Goal: Task Accomplishment & Management: Manage account settings

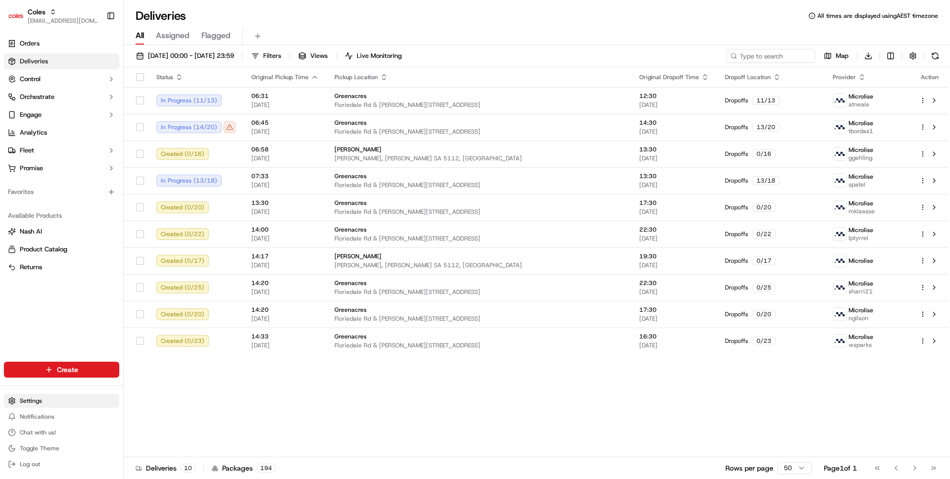
click at [44, 396] on html "Coles ben@usenash.com Toggle Sidebar Orders Deliveries Control Orchestrate Enga…" at bounding box center [475, 239] width 950 height 479
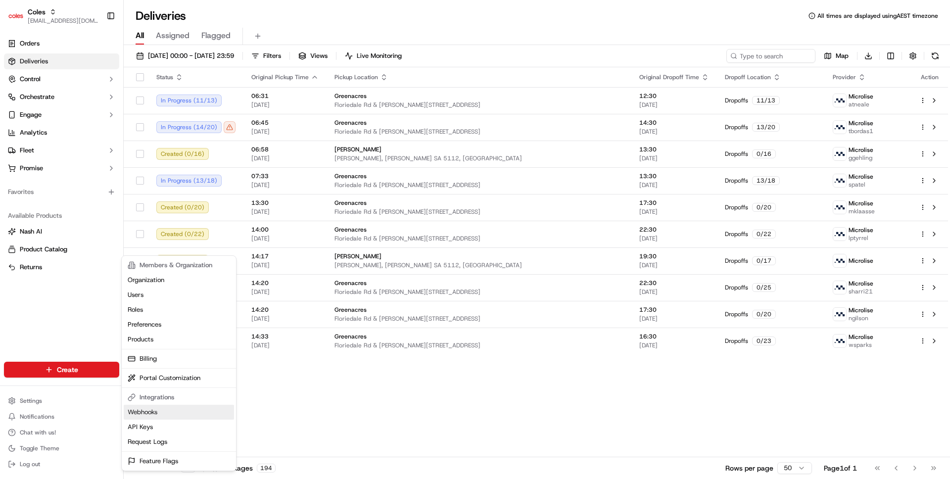
click at [143, 408] on link "Webhooks" at bounding box center [179, 412] width 110 height 15
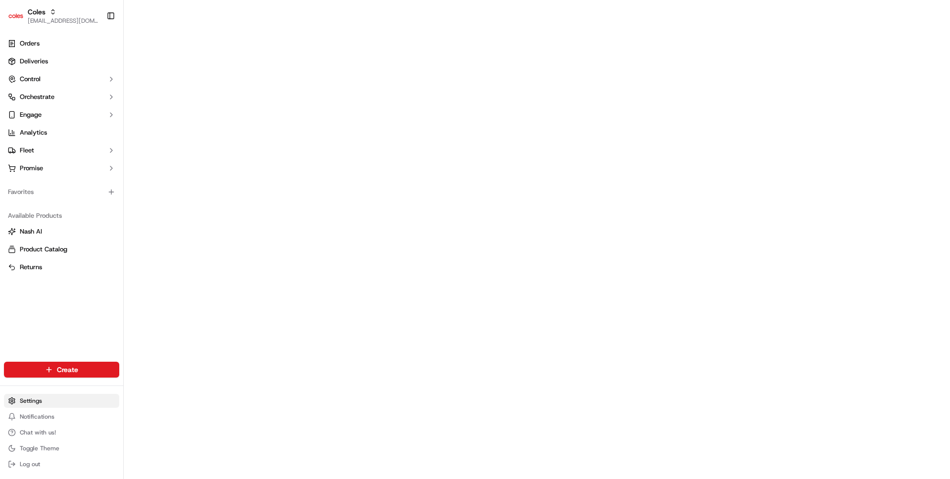
click at [33, 400] on html "Coles ben@usenash.com Toggle Sidebar Orders Deliveries Control Orchestrate Enga…" at bounding box center [475, 239] width 950 height 479
click at [81, 47] on link "Orders" at bounding box center [61, 44] width 115 height 16
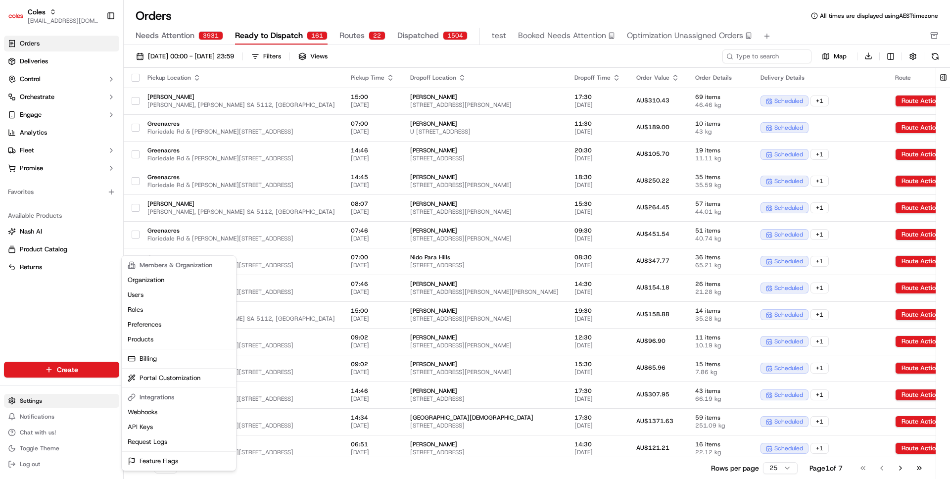
click at [50, 397] on html "Coles ben@usenash.com Toggle Sidebar Orders Deliveries Control Orchestrate Enga…" at bounding box center [475, 239] width 950 height 479
click at [453, 1] on html "Coles ben@usenash.com Toggle Sidebar Orders Deliveries Control Orchestrate Enga…" at bounding box center [475, 239] width 950 height 479
click at [53, 400] on html "Coles ben@usenash.com Toggle Sidebar Orders Deliveries Control Orchestrate Enga…" at bounding box center [475, 239] width 950 height 479
click at [71, 288] on html "Coles ben@usenash.com Toggle Sidebar Orders Deliveries Control Orchestrate Enga…" at bounding box center [475, 239] width 950 height 479
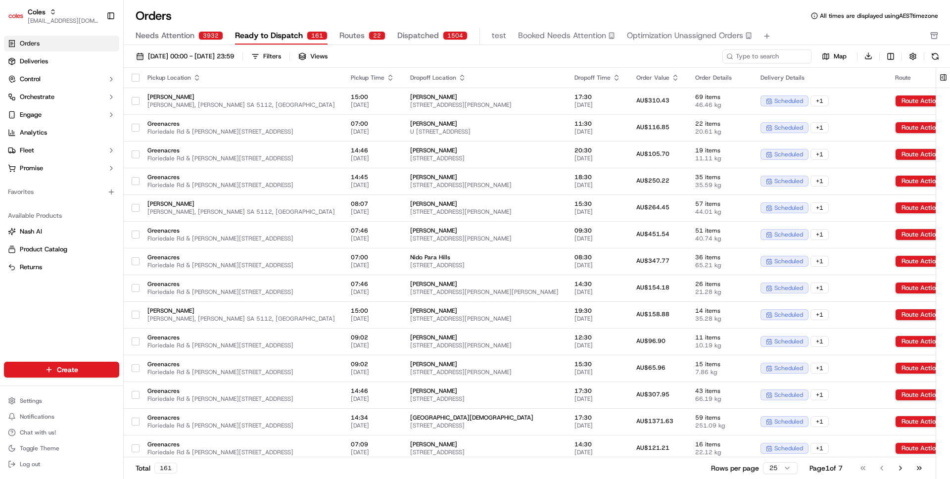
click at [56, 390] on div "Settings Notifications Chat with us! Toggle Theme Log out" at bounding box center [61, 432] width 123 height 85
click at [56, 397] on html "Coles ben@usenash.com Toggle Sidebar Orders Deliveries Control Orchestrate Enga…" at bounding box center [475, 239] width 950 height 479
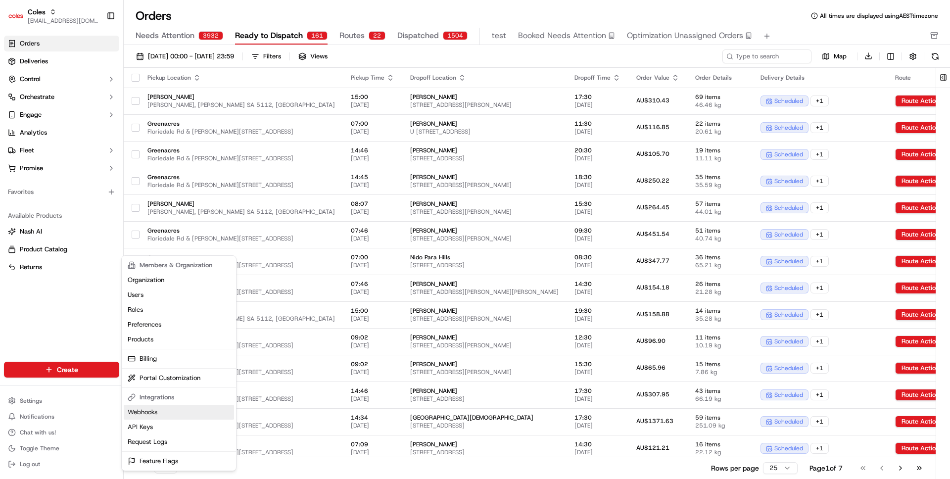
click at [194, 412] on link "Webhooks" at bounding box center [179, 412] width 110 height 15
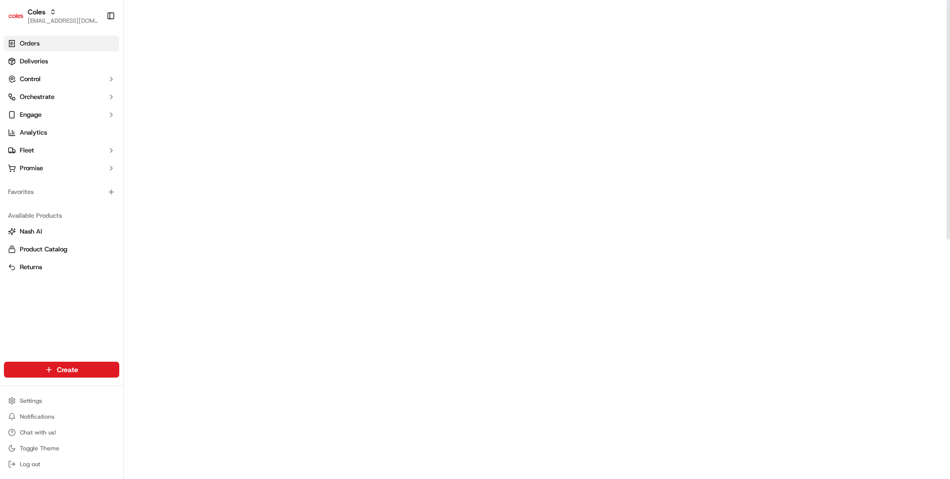
click at [40, 43] on link "Orders" at bounding box center [61, 44] width 115 height 16
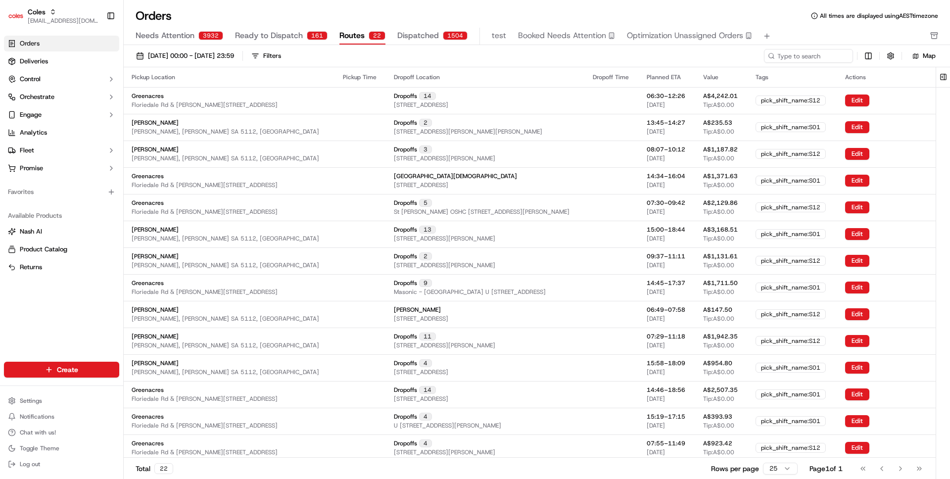
click at [351, 37] on span "Routes" at bounding box center [351, 36] width 25 height 12
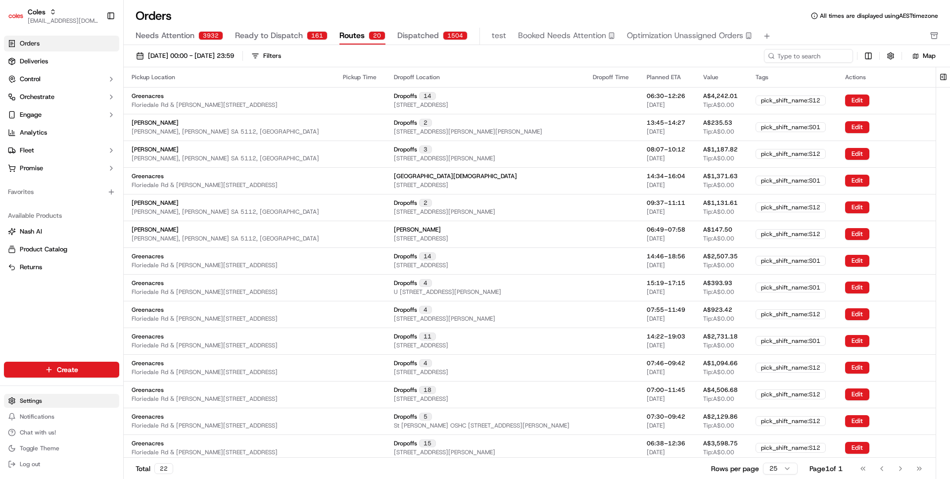
click at [45, 405] on html "Coles ben@usenash.com Toggle Sidebar Orders Deliveries Control Orchestrate Enga…" at bounding box center [475, 239] width 950 height 479
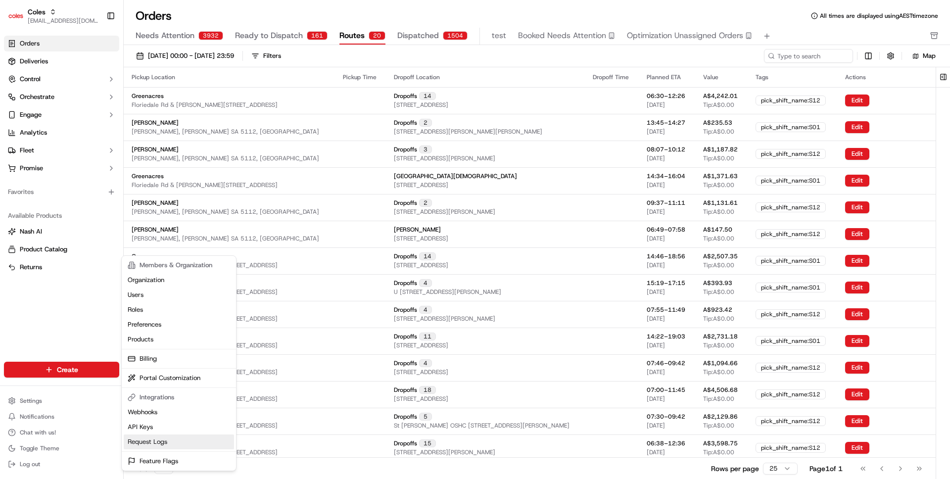
click at [182, 444] on link "Request Logs" at bounding box center [179, 441] width 110 height 15
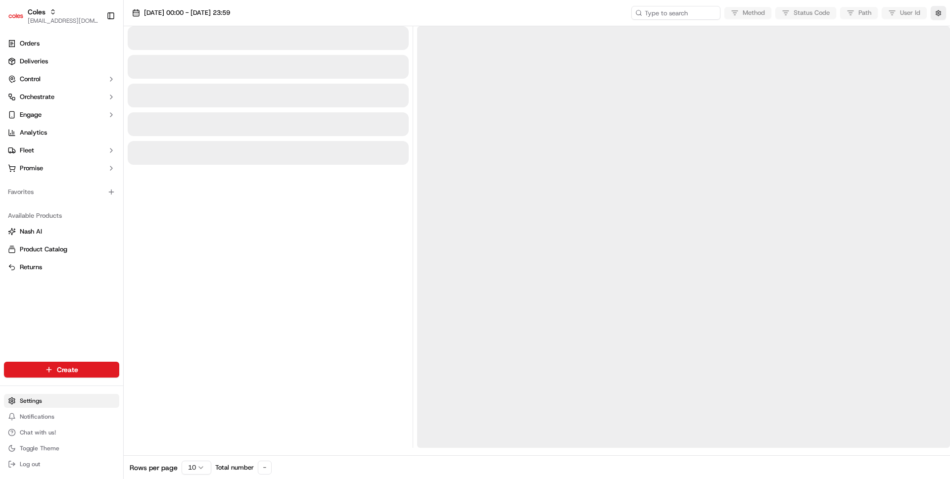
click at [70, 397] on html "Coles ben@usenash.com Toggle Sidebar Orders Deliveries Control Orchestrate Enga…" at bounding box center [475, 239] width 950 height 479
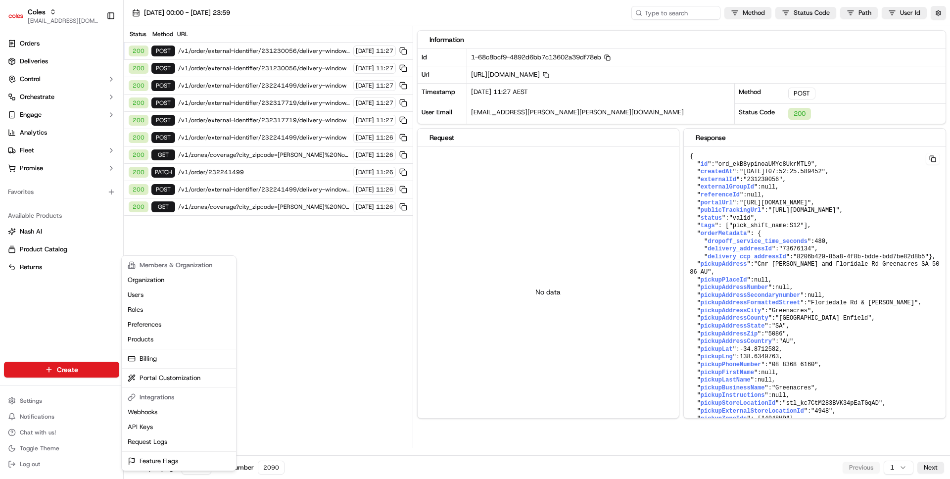
click at [292, 272] on html "Coles ben@usenash.com Toggle Sidebar Orders Deliveries Control Orchestrate Enga…" at bounding box center [475, 239] width 950 height 479
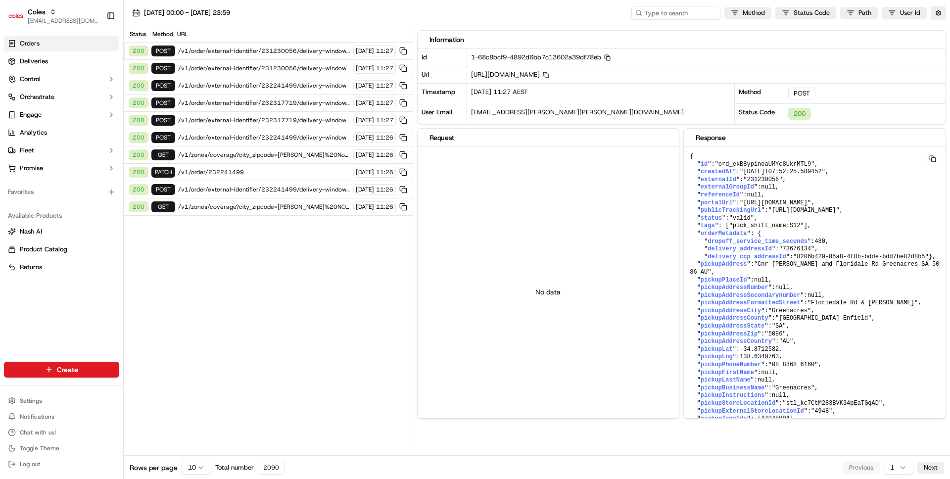
click at [74, 50] on link "Orders" at bounding box center [61, 44] width 115 height 16
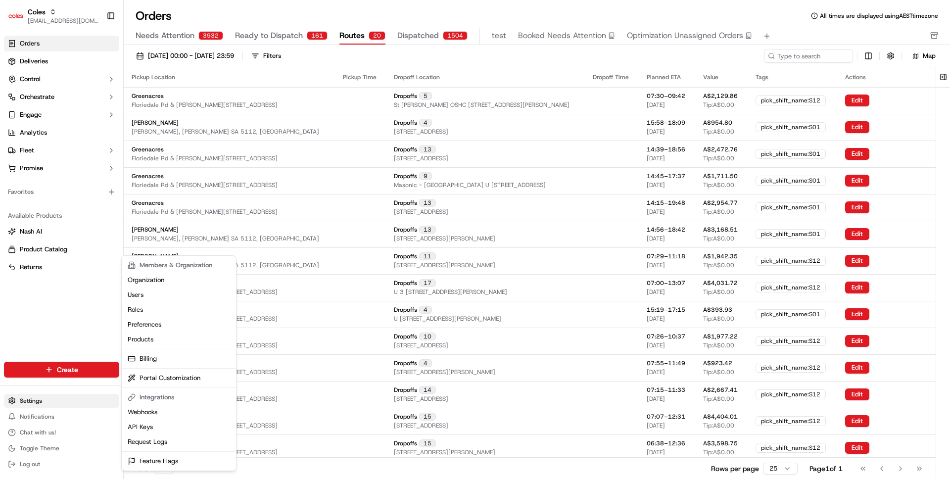
click at [59, 399] on html "Coles ben@usenash.com Toggle Sidebar Orders Deliveries Control Orchestrate Enga…" at bounding box center [475, 239] width 950 height 479
click at [70, 164] on html "Coles ben@usenash.com Toggle Sidebar Orders Deliveries Control Orchestrate Enga…" at bounding box center [475, 239] width 950 height 479
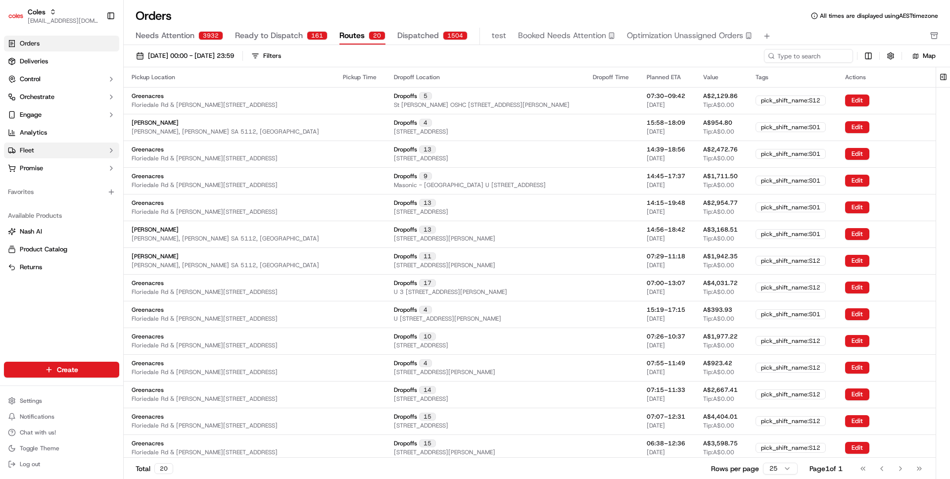
click at [63, 150] on button "Fleet" at bounding box center [61, 150] width 115 height 16
click at [58, 182] on link "Shifts" at bounding box center [61, 182] width 91 height 14
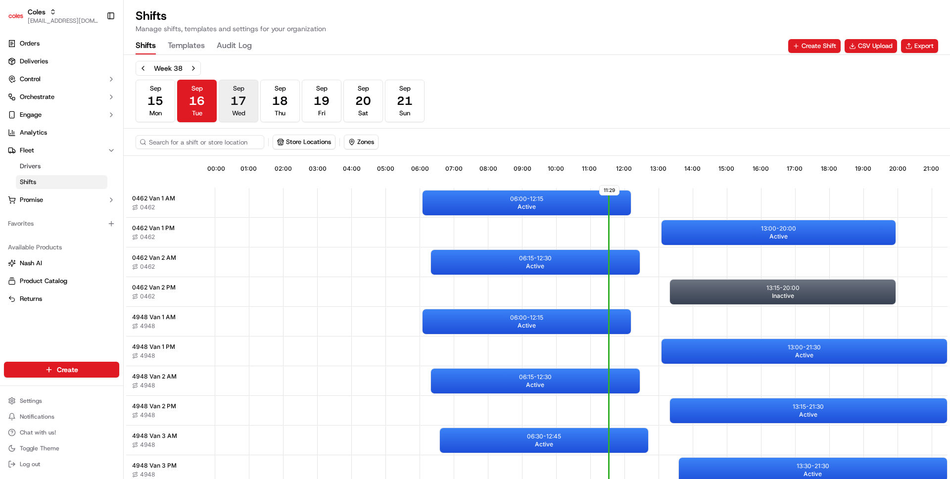
click at [244, 106] on span "17" at bounding box center [238, 101] width 16 height 16
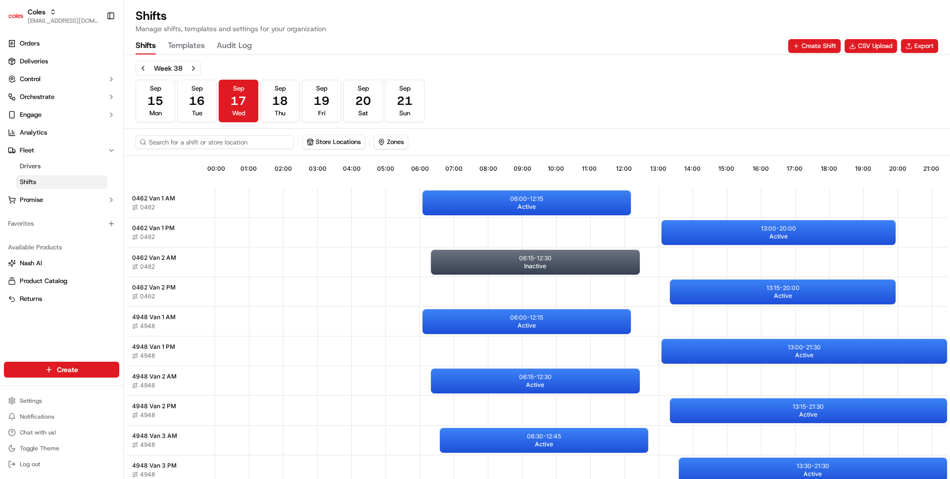
click at [236, 138] on input at bounding box center [215, 142] width 158 height 14
type input "elizabeth"
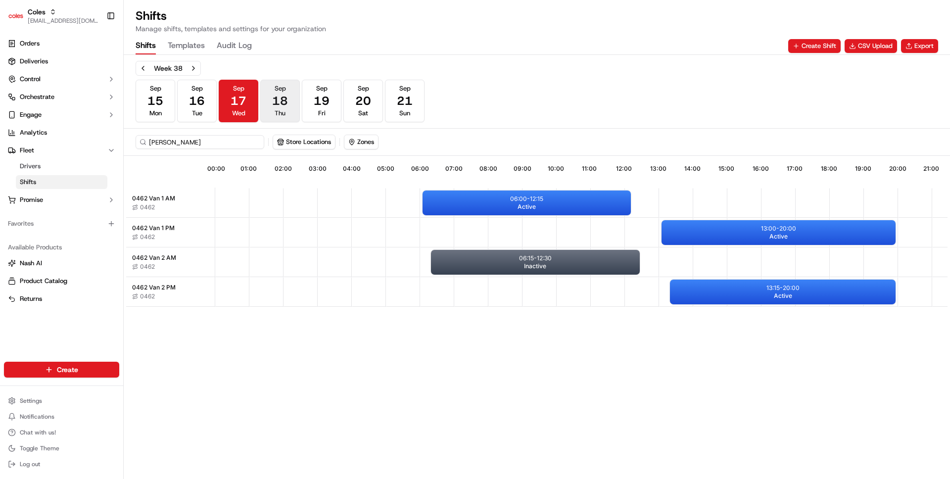
click at [292, 105] on button "Sep 18 Thu" at bounding box center [280, 101] width 40 height 43
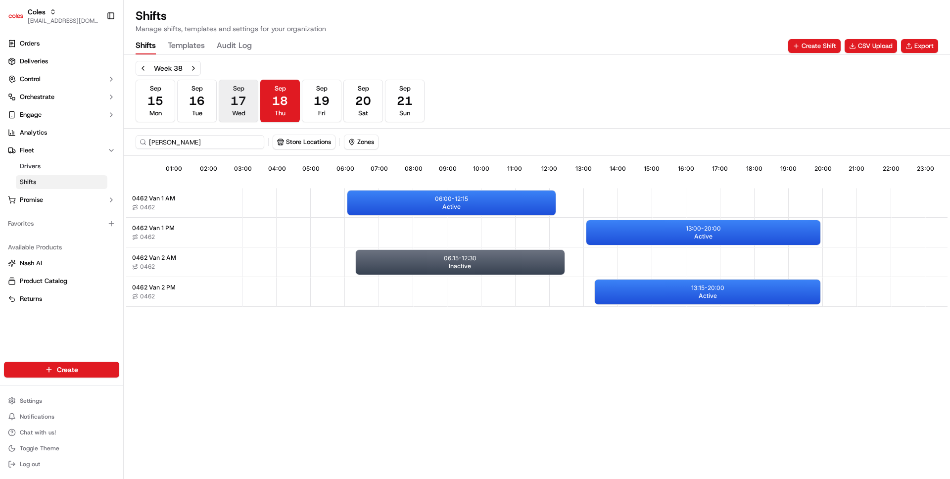
scroll to position [0, 87]
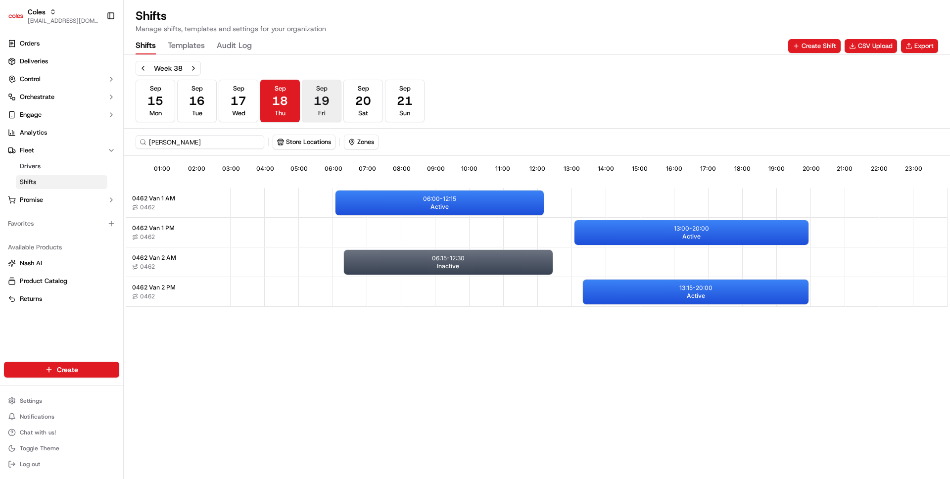
click at [313, 98] on button "Sep 19 Fri" at bounding box center [322, 101] width 40 height 43
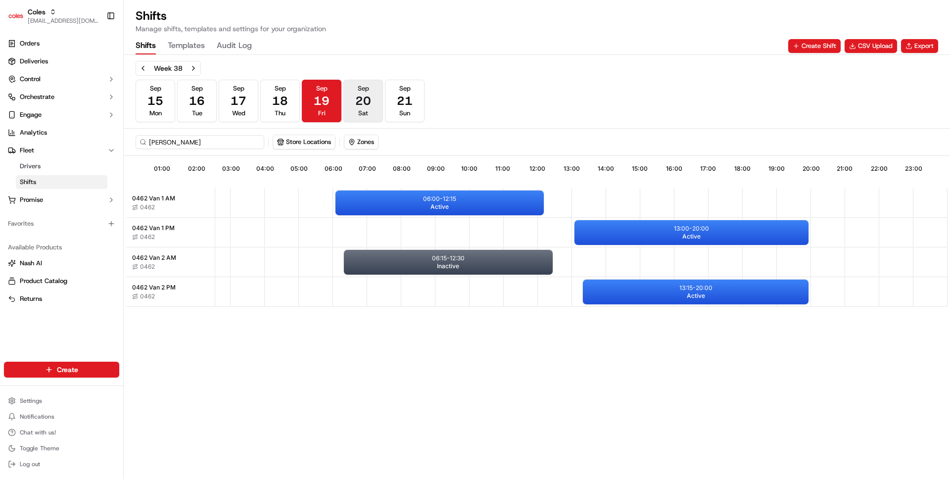
click at [377, 97] on button "Sep 20 Sat" at bounding box center [363, 101] width 40 height 43
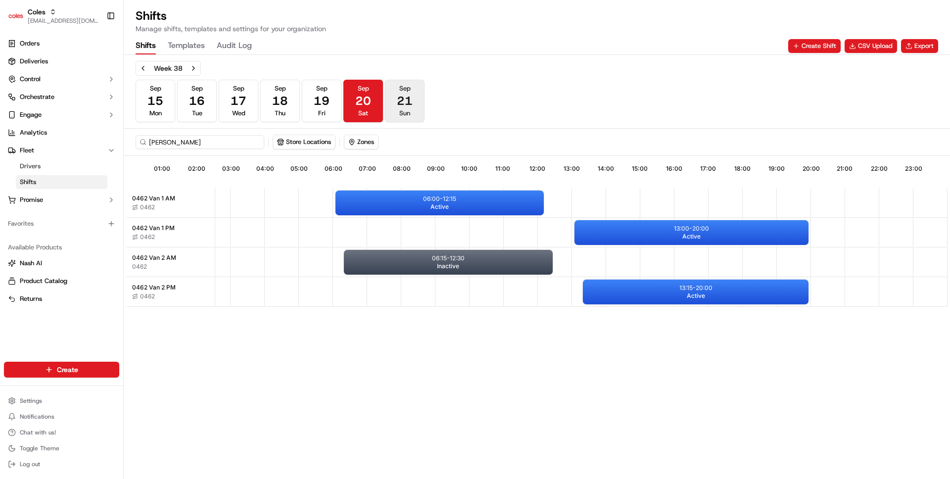
click at [419, 98] on button "Sep 21 Sun" at bounding box center [405, 101] width 40 height 43
click at [356, 91] on button "Sep 20 Sat" at bounding box center [363, 101] width 40 height 43
click at [307, 95] on button "Sep 19 Fri" at bounding box center [322, 101] width 40 height 43
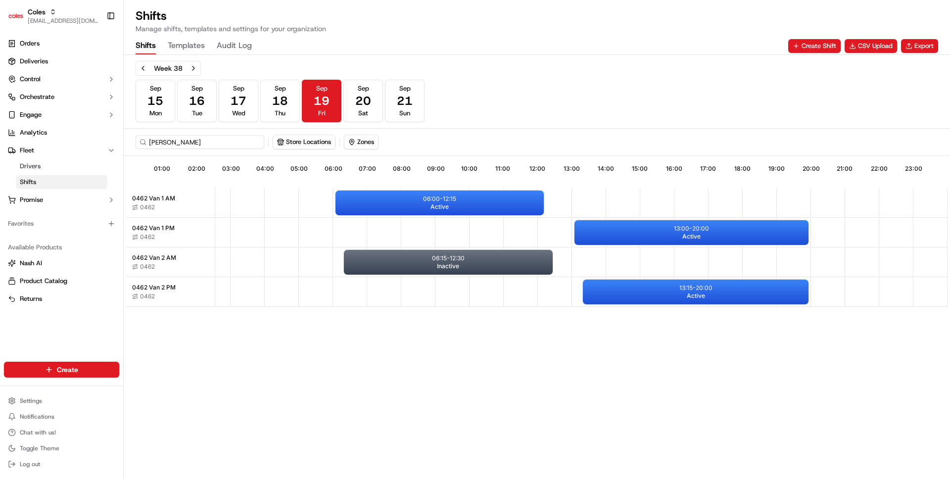
click at [259, 94] on div "Sep 15 Mon Sep 16 Tue Sep 17 Wed Sep 18 Thu Sep 19 Fri Sep 20 Sat Sep 21 Sun" at bounding box center [280, 101] width 289 height 43
click at [223, 94] on button "Sep 17 Wed" at bounding box center [239, 101] width 40 height 43
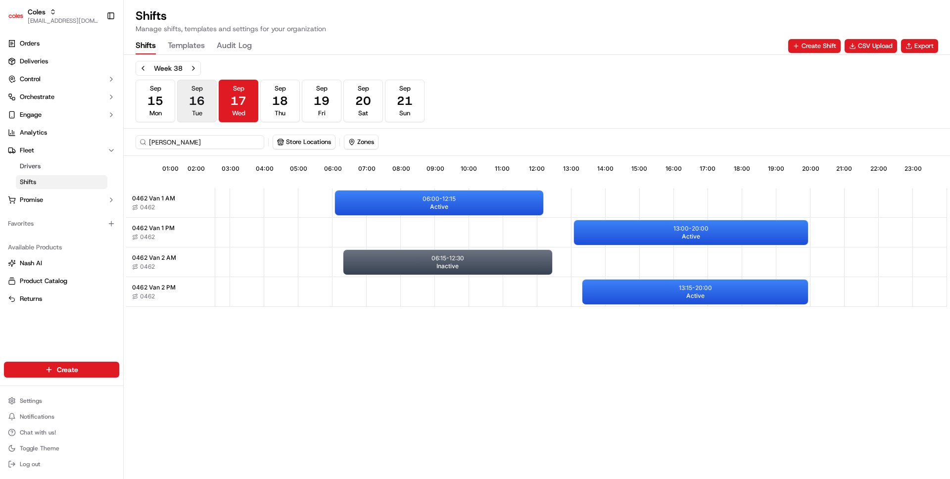
click at [194, 99] on span "16" at bounding box center [197, 101] width 16 height 16
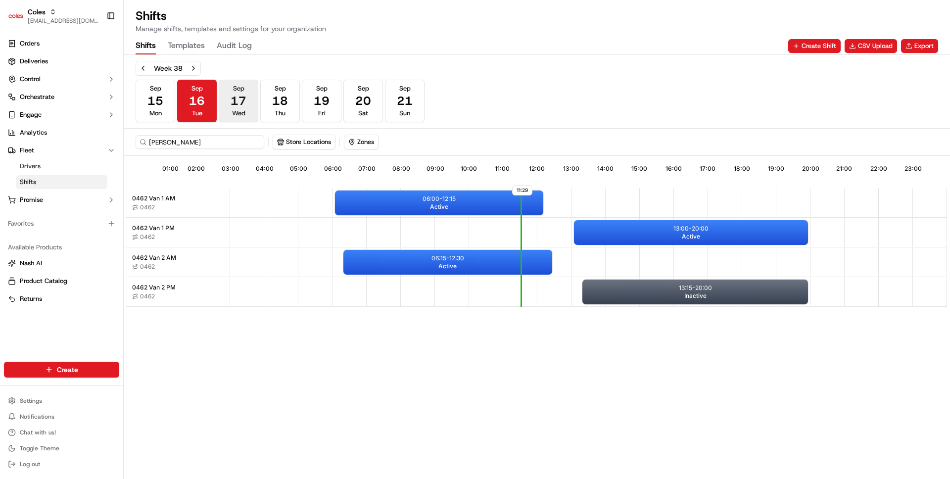
click at [241, 104] on span "17" at bounding box center [238, 101] width 16 height 16
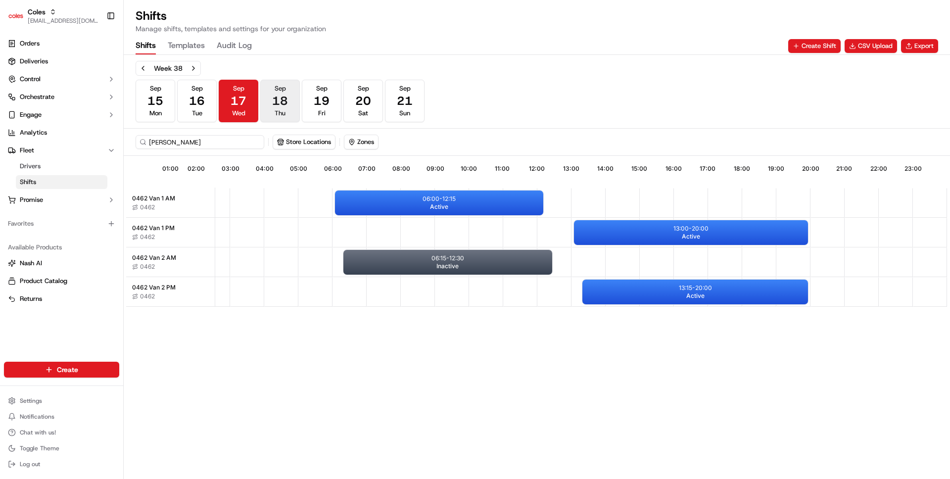
click at [292, 102] on button "Sep 18 Thu" at bounding box center [280, 101] width 40 height 43
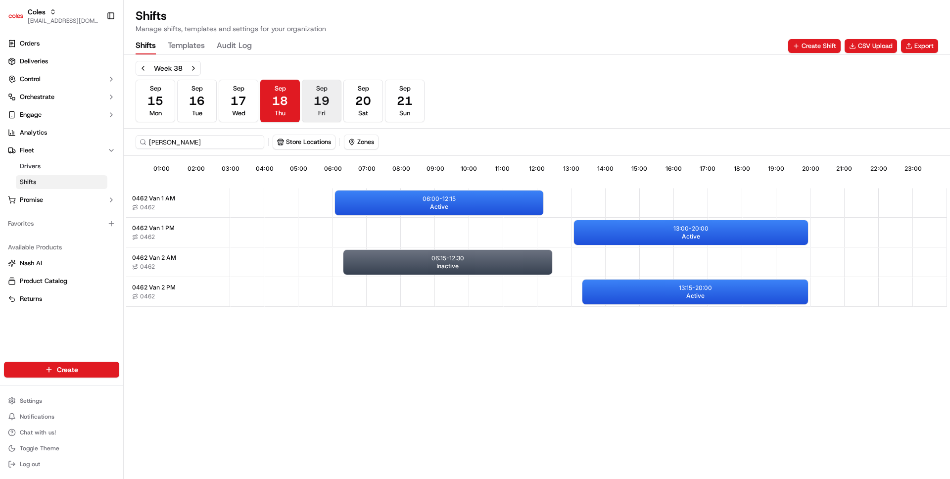
click at [328, 103] on span "19" at bounding box center [322, 101] width 16 height 16
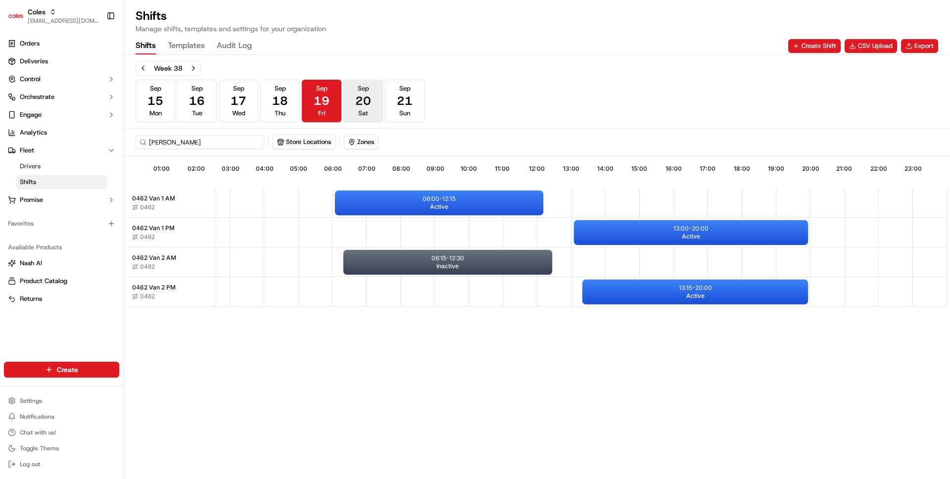
click at [353, 101] on button "Sep 20 Sat" at bounding box center [363, 101] width 40 height 43
click at [334, 99] on button "Sep 19 Fri" at bounding box center [322, 101] width 40 height 43
click at [283, 102] on span "18" at bounding box center [280, 101] width 16 height 16
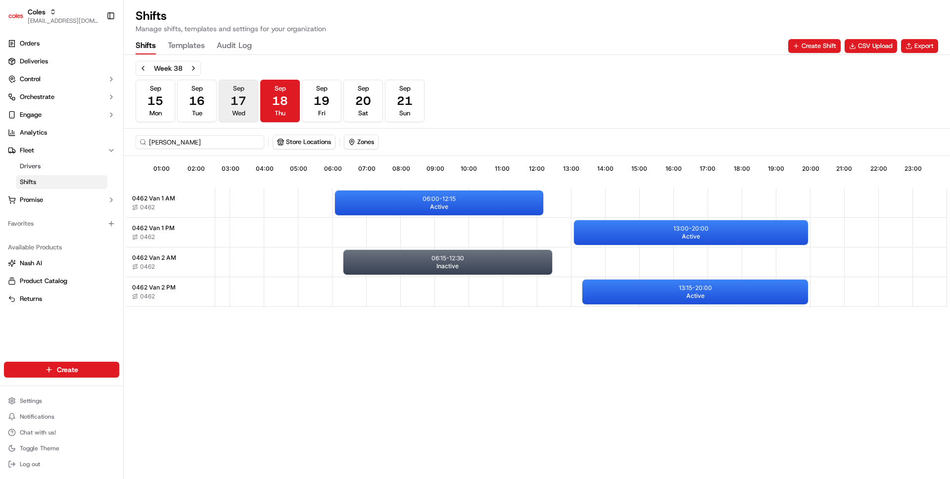
click at [240, 99] on span "17" at bounding box center [238, 101] width 16 height 16
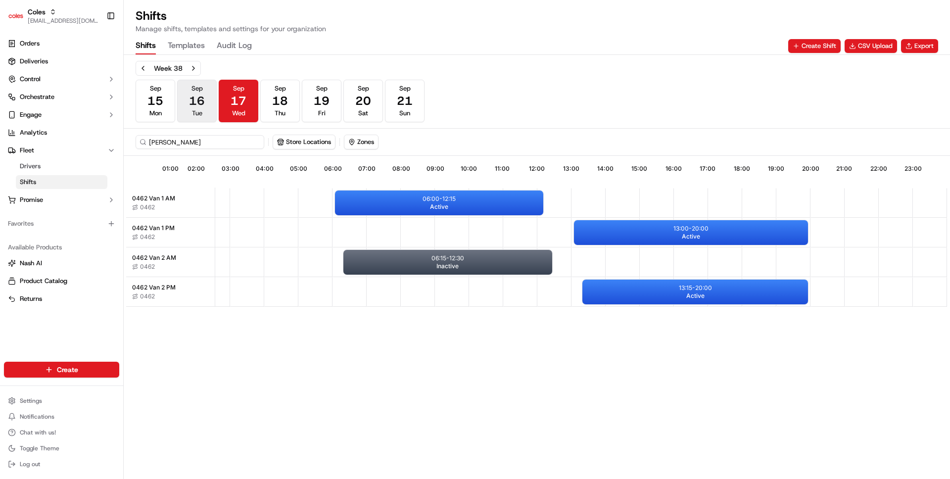
click at [201, 99] on span "16" at bounding box center [197, 101] width 16 height 16
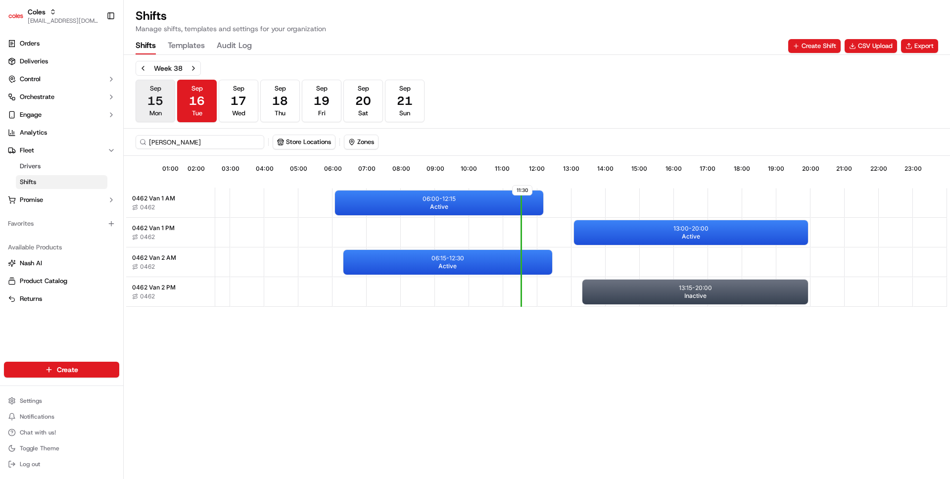
click at [159, 101] on span "15" at bounding box center [155, 101] width 16 height 16
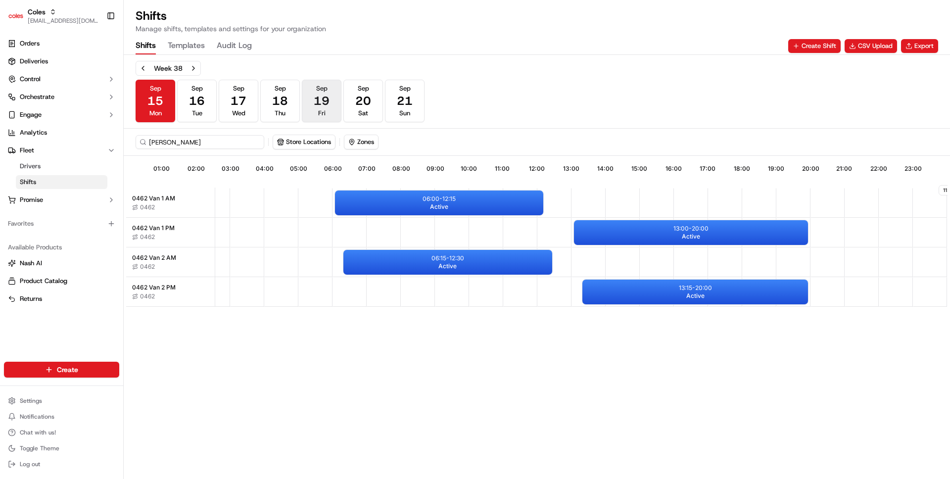
click at [312, 91] on button "Sep 19 Fri" at bounding box center [322, 101] width 40 height 43
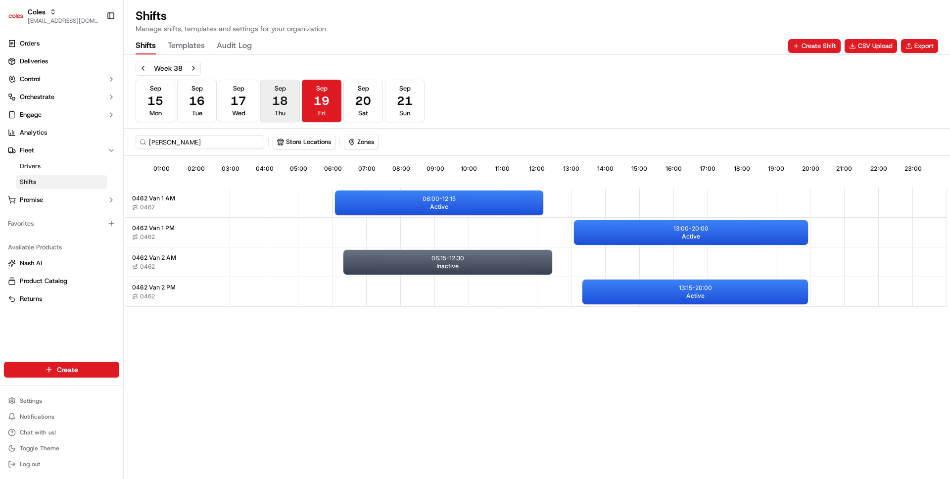
click at [282, 93] on span "18" at bounding box center [280, 101] width 16 height 16
click at [248, 99] on button "Sep 17 Wed" at bounding box center [239, 101] width 40 height 43
click at [286, 105] on span "18" at bounding box center [280, 101] width 16 height 16
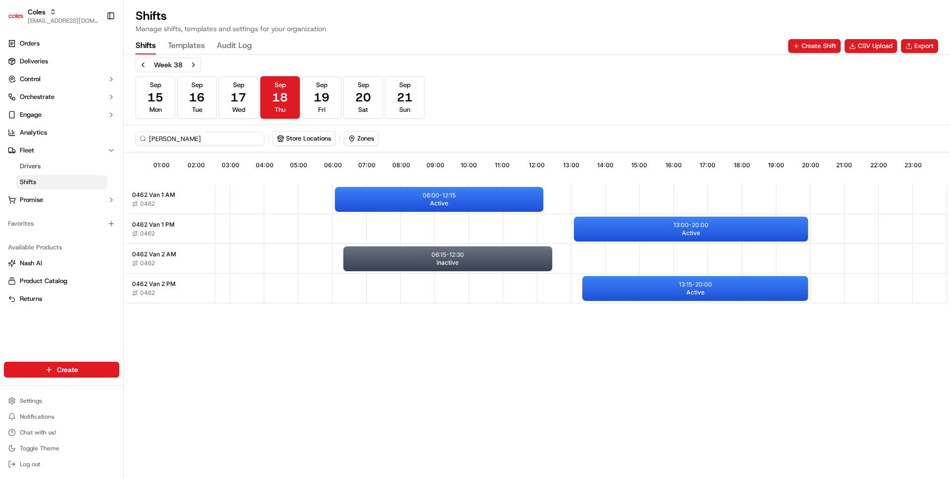
click at [416, 346] on div "11:30 01:00 02:00 03:00 04:00 05:00 06:00 07:00 08:00 09:00 10:00 11:00 12:00 1…" at bounding box center [536, 315] width 821 height 321
click at [319, 347] on div "11:30 01:00 02:00 03:00 04:00 05:00 06:00 07:00 08:00 09:00 10:00 11:00 12:00 1…" at bounding box center [536, 315] width 821 height 321
click at [442, 197] on p "06:00 - 12:15" at bounding box center [438, 195] width 33 height 8
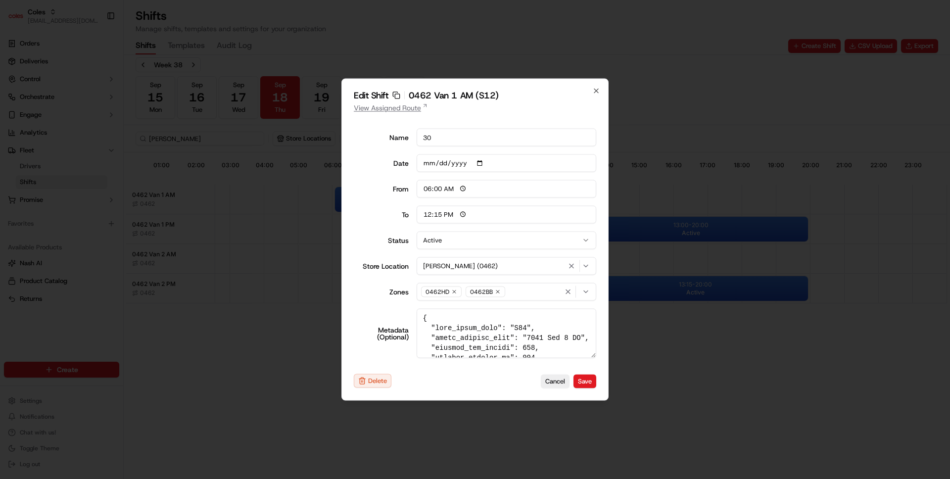
click at [395, 109] on link "View Assigned Route" at bounding box center [475, 108] width 242 height 10
type input "14:00"
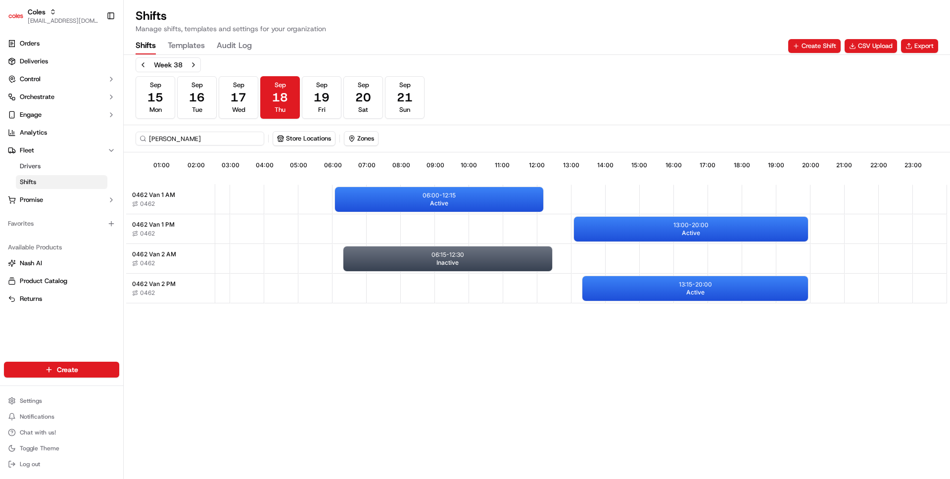
click at [356, 389] on div "11:30 01:00 02:00 03:00 04:00 05:00 06:00 07:00 08:00 09:00 10:00 11:00 12:00 1…" at bounding box center [536, 315] width 821 height 321
click at [147, 63] on button "Previous week" at bounding box center [143, 65] width 14 height 14
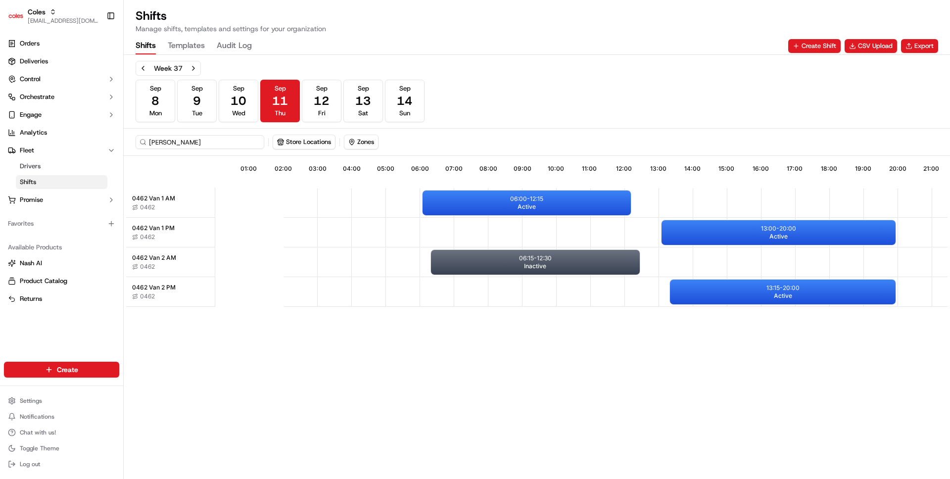
click at [467, 406] on div "11:30 01:00 02:00 03:00 04:00 05:00 06:00 07:00 08:00 09:00 10:00 11:00 12:00 1…" at bounding box center [536, 318] width 821 height 321
click at [192, 72] on button "Next week" at bounding box center [193, 68] width 14 height 14
click at [427, 39] on div "Shifts Templates Audit Log Create Shift CSV Upload Export" at bounding box center [537, 46] width 802 height 17
click at [207, 98] on button "Sep 16 Tue" at bounding box center [197, 101] width 40 height 43
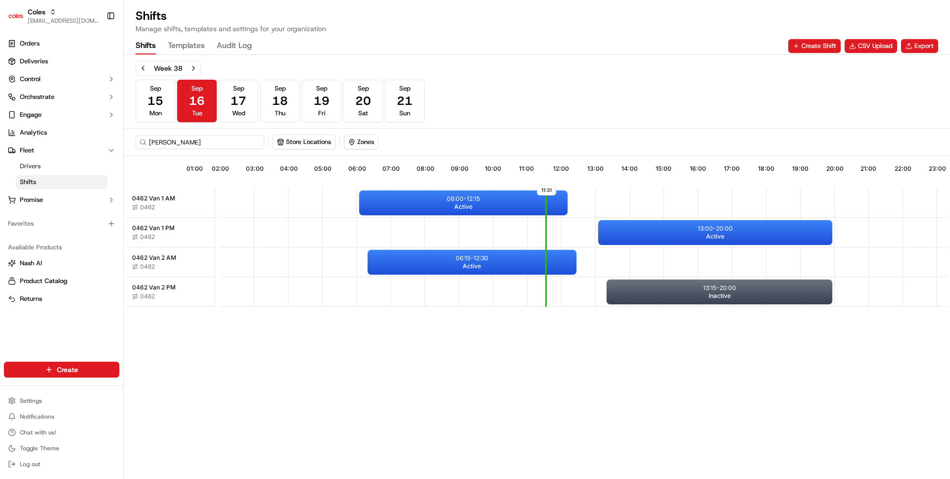
scroll to position [0, 88]
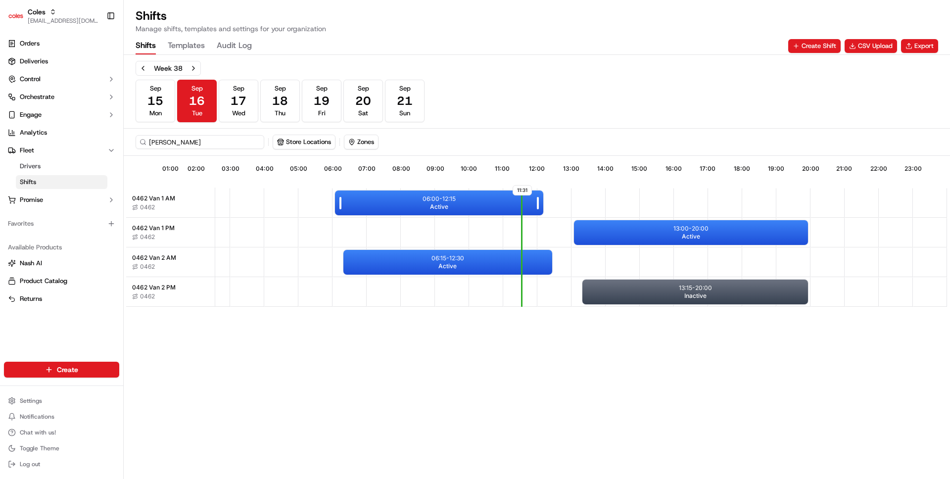
click at [485, 210] on div "06:00 - 12:15 Active" at bounding box center [439, 202] width 208 height 25
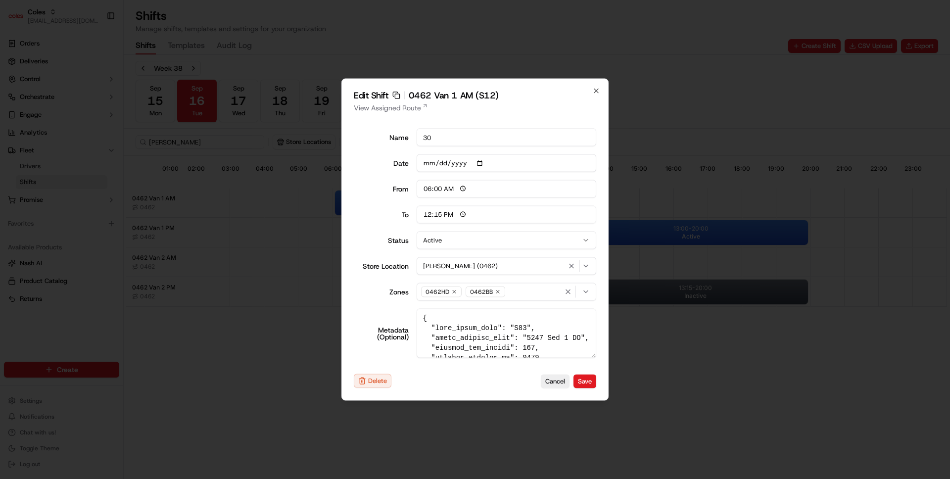
type input "14:00"
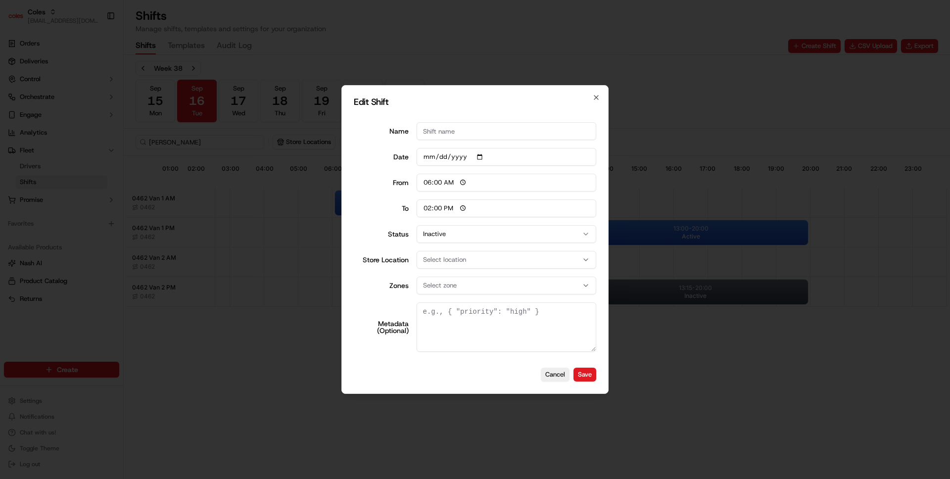
click at [269, 369] on div at bounding box center [475, 239] width 950 height 479
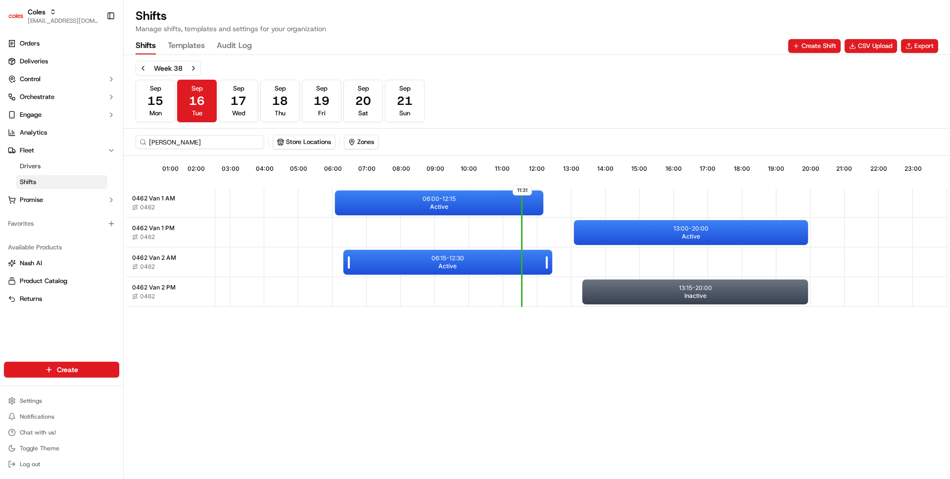
click at [399, 263] on div "06:15 - 12:30 Active" at bounding box center [447, 262] width 208 height 25
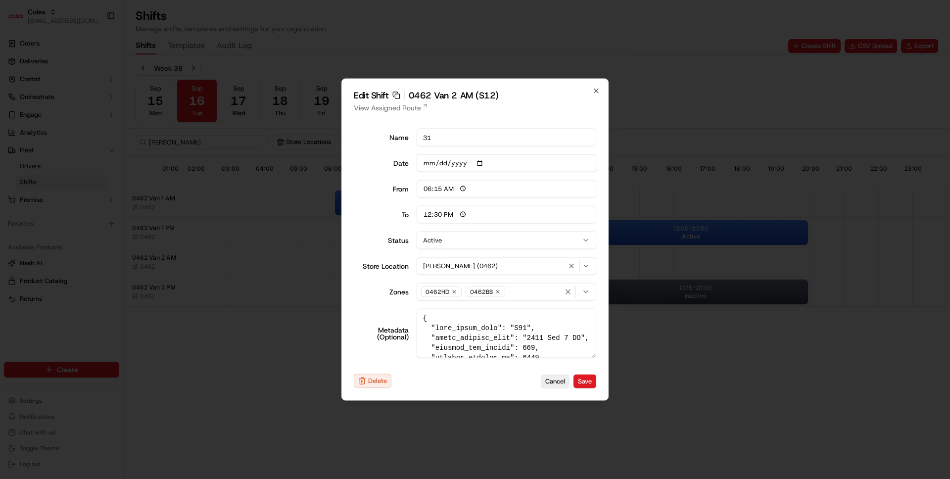
click at [344, 383] on div "Edit Shift Copy sft_LWgPat6uydfuCXxUQh7dxq 0462 Van 2 AM (S12) View Assigned Ro…" at bounding box center [474, 240] width 267 height 322
type input "06:00"
type input "14:00"
click at [275, 355] on div at bounding box center [475, 239] width 950 height 479
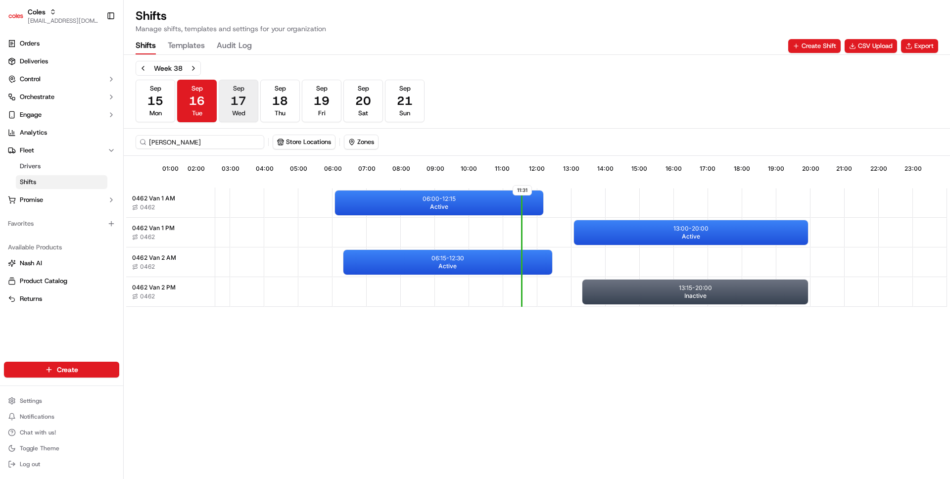
click at [236, 110] on span "Wed" at bounding box center [238, 113] width 13 height 9
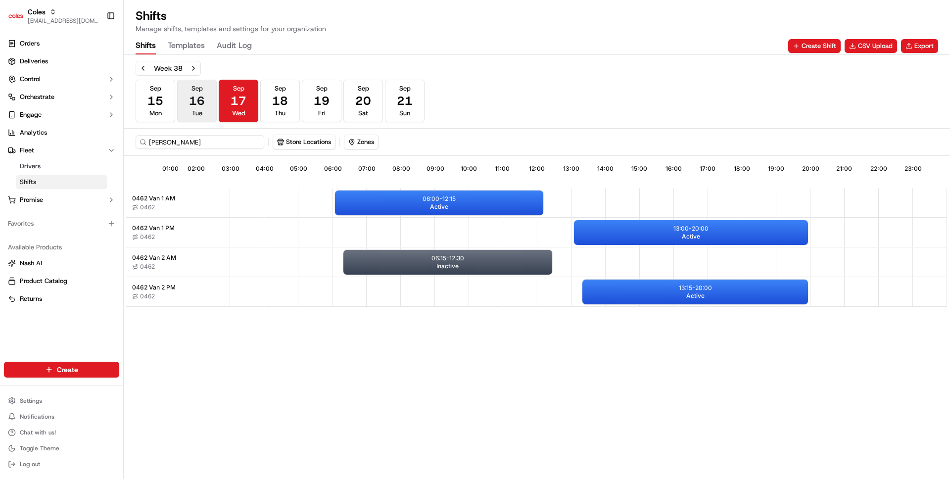
click at [197, 95] on span "16" at bounding box center [197, 101] width 16 height 16
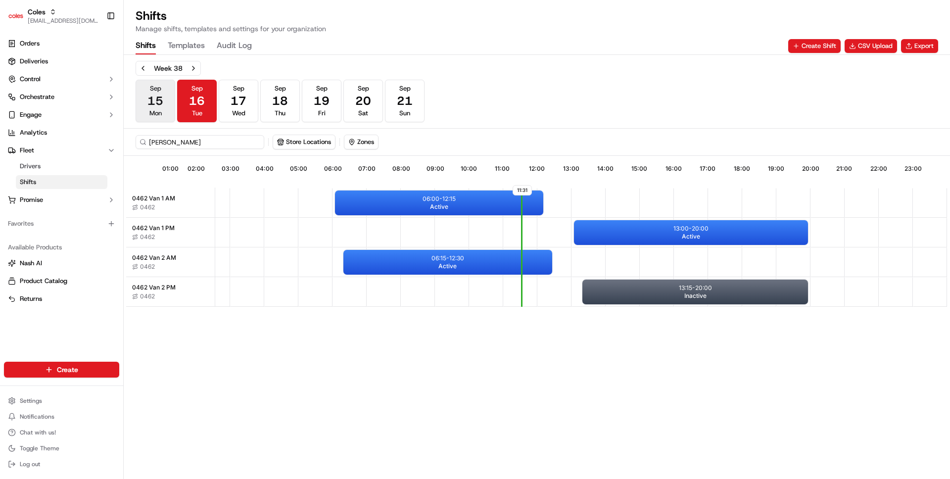
click at [175, 103] on button "Sep 15 Mon" at bounding box center [156, 101] width 40 height 43
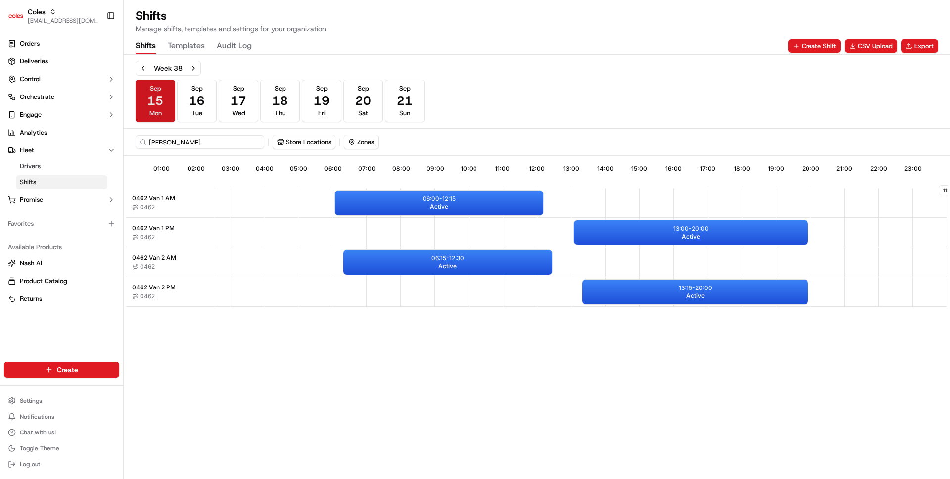
click at [158, 105] on span "15" at bounding box center [155, 101] width 16 height 16
click at [205, 105] on button "Sep 16 Tue" at bounding box center [197, 101] width 40 height 43
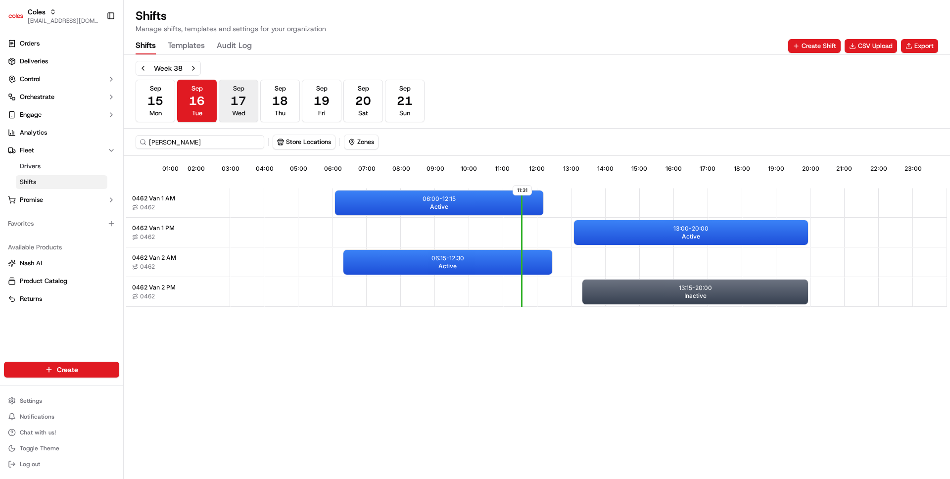
click at [230, 104] on button "Sep 17 Wed" at bounding box center [239, 101] width 40 height 43
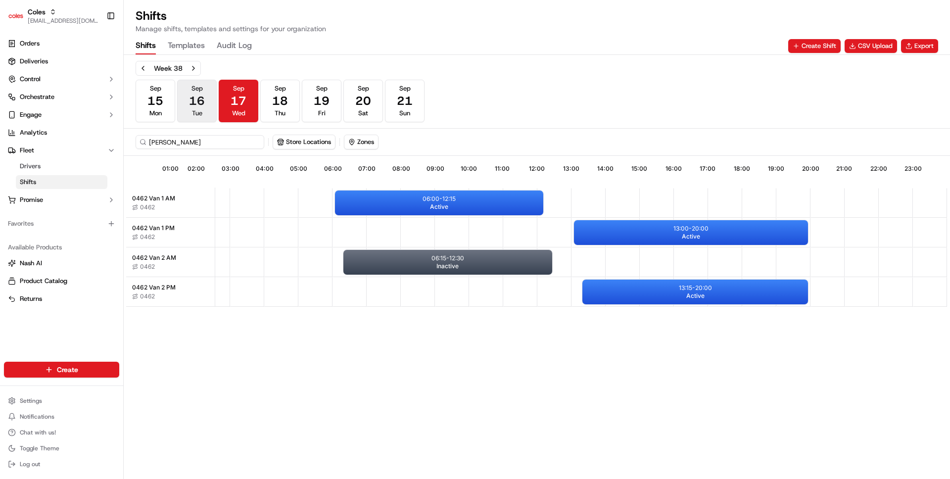
click at [191, 107] on span "16" at bounding box center [197, 101] width 16 height 16
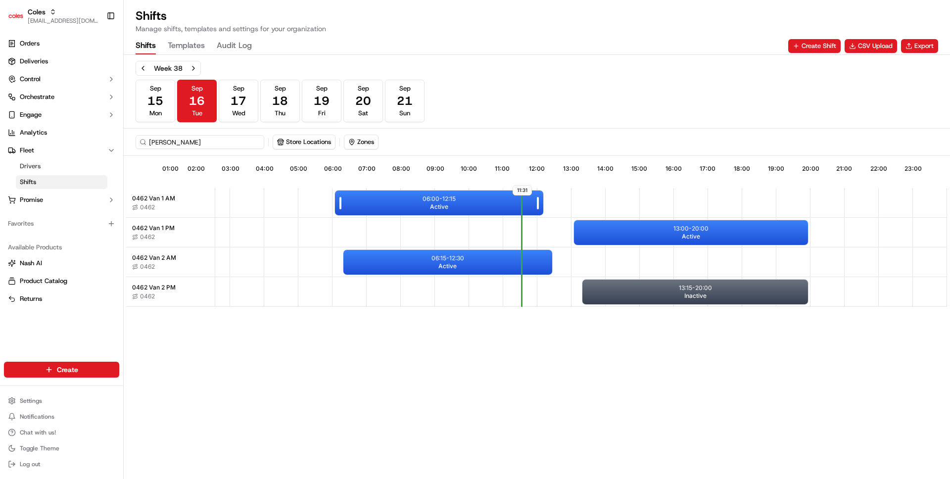
click at [462, 203] on div "06:00 - 12:15 Active" at bounding box center [439, 202] width 208 height 25
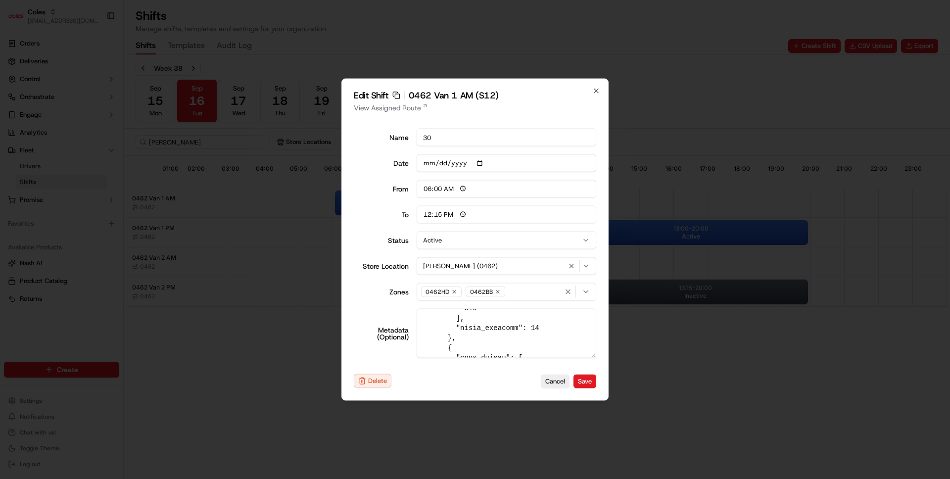
scroll to position [112, 0]
type input "14:00"
click at [327, 336] on div at bounding box center [475, 239] width 950 height 479
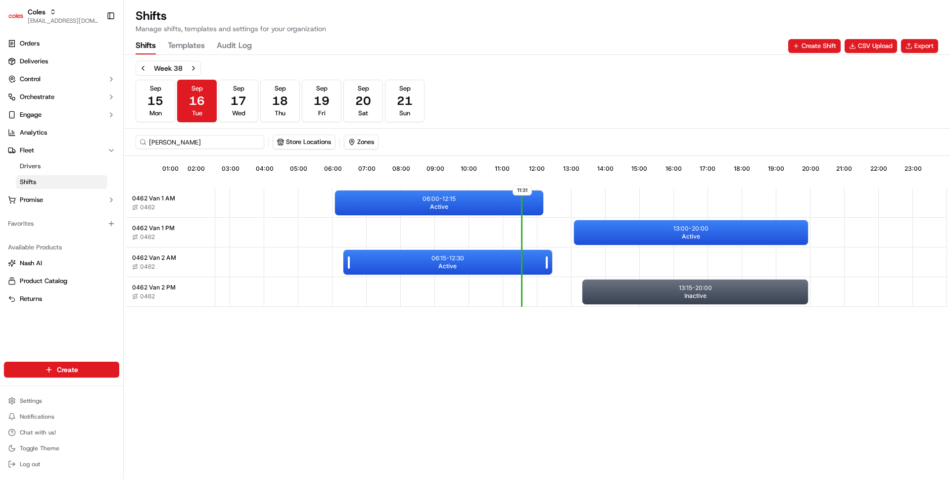
click at [418, 258] on div "06:15 - 12:30 Active" at bounding box center [447, 262] width 208 height 25
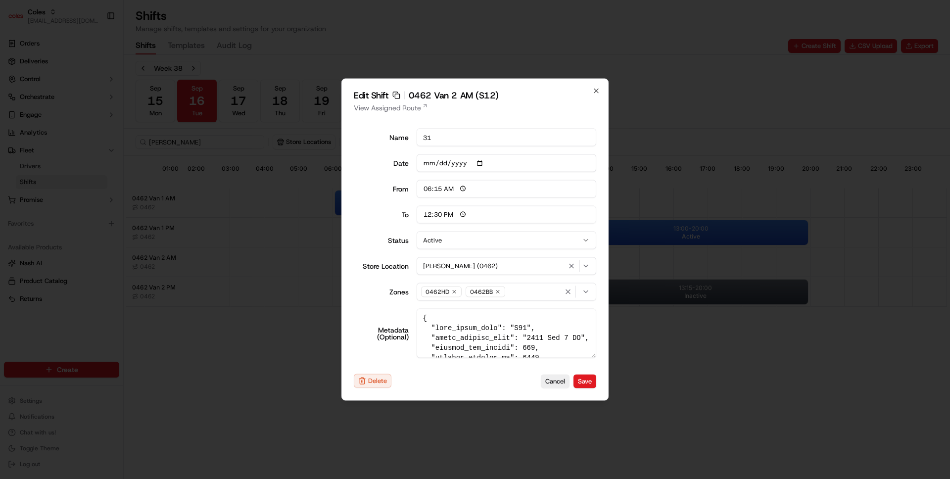
type input "06:00"
type input "14:00"
click at [245, 361] on div at bounding box center [475, 239] width 950 height 479
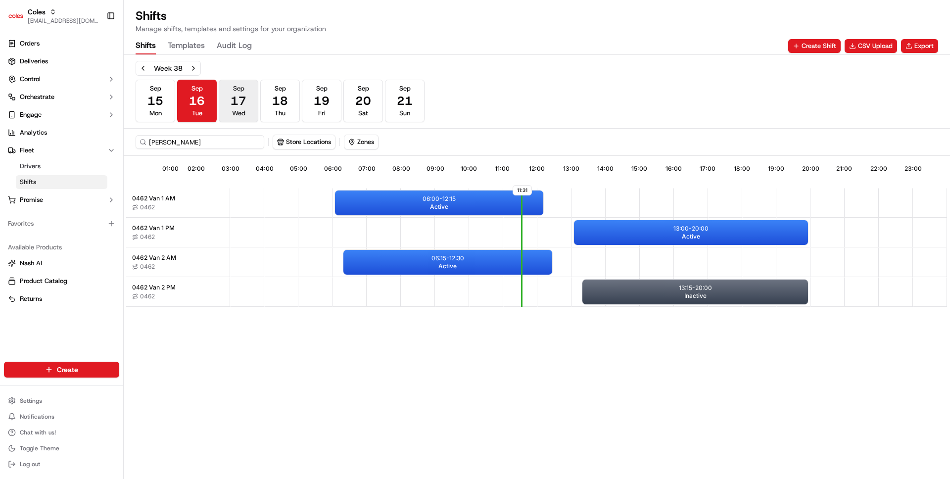
click at [226, 107] on button "Sep 17 Wed" at bounding box center [239, 101] width 40 height 43
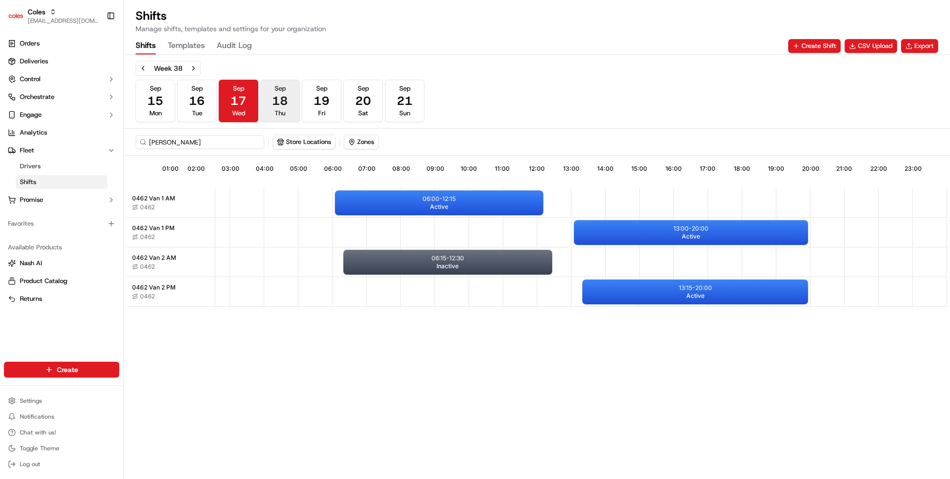
click at [294, 98] on button "Sep 18 Thu" at bounding box center [280, 101] width 40 height 43
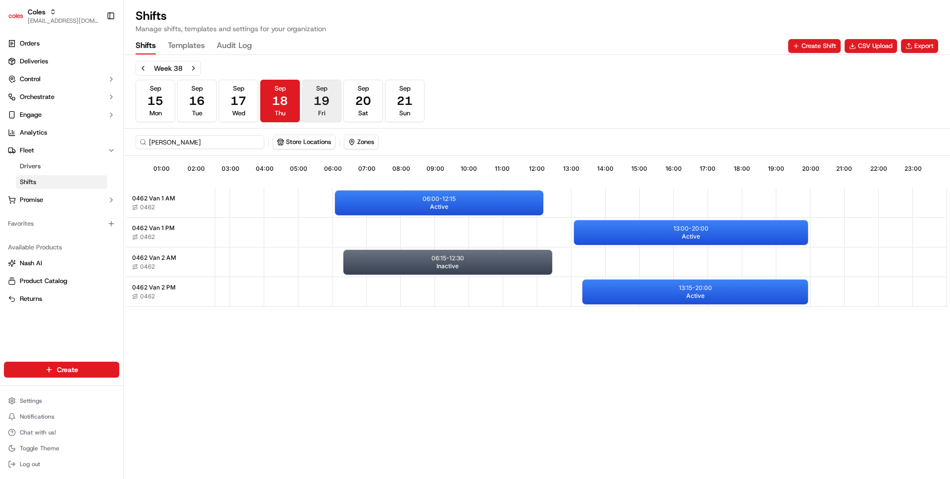
click at [331, 97] on button "Sep 19 Fri" at bounding box center [322, 101] width 40 height 43
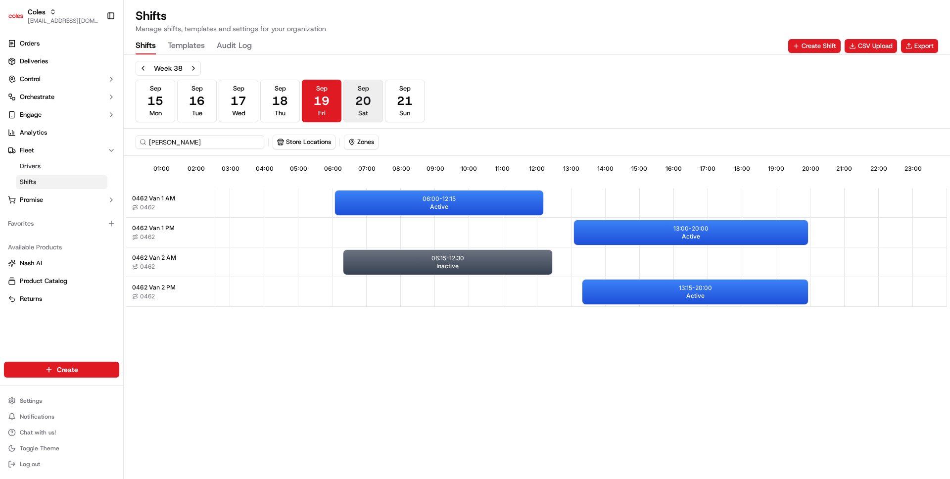
click at [353, 96] on button "Sep 20 Sat" at bounding box center [363, 101] width 40 height 43
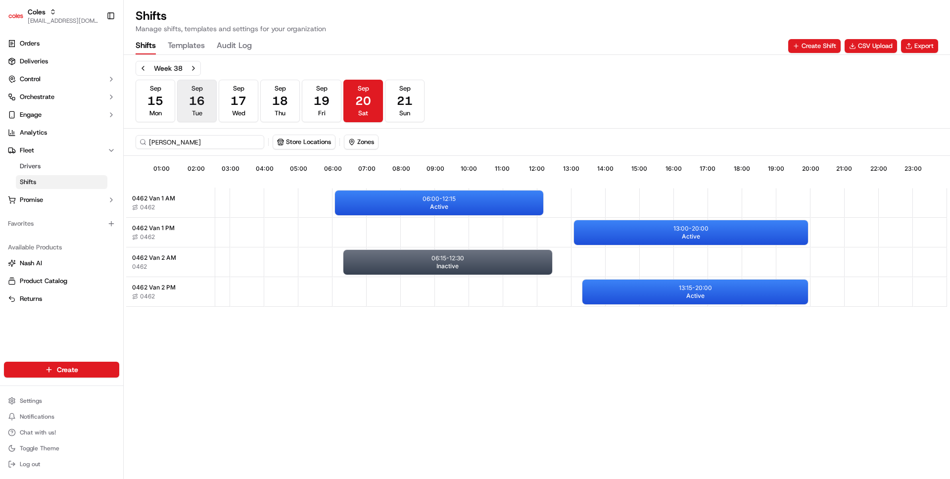
click at [204, 106] on span "16" at bounding box center [197, 101] width 16 height 16
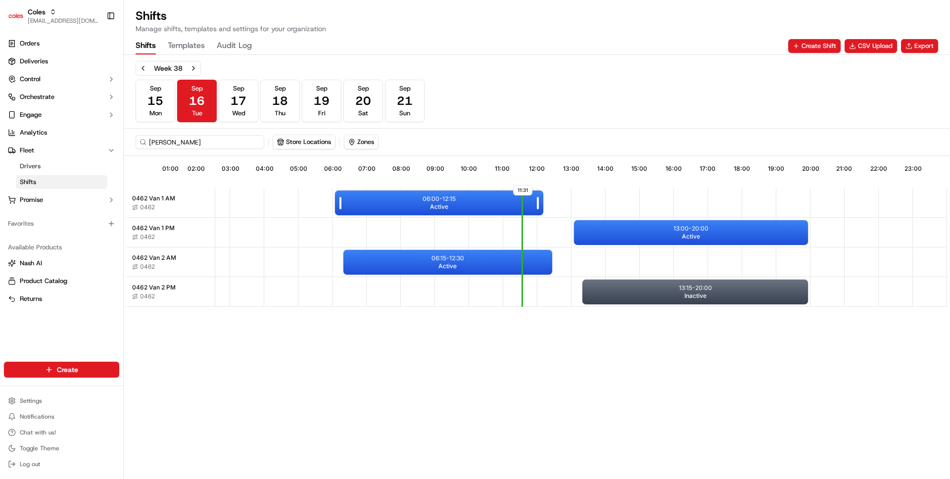
click at [438, 204] on span "Active" at bounding box center [439, 207] width 18 height 8
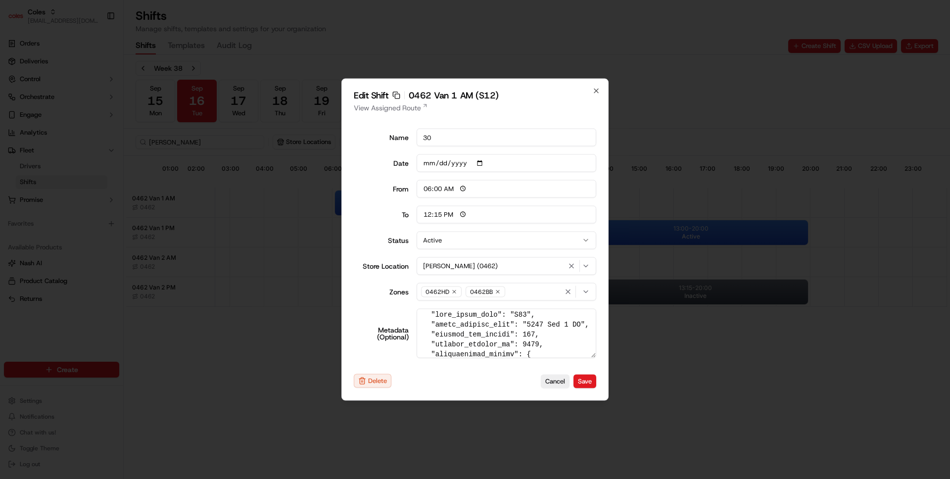
scroll to position [19, 0]
type input "14:00"
click at [260, 333] on div at bounding box center [475, 239] width 950 height 479
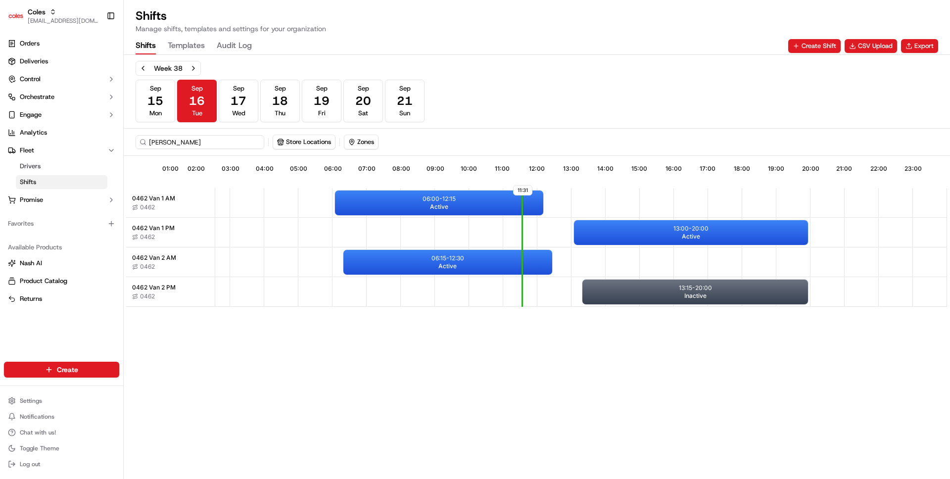
click at [257, 328] on div "11:31 01:00 02:00 03:00 04:00 05:00 06:00 07:00 08:00 09:00 10:00 11:00 12:00 1…" at bounding box center [536, 318] width 821 height 321
click at [210, 93] on button "Sep 16 Tue" at bounding box center [197, 101] width 40 height 43
click at [244, 97] on span "17" at bounding box center [238, 101] width 16 height 16
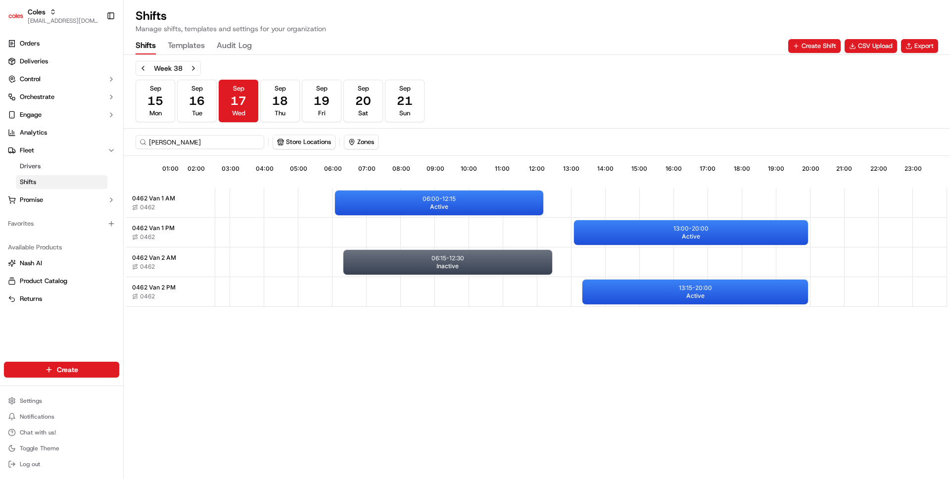
click at [516, 73] on div "Week 38 Sep 15 Mon Sep 16 Tue Sep 17 Wed Sep 18 Thu Sep 19 Fri Sep 20 Sat Sep 2…" at bounding box center [537, 91] width 802 height 61
click at [145, 66] on button "Previous week" at bounding box center [143, 68] width 14 height 14
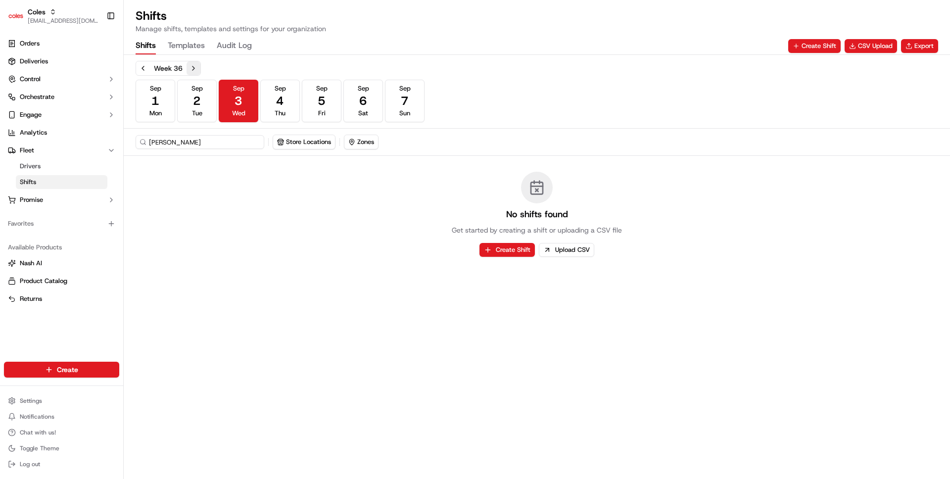
click at [193, 66] on button "Next week" at bounding box center [193, 68] width 14 height 14
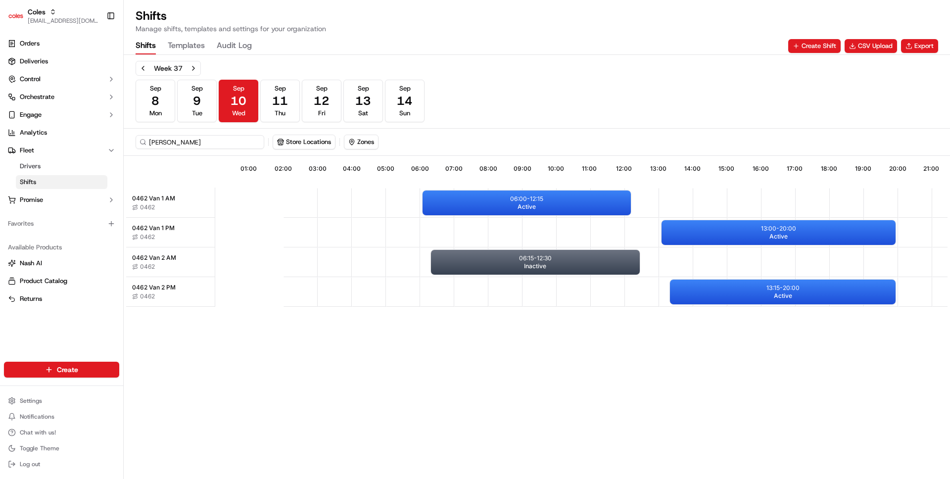
click at [217, 299] on div "06:00 - 12:15 Active 13:00 - 20:00 Active 13:15 - 20:00 Active 06:15 - 12:30 In…" at bounding box center [624, 247] width 819 height 119
click at [536, 23] on div "Shifts Manage shifts, templates and settings for your organization" at bounding box center [537, 21] width 802 height 26
click at [195, 65] on button "Next week" at bounding box center [193, 68] width 14 height 14
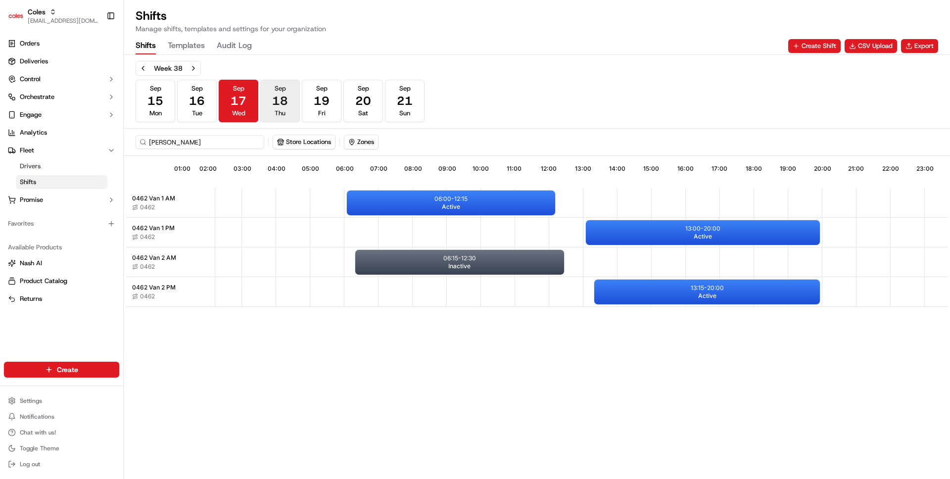
scroll to position [0, 88]
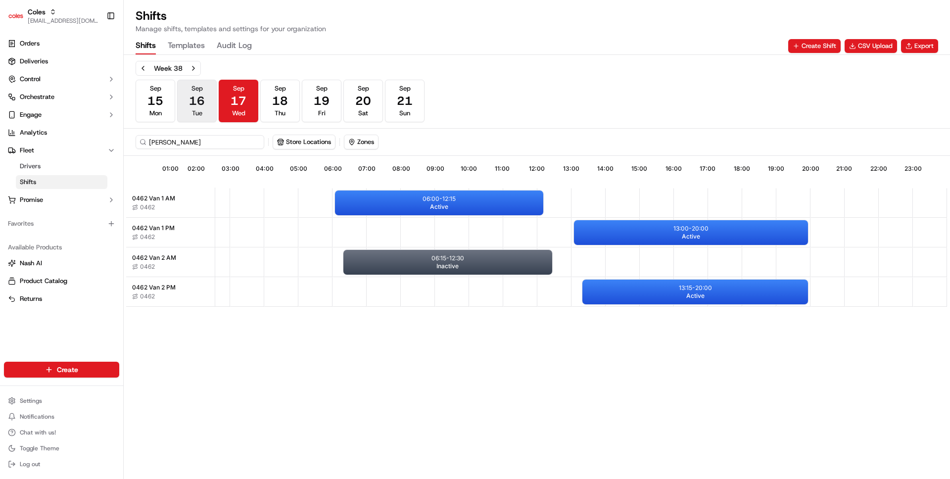
click at [199, 104] on span "16" at bounding box center [197, 101] width 16 height 16
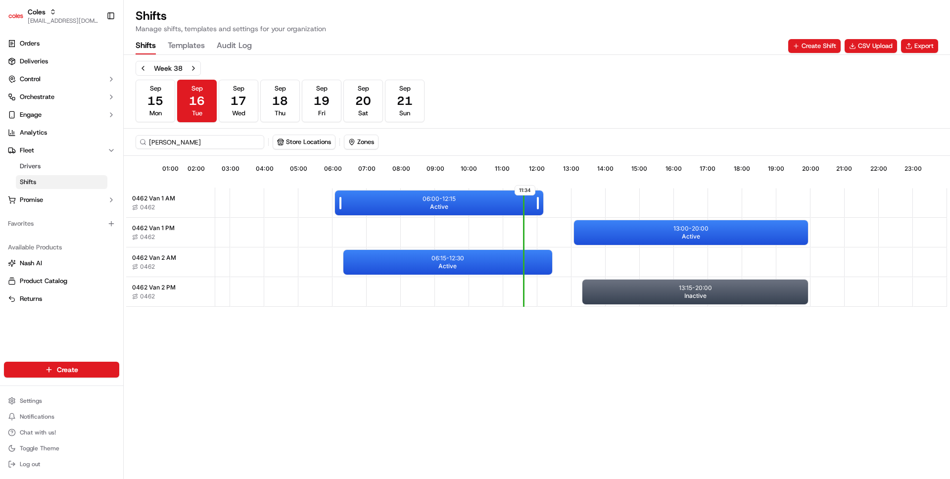
click at [440, 208] on span "Active" at bounding box center [439, 207] width 18 height 8
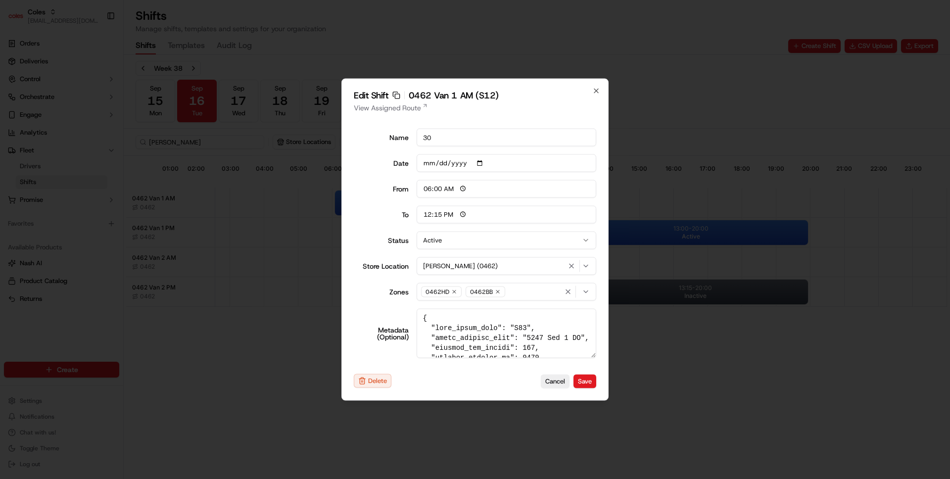
type input "14:00"
click at [604, 400] on div at bounding box center [475, 239] width 950 height 479
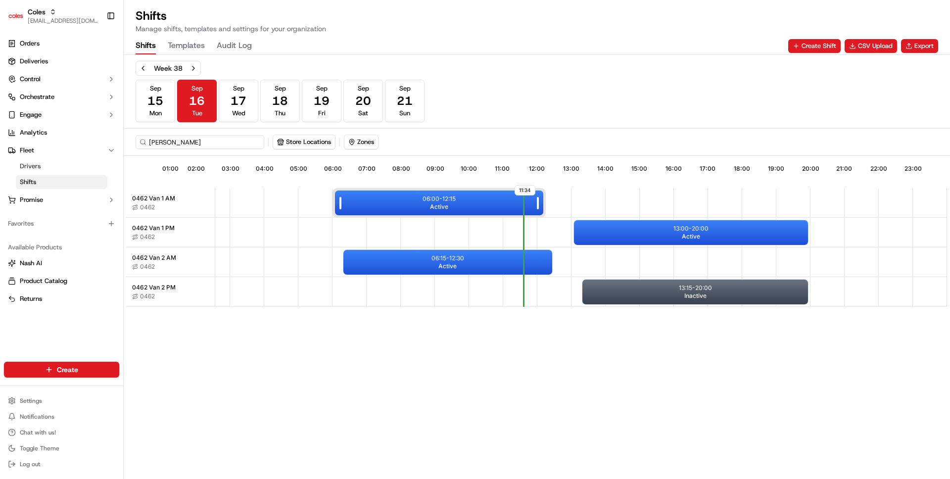
click at [449, 212] on div "06:00 - 12:15 Active" at bounding box center [439, 202] width 208 height 25
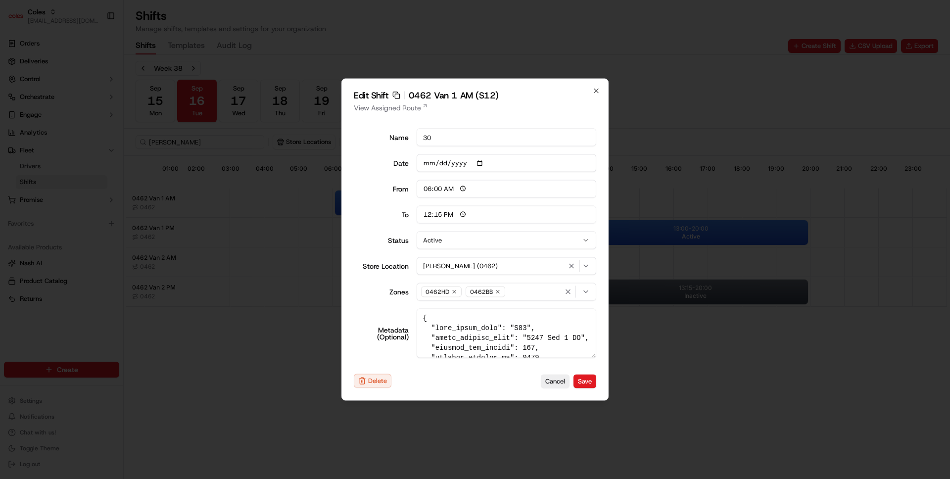
type input "14:00"
click at [224, 353] on div at bounding box center [475, 239] width 950 height 479
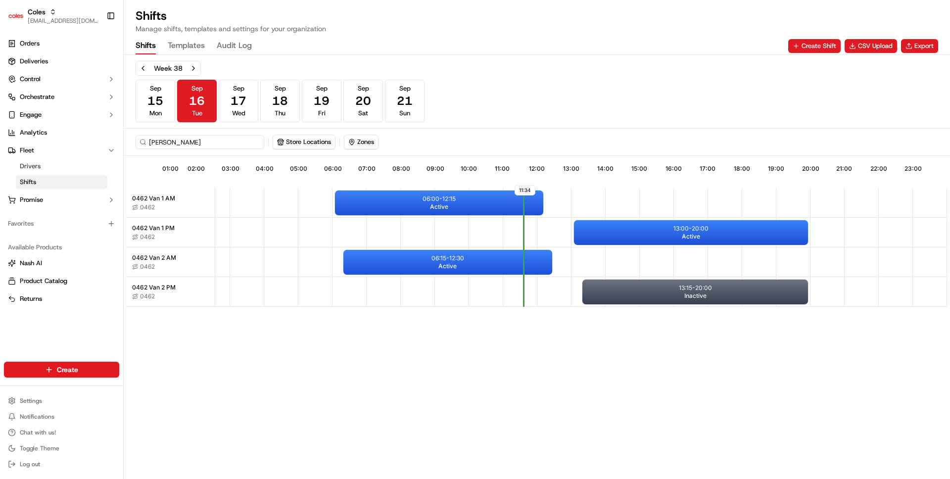
click at [338, 362] on div "11:34 01:00 02:00 03:00 04:00 05:00 06:00 07:00 08:00 09:00 10:00 11:00 12:00 1…" at bounding box center [536, 318] width 821 height 321
click at [231, 44] on Log "Audit Log" at bounding box center [234, 46] width 35 height 17
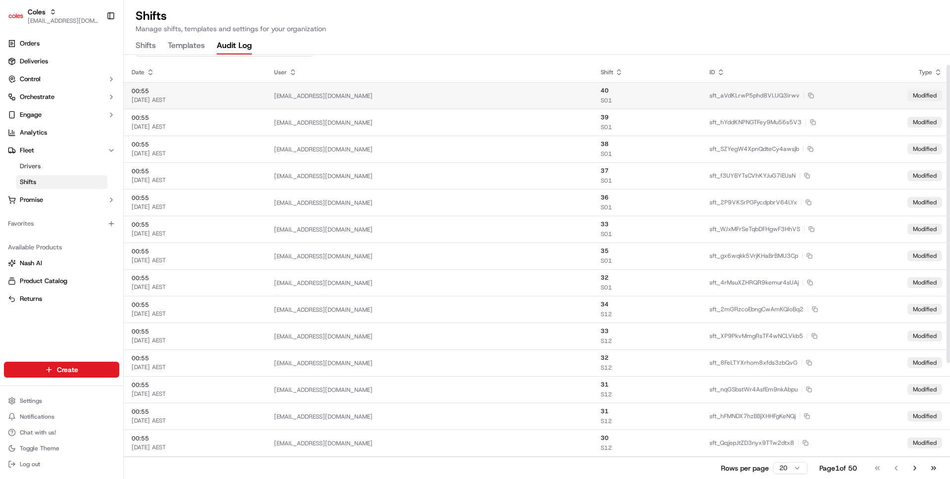
scroll to position [24, 0]
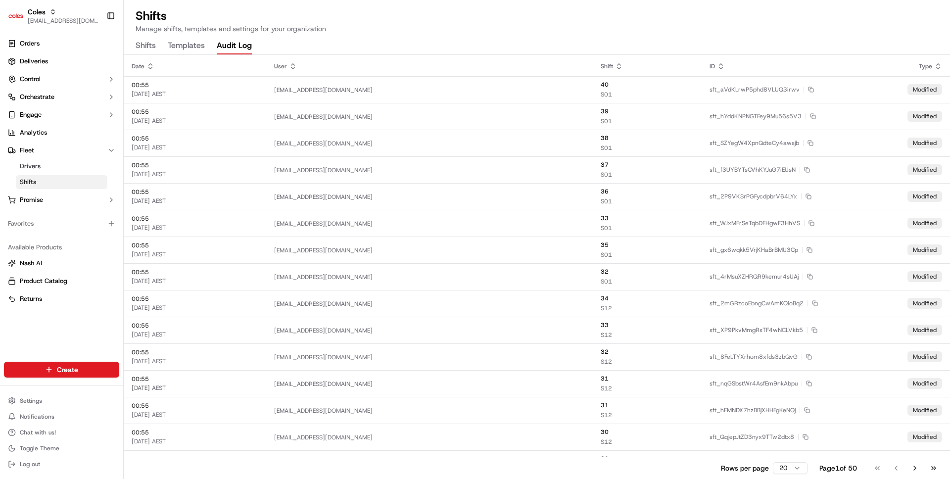
click at [148, 52] on button "Shifts" at bounding box center [146, 46] width 20 height 17
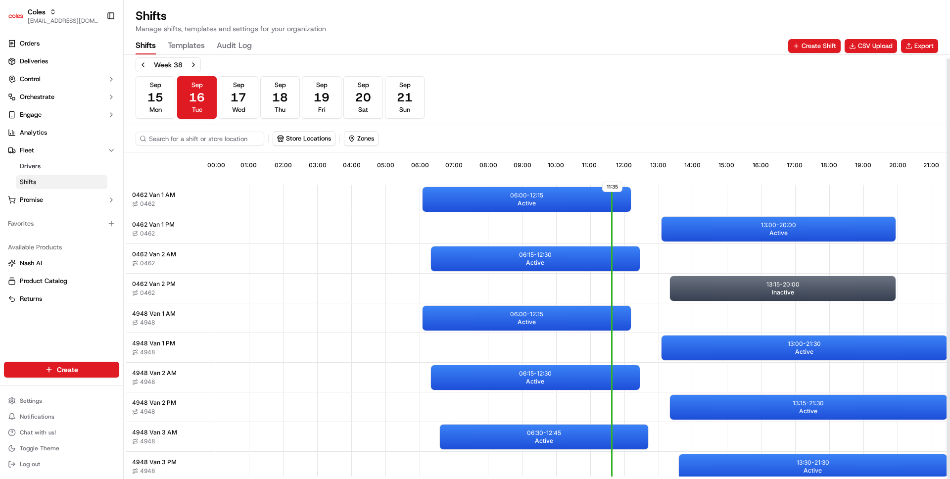
scroll to position [0, 92]
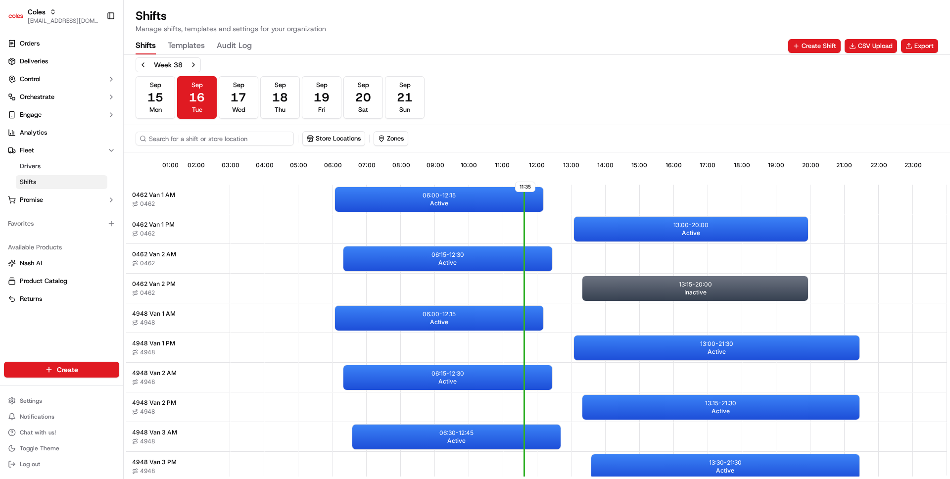
click at [218, 141] on input at bounding box center [215, 139] width 158 height 14
type input "elizabeth"
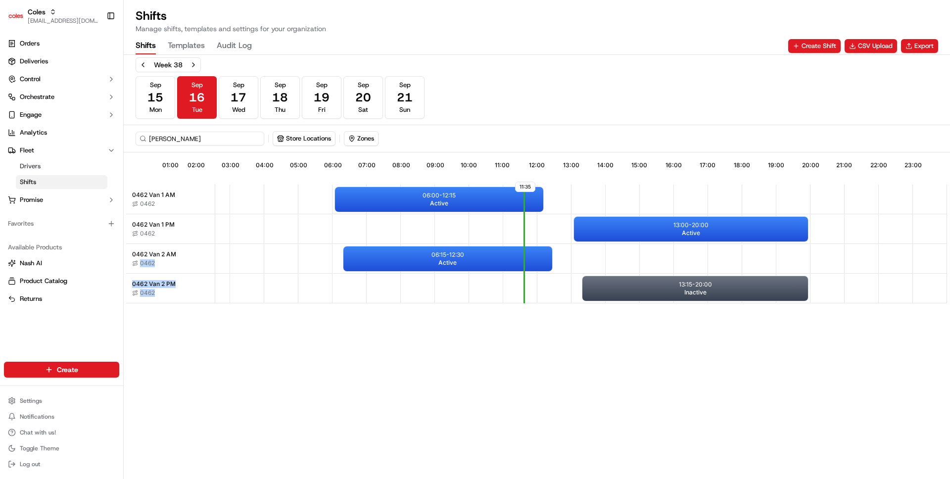
scroll to position [0, 0]
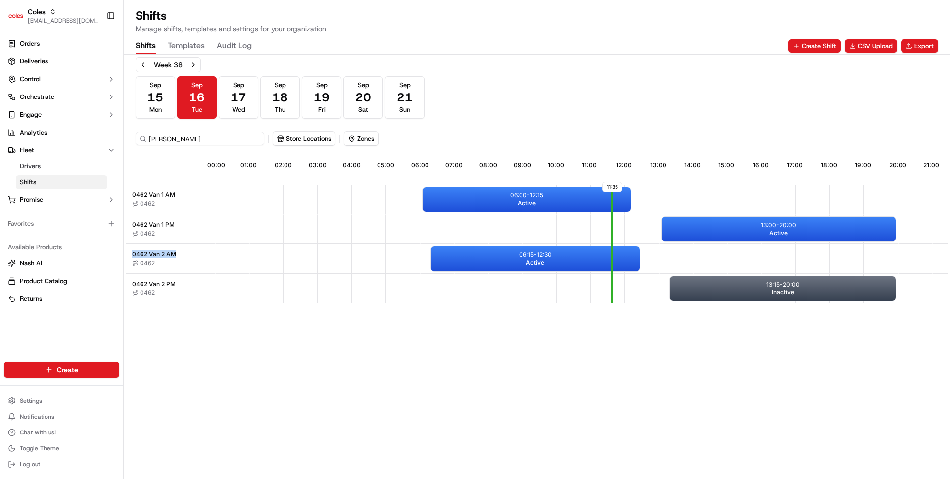
drag, startPoint x: 181, startPoint y: 255, endPoint x: 129, endPoint y: 253, distance: 52.0
click at [129, 253] on div "0462 Van 2 AM 0462" at bounding box center [170, 259] width 89 height 30
copy span "0462 Van 2 AM"
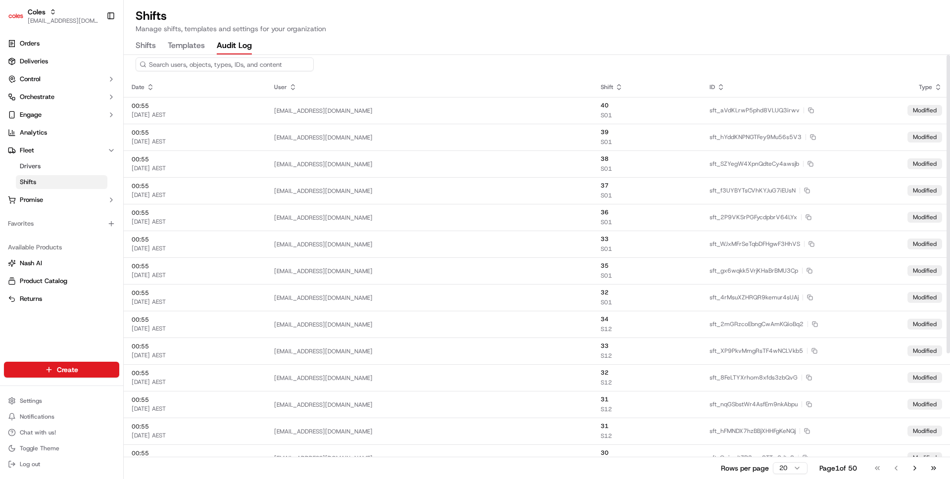
click at [222, 54] on Log "Audit Log" at bounding box center [234, 46] width 35 height 17
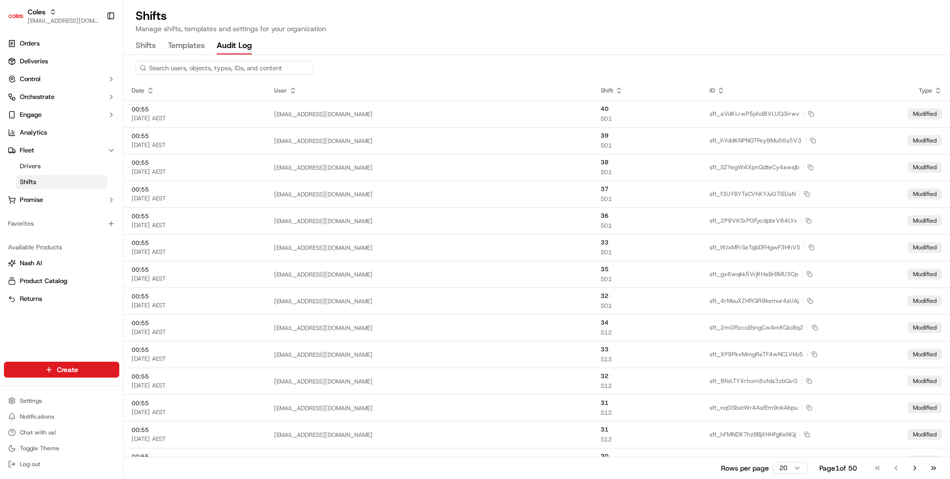
click at [252, 65] on input at bounding box center [225, 68] width 178 height 14
paste input "0462 Van 2 AM"
type input "0462 Van 2 AM"
click at [292, 67] on input "0462 Van 2 AM" at bounding box center [225, 68] width 178 height 14
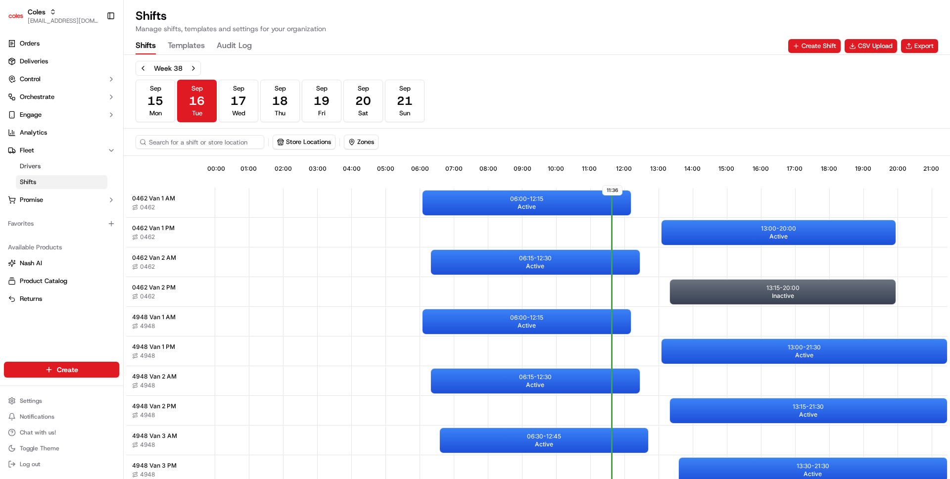
click at [148, 48] on button "Shifts" at bounding box center [146, 46] width 20 height 17
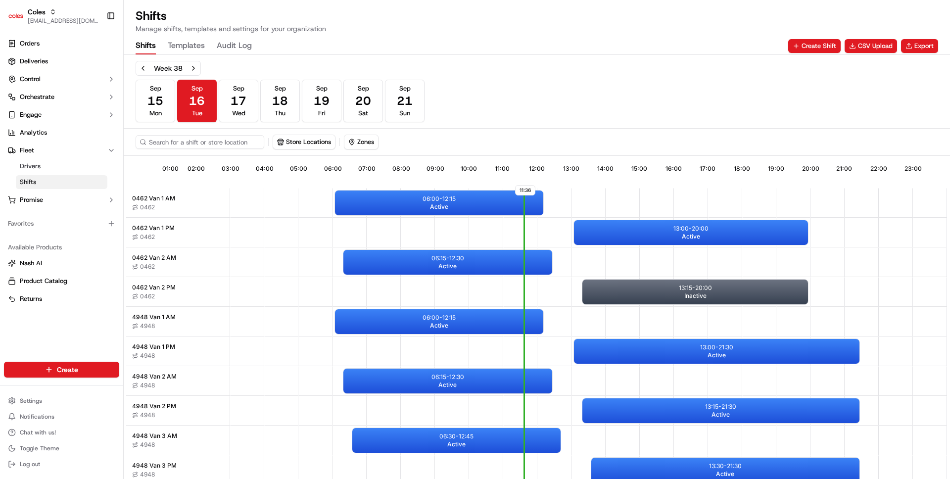
scroll to position [0, 92]
click at [229, 141] on input at bounding box center [215, 142] width 158 height 14
click at [343, 138] on div "Store Locations Zones" at bounding box center [537, 142] width 802 height 15
click at [317, 136] on button "Store Locations" at bounding box center [304, 142] width 62 height 14
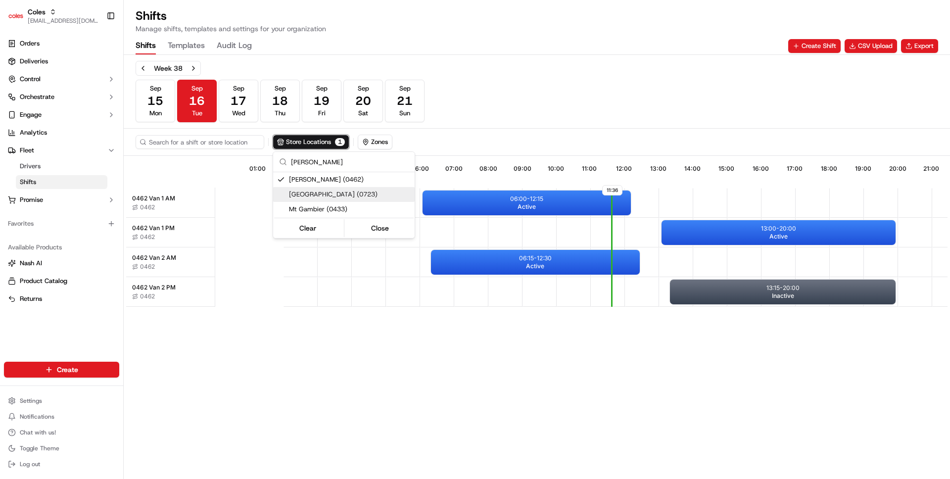
type input "eliza"
click at [225, 340] on html "Coles ben@usenash.com Toggle Sidebar Orders Deliveries Control Orchestrate Enga…" at bounding box center [475, 239] width 950 height 479
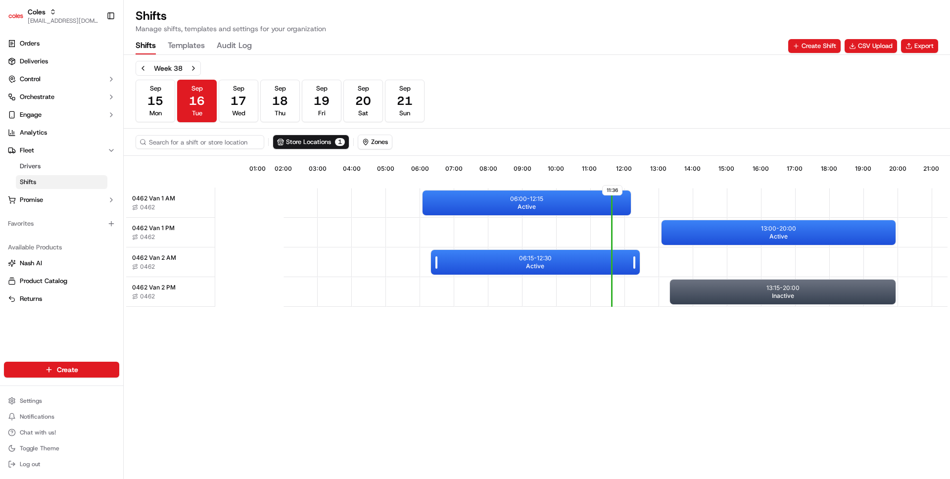
click at [488, 263] on div "06:15 - 12:30 Active" at bounding box center [535, 262] width 208 height 25
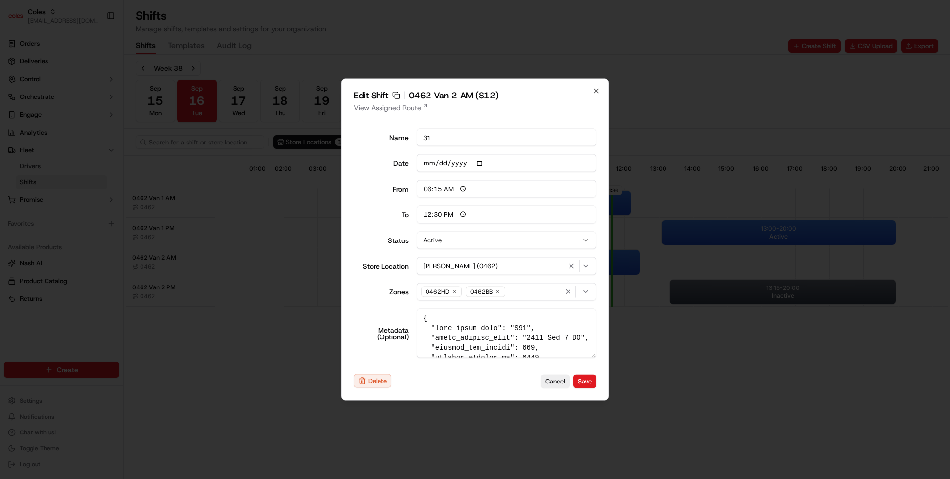
click at [441, 137] on input "31" at bounding box center [506, 138] width 180 height 18
type input "06:00"
type input "14:00"
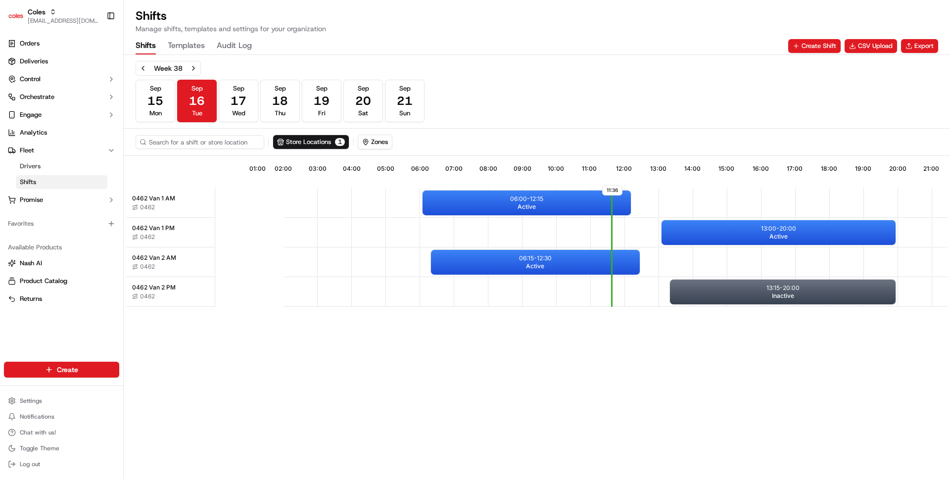
click at [247, 47] on Log "Audit Log" at bounding box center [234, 46] width 35 height 17
click at [155, 46] on button "Shifts" at bounding box center [146, 46] width 20 height 17
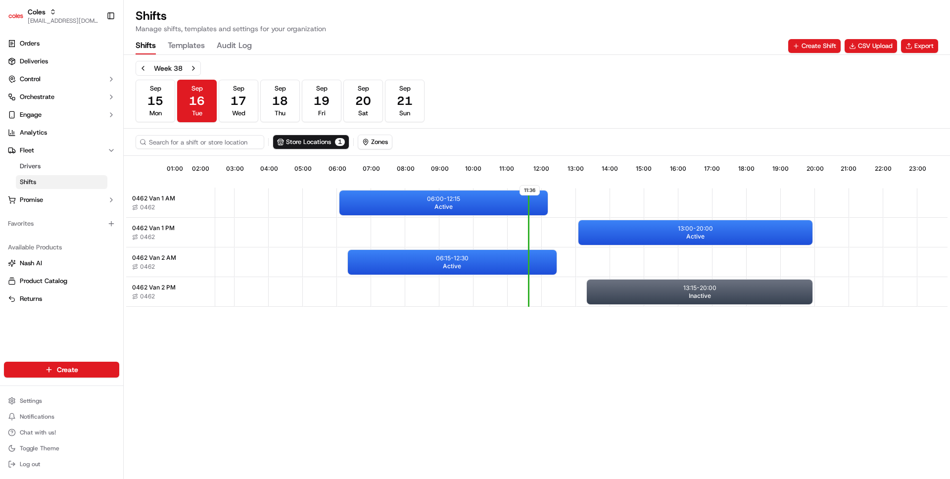
scroll to position [0, 87]
click at [464, 265] on div "06:15 - 12:30 Active" at bounding box center [448, 262] width 208 height 25
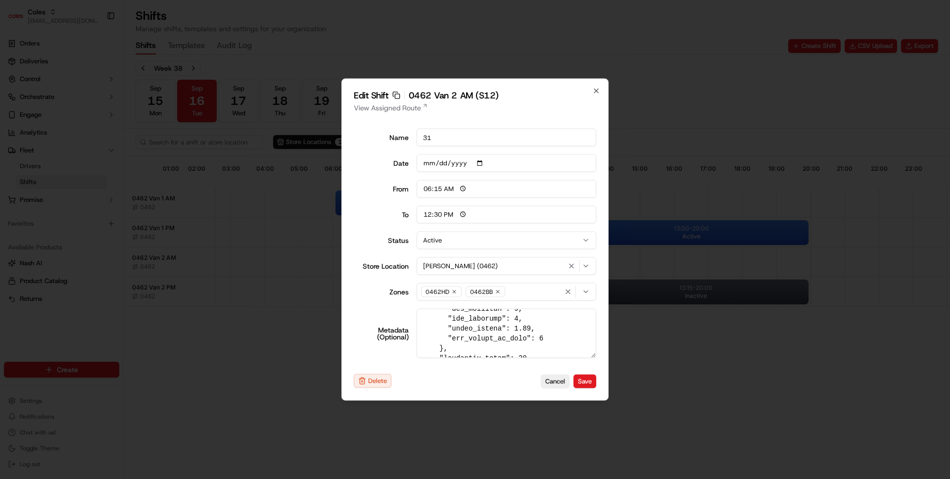
scroll to position [464, 0]
click at [403, 93] on h2 "Edit Shift Copy sft_LWgPat6uydfuCXxUQh7dxq 0462 Van 2 AM (S12)" at bounding box center [475, 95] width 242 height 9
click at [398, 94] on rect "button" at bounding box center [397, 96] width 4 height 4
type input "06:00"
type input "14:00"
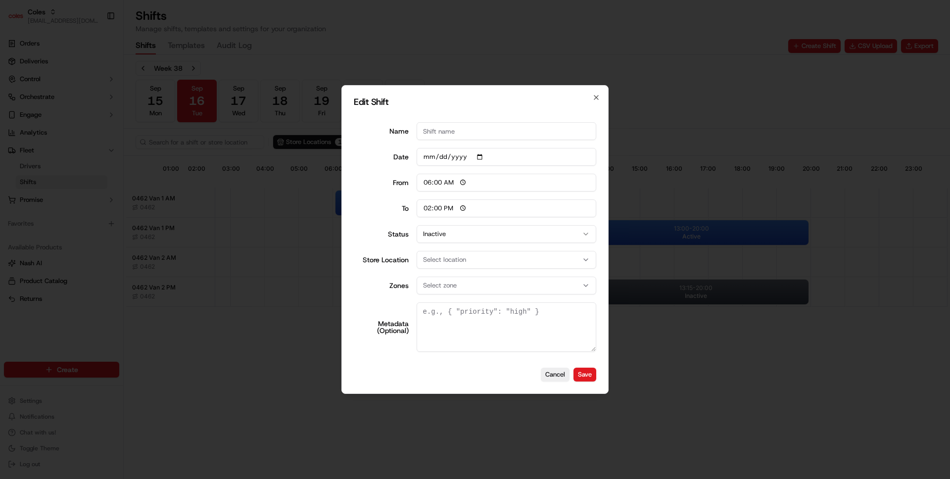
scroll to position [0, 0]
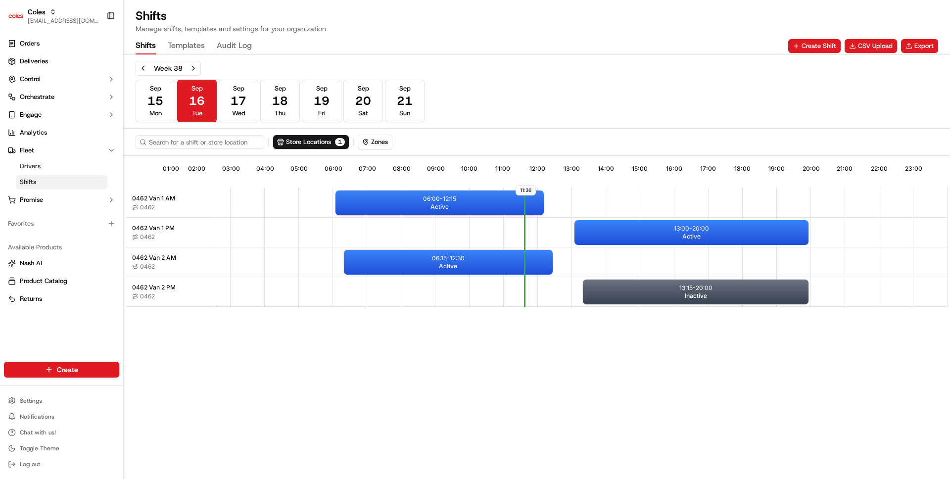
click at [231, 46] on Log "Audit Log" at bounding box center [234, 46] width 35 height 17
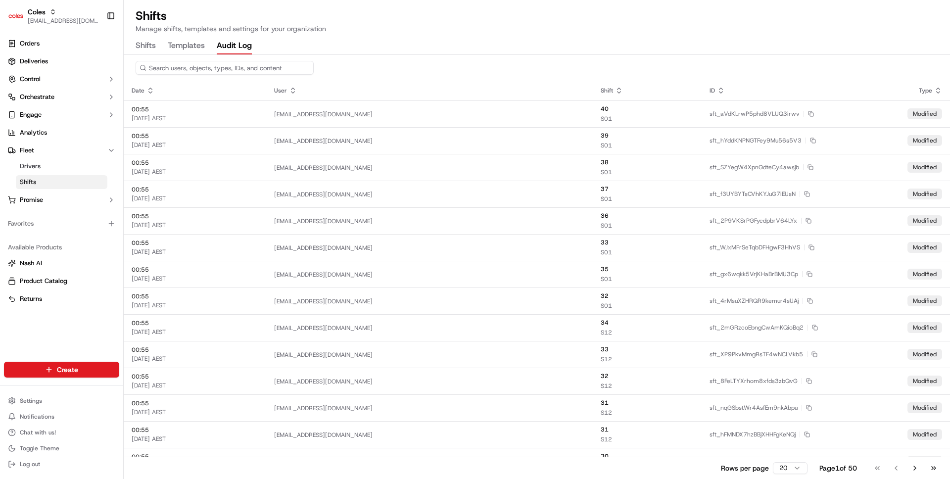
click at [223, 66] on input at bounding box center [225, 68] width 178 height 14
paste input "sft_LWgPat6uydfuCXxUQh7dxq"
type input "sft_LWgPat6uydfuCXxUQh7dxq"
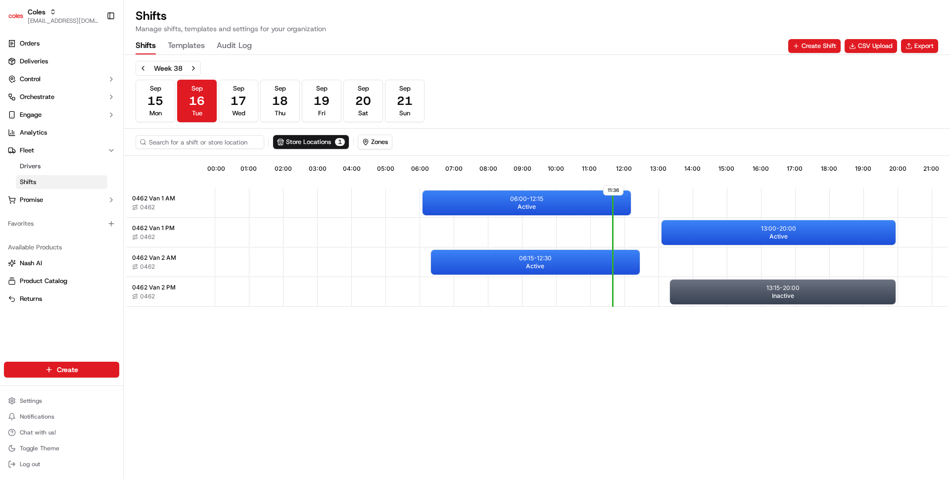
click at [149, 47] on button "Shifts" at bounding box center [146, 46] width 20 height 17
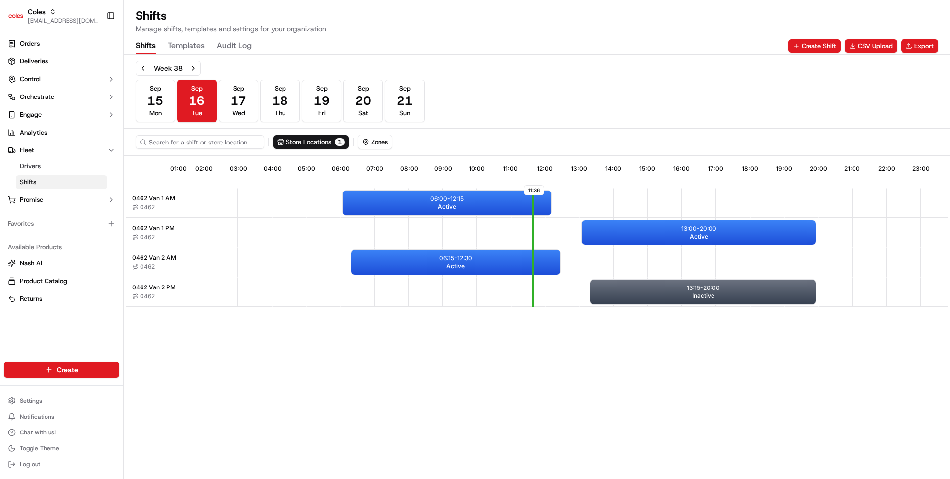
scroll to position [0, 87]
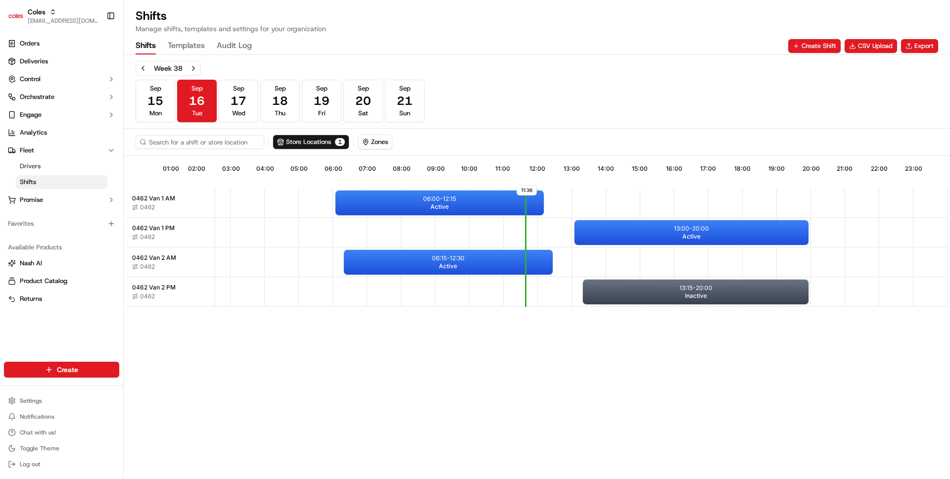
click at [340, 354] on div "11:36 01:00 02:00 03:00 04:00 05:00 06:00 07:00 08:00 09:00 10:00 11:00 12:00 1…" at bounding box center [536, 318] width 821 height 321
click at [428, 259] on div "06:15 - 12:30 Active" at bounding box center [448, 262] width 208 height 25
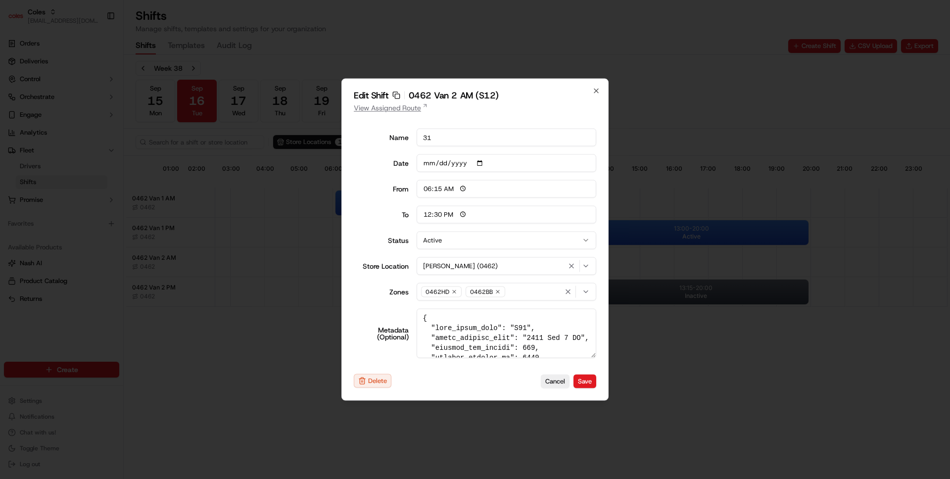
click at [391, 111] on link "View Assigned Route" at bounding box center [475, 108] width 242 height 10
type input "06:00"
type input "14:00"
click at [271, 257] on div at bounding box center [475, 239] width 950 height 479
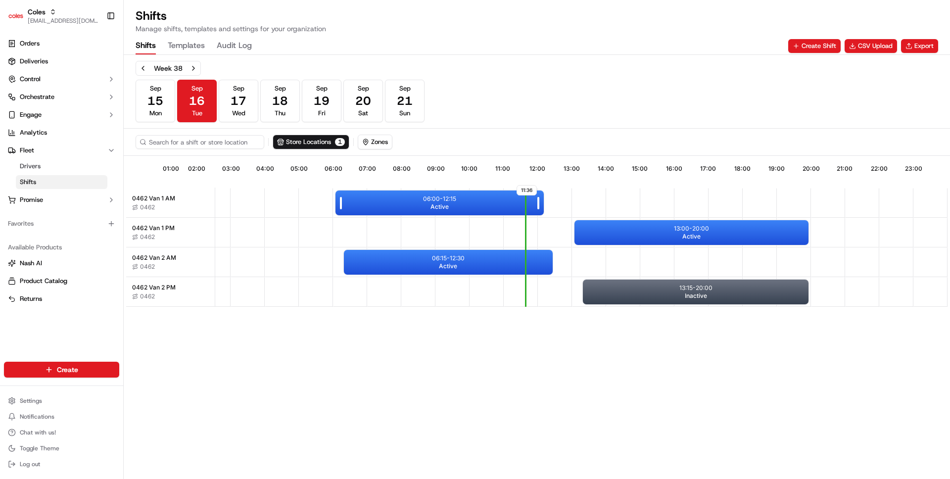
click at [375, 196] on div "06:00 - 12:15 Active" at bounding box center [439, 202] width 208 height 25
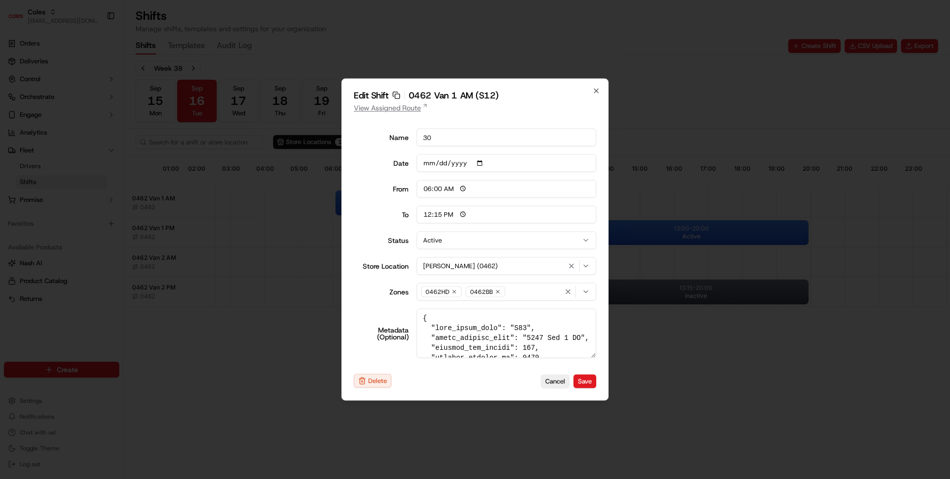
click at [400, 106] on link "View Assigned Route" at bounding box center [475, 108] width 242 height 10
click at [396, 94] on rect "button" at bounding box center [397, 96] width 4 height 4
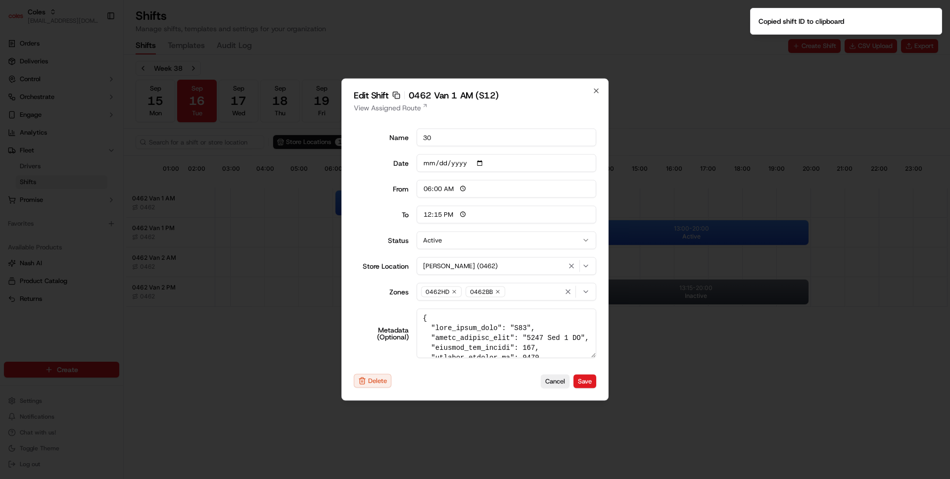
type input "14:00"
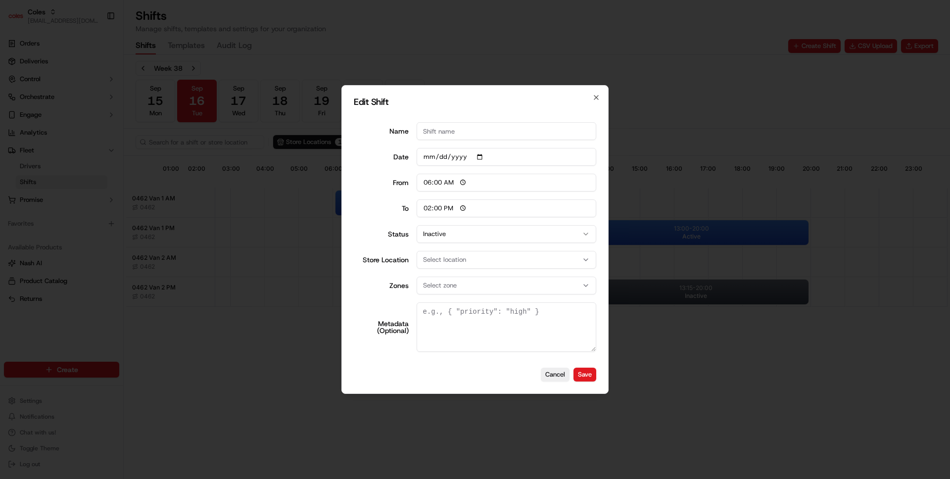
click at [468, 43] on div at bounding box center [475, 239] width 950 height 479
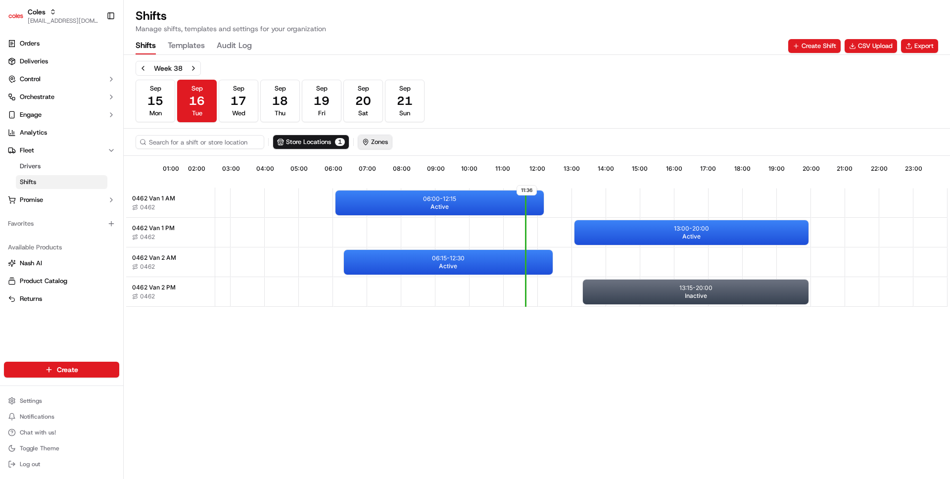
click at [379, 139] on button "Zones" at bounding box center [375, 142] width 34 height 14
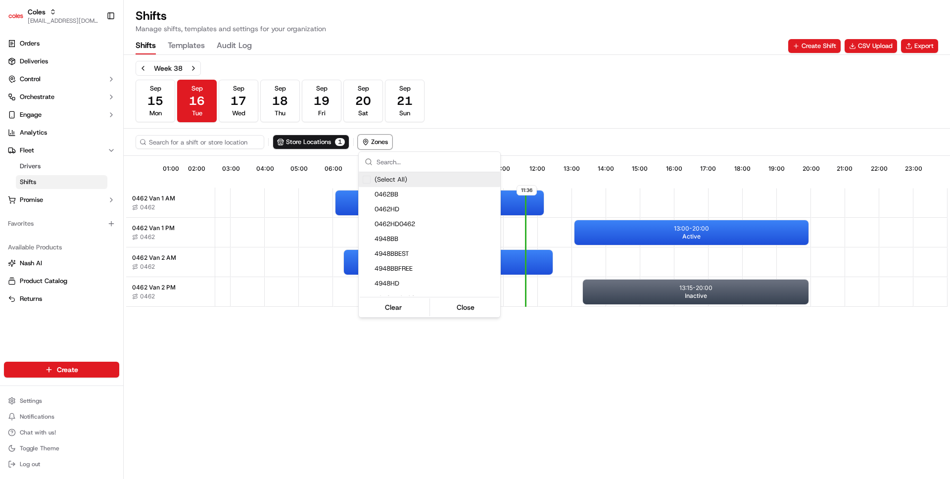
click at [235, 48] on html "Coles ben@usenash.com Toggle Sidebar Orders Deliveries Control Orchestrate Enga…" at bounding box center [475, 239] width 950 height 479
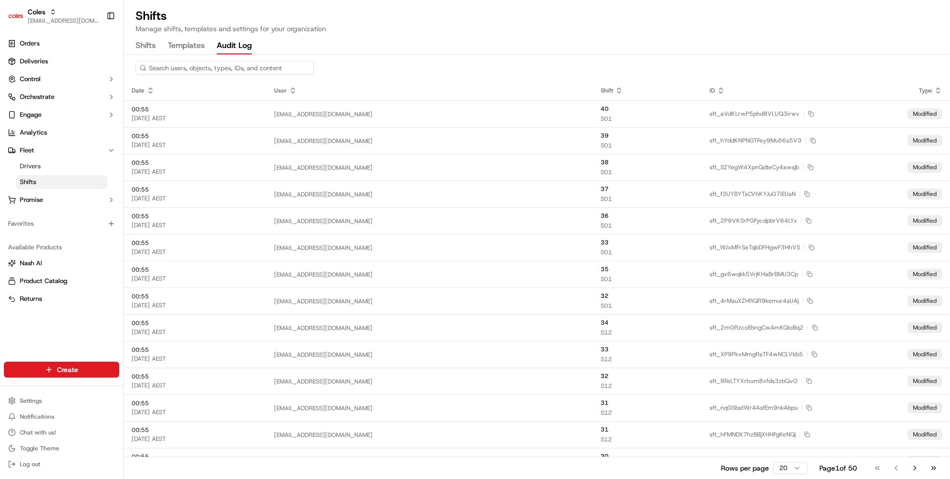
click at [235, 48] on Log "Audit Log" at bounding box center [234, 46] width 35 height 17
click at [216, 71] on input at bounding box center [225, 68] width 178 height 14
paste input "sft_YKyga6ADhnCUeVojNoZqUo"
type input "sft_YKyga6ADhnCUeVojNoZqUo"
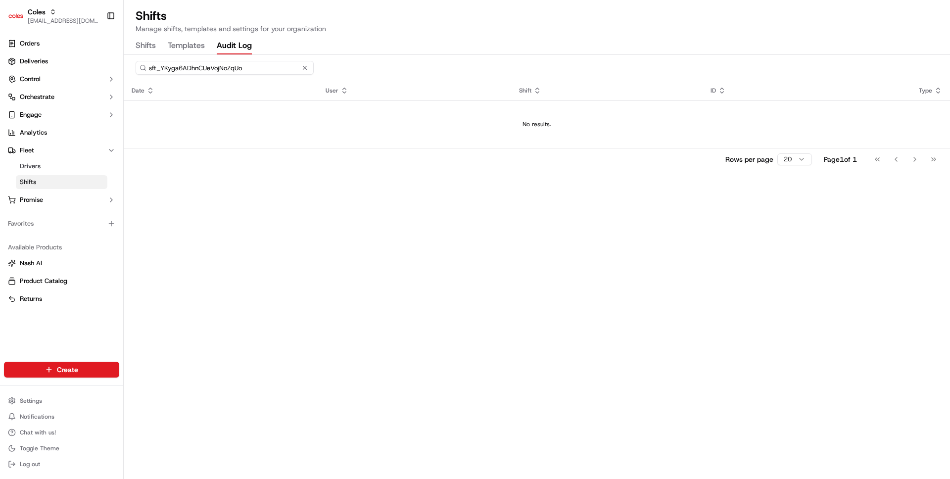
click at [389, 200] on div "sft_YKyga6ADhnCUeVojNoZqUo Date User Shift ID Type No results. Rows per page 20…" at bounding box center [537, 267] width 826 height 424
click at [252, 64] on input "sft_YKyga6ADhnCUeVojNoZqUo" at bounding box center [225, 68] width 178 height 14
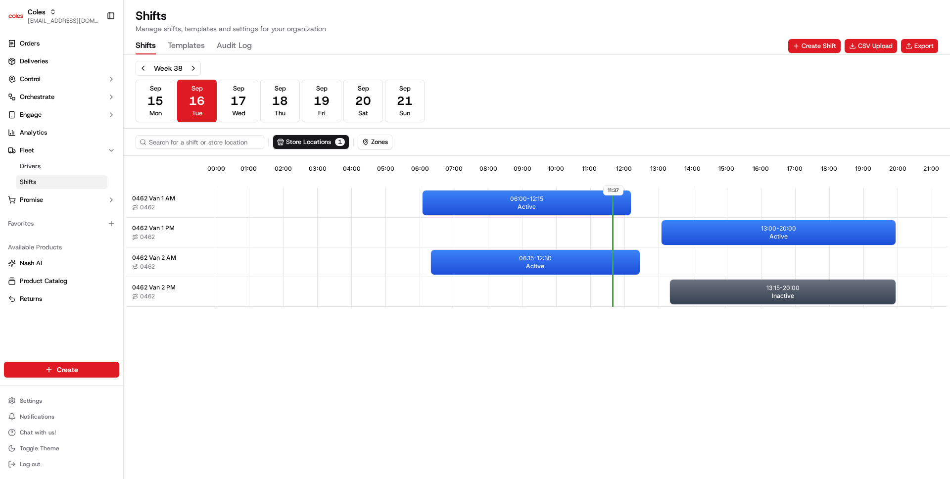
click at [139, 44] on button "Shifts" at bounding box center [146, 46] width 20 height 17
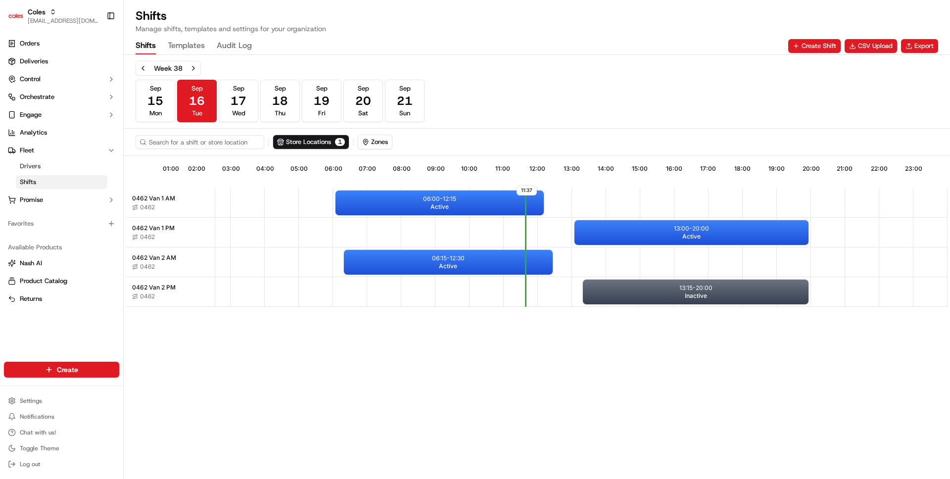
click at [292, 314] on div "11:37 01:00 02:00 03:00 04:00 05:00 06:00 07:00 08:00 09:00 10:00 11:00 12:00 1…" at bounding box center [536, 318] width 821 height 321
click at [471, 250] on div "06:15 - 12:30 Active" at bounding box center [448, 262] width 208 height 25
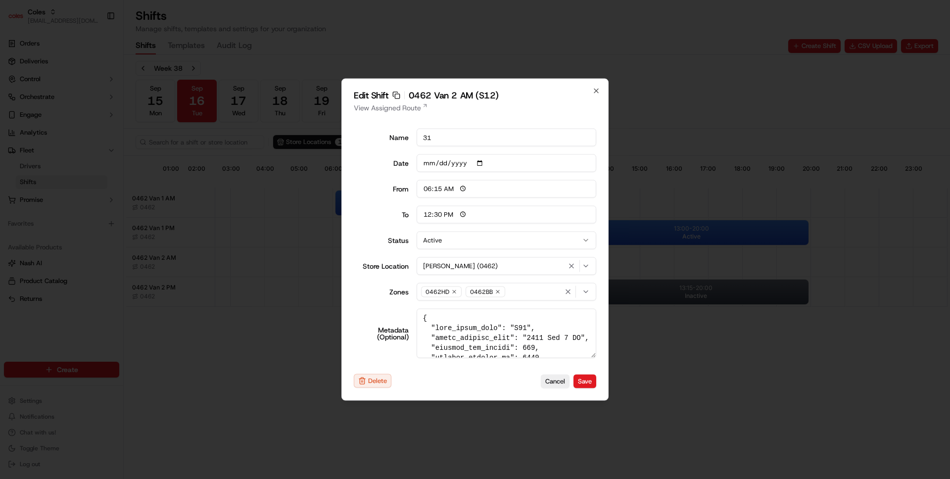
type input "06:00"
type input "14:00"
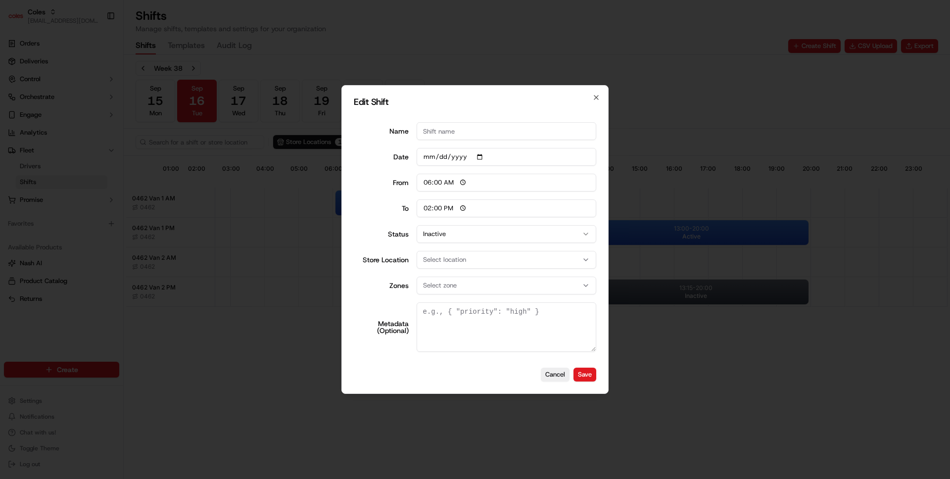
click at [210, 318] on div at bounding box center [475, 239] width 950 height 479
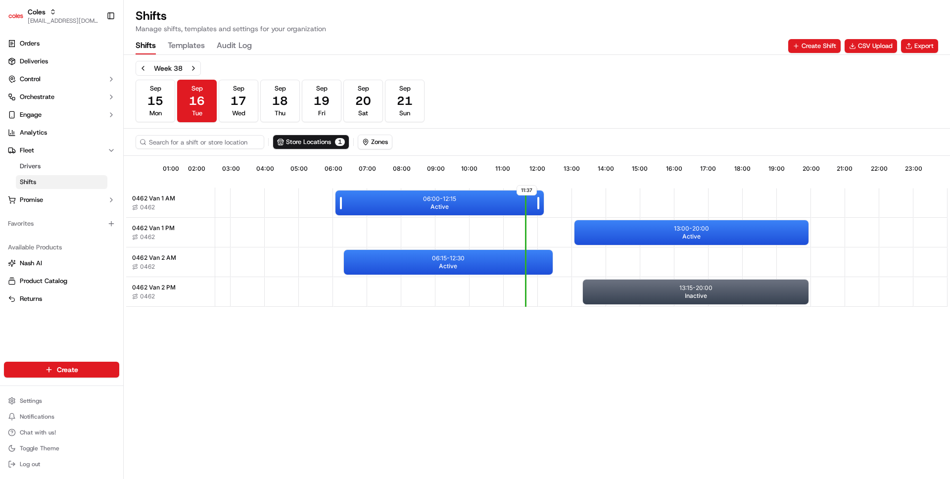
click at [397, 195] on div "06:00 - 12:15 Active" at bounding box center [439, 202] width 208 height 25
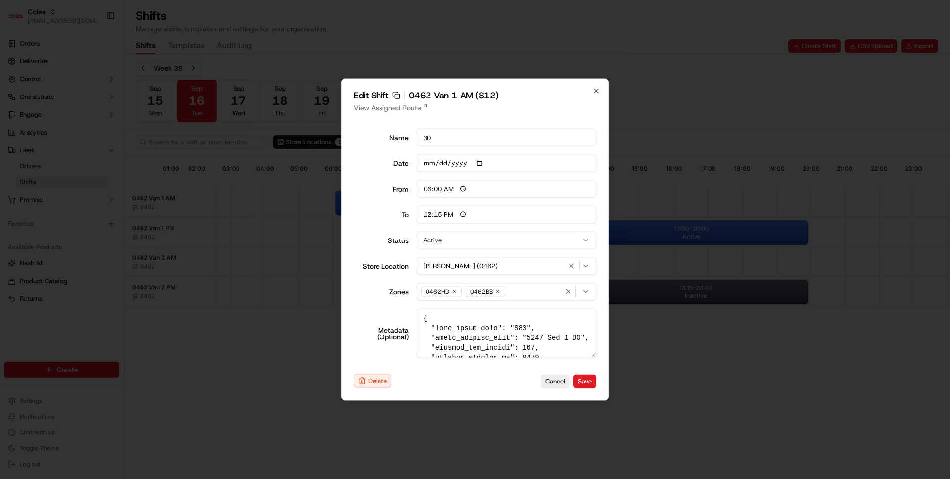
type input "14:00"
click at [222, 379] on div at bounding box center [475, 239] width 950 height 479
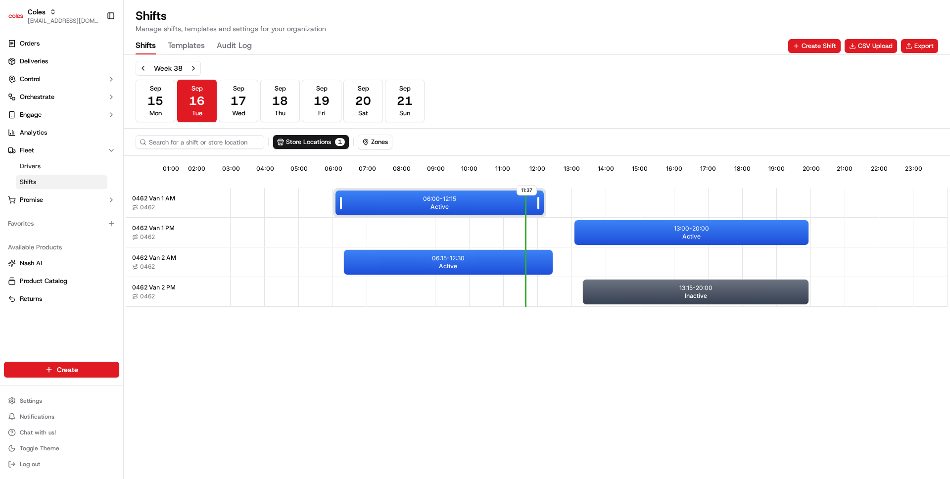
click at [441, 198] on p "06:00 - 12:15" at bounding box center [439, 199] width 33 height 8
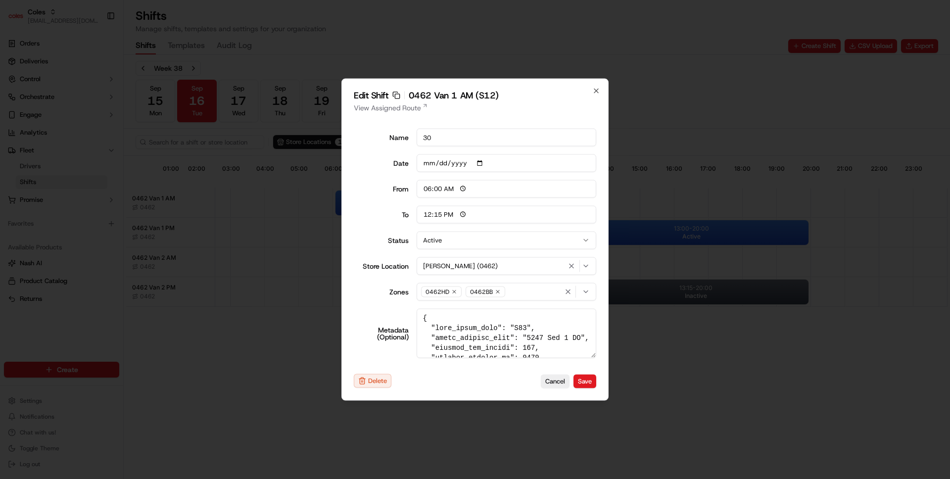
type input "14:00"
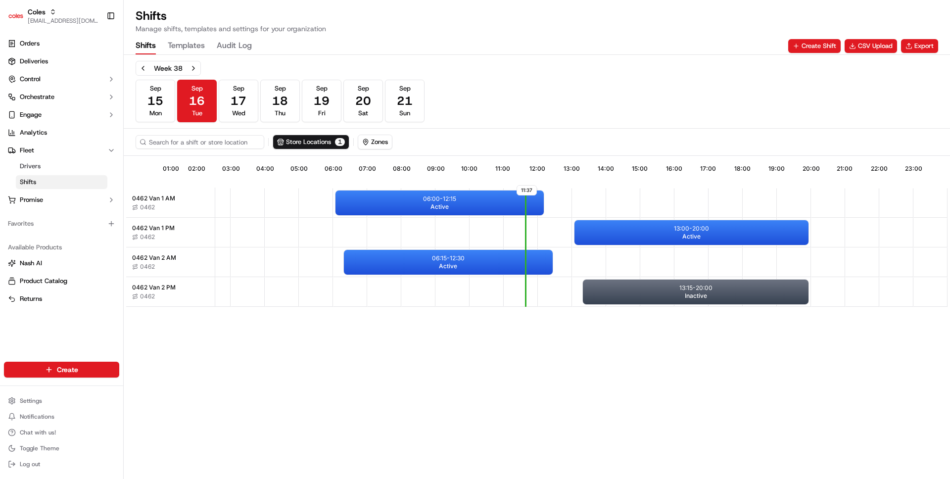
click at [252, 323] on div "11:37 01:00 02:00 03:00 04:00 05:00 06:00 07:00 08:00 09:00 10:00 11:00 12:00 1…" at bounding box center [536, 318] width 821 height 321
click at [522, 364] on div "11:37 01:00 02:00 03:00 04:00 05:00 06:00 07:00 08:00 09:00 10:00 11:00 12:00 1…" at bounding box center [536, 318] width 821 height 321
click at [216, 101] on button "Sep 16 Tue" at bounding box center [197, 101] width 40 height 43
click at [227, 100] on button "Sep 17 Wed" at bounding box center [239, 101] width 40 height 43
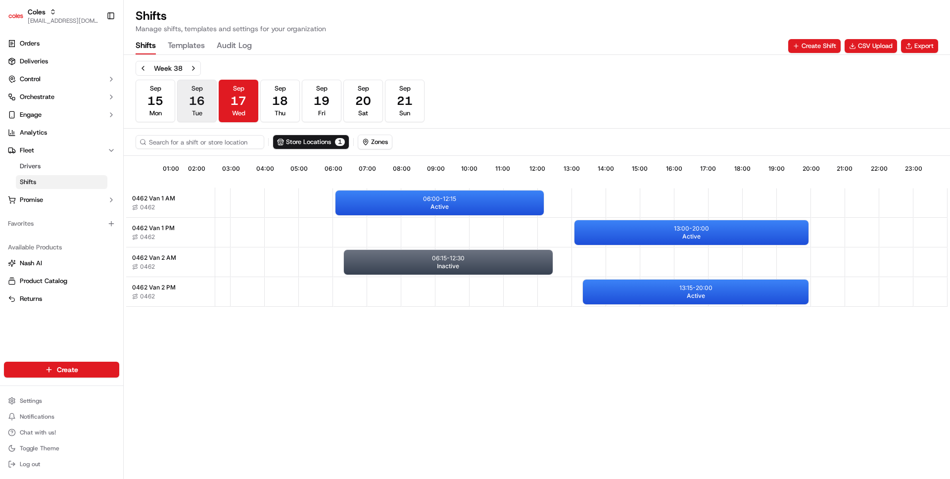
click at [200, 100] on span "16" at bounding box center [197, 101] width 16 height 16
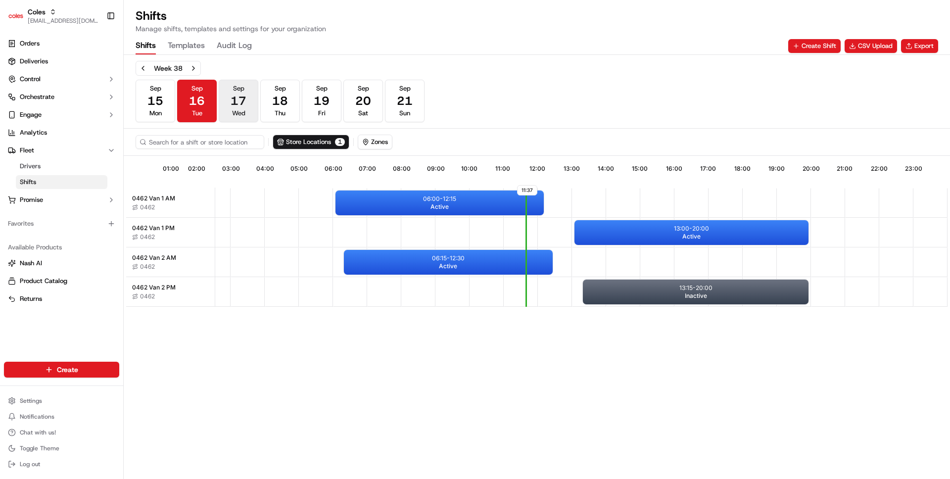
click at [252, 99] on button "Sep 17 Wed" at bounding box center [239, 101] width 40 height 43
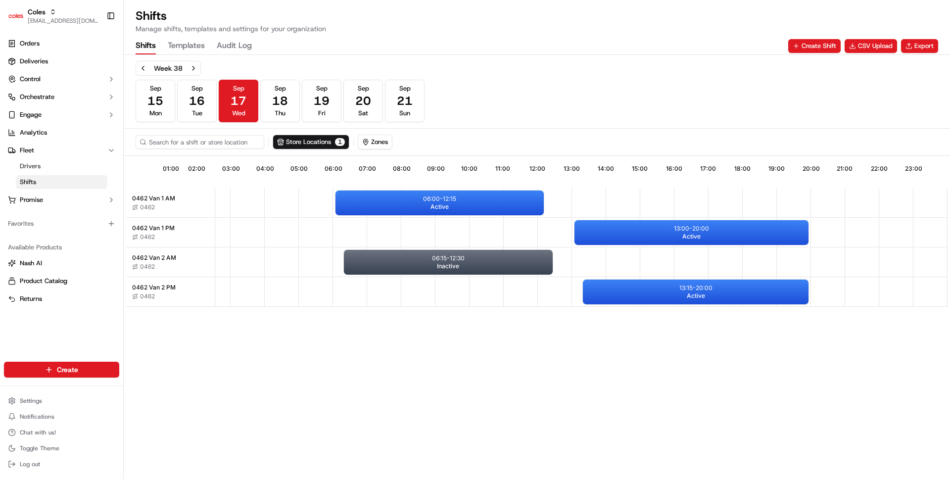
click at [300, 103] on div "Sep 15 Mon Sep 16 Tue Sep 17 Wed Sep 18 Thu Sep 19 Fri Sep 20 Sat Sep 21 Sun" at bounding box center [280, 101] width 289 height 43
click at [291, 101] on button "Sep 18 Thu" at bounding box center [280, 101] width 40 height 43
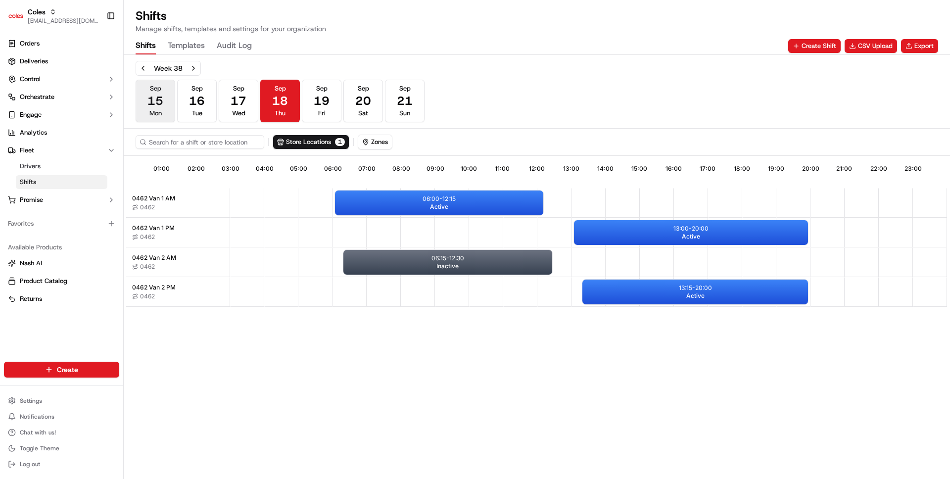
click at [164, 96] on button "Sep 15 Mon" at bounding box center [156, 101] width 40 height 43
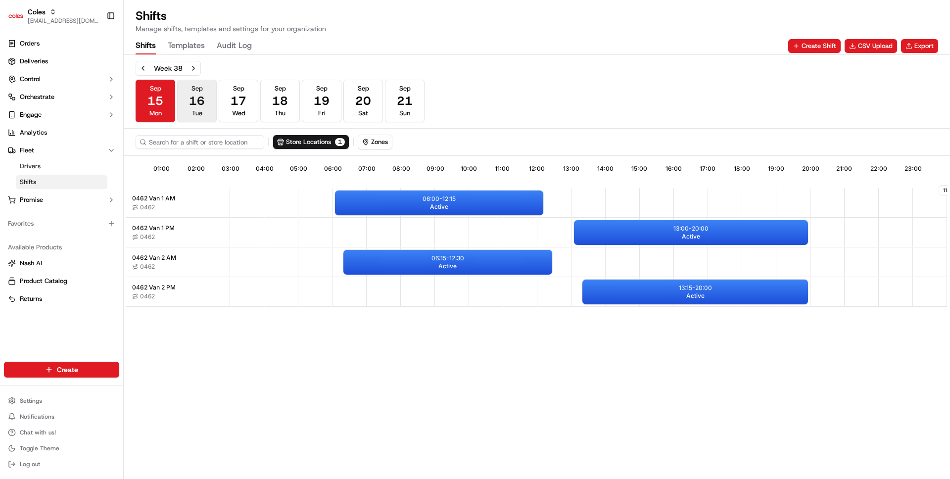
click at [191, 96] on span "16" at bounding box center [197, 101] width 16 height 16
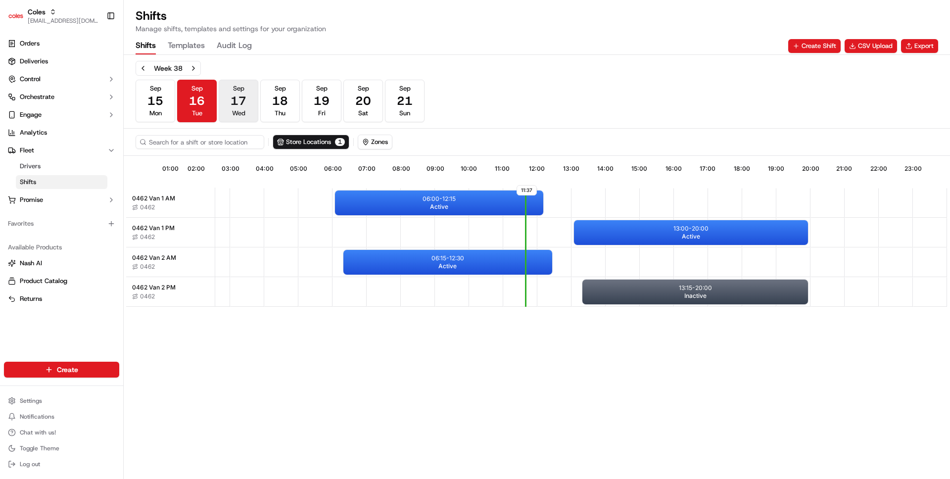
click at [224, 100] on button "Sep 17 Wed" at bounding box center [239, 101] width 40 height 43
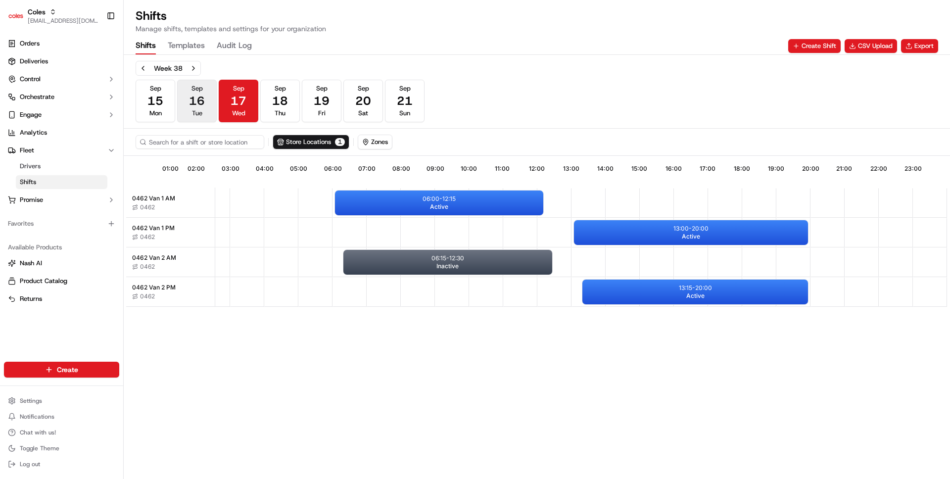
click at [208, 114] on button "Sep 16 Tue" at bounding box center [197, 101] width 40 height 43
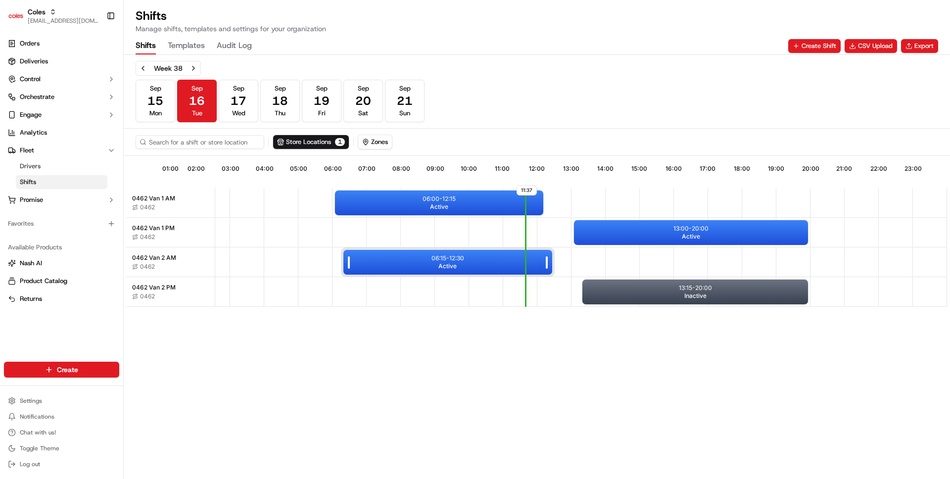
click at [377, 268] on div "06:15 - 12:30 Active" at bounding box center [447, 262] width 208 height 25
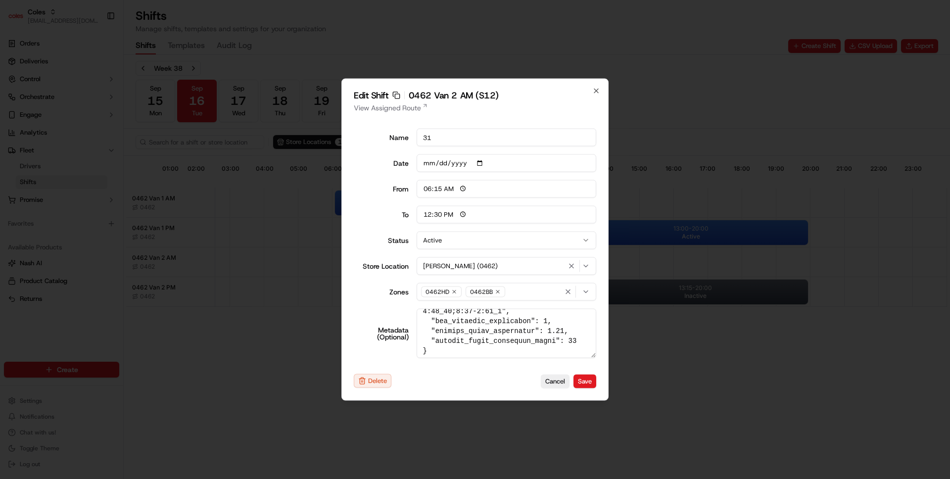
scroll to position [464, 0]
type input "06:00"
type input "14:00"
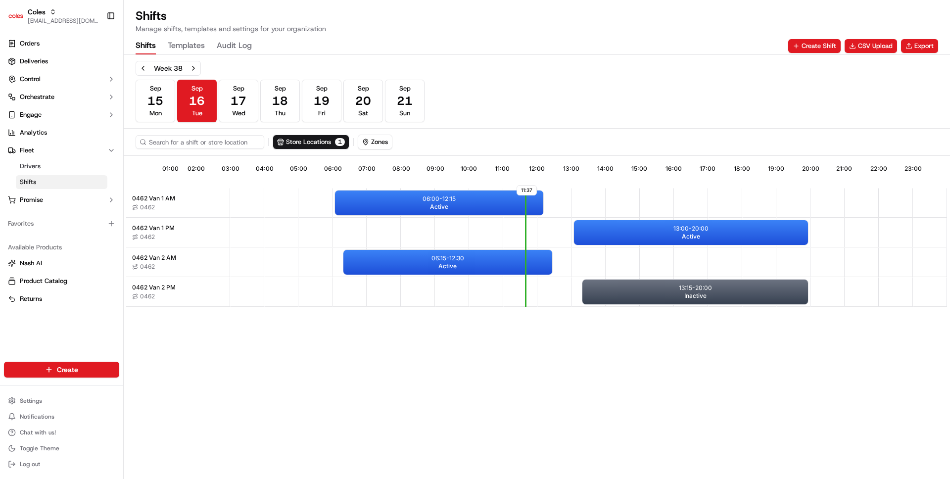
click at [351, 327] on div "11:37 01:00 02:00 03:00 04:00 05:00 06:00 07:00 08:00 09:00 10:00 11:00 12:00 1…" at bounding box center [536, 318] width 821 height 321
click at [459, 203] on div "06:00 - 12:15 Active" at bounding box center [439, 202] width 208 height 25
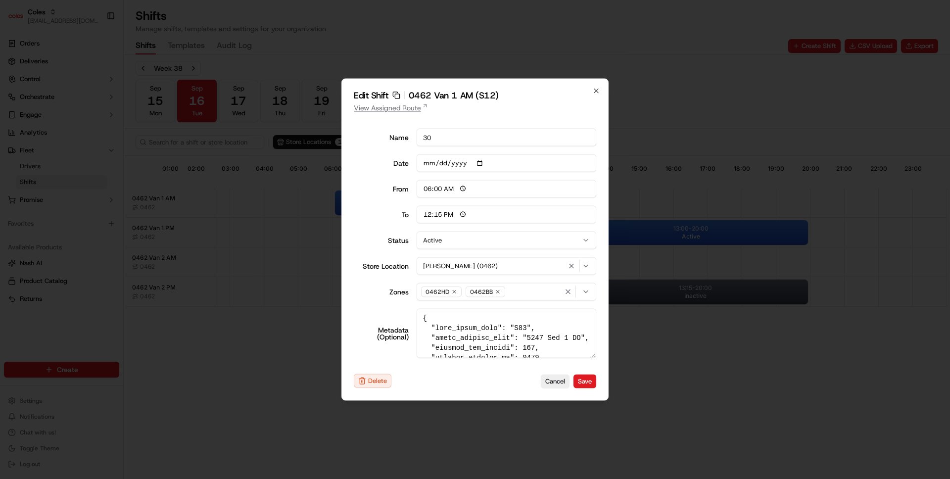
click at [406, 105] on link "View Assigned Route" at bounding box center [475, 108] width 242 height 10
type input "14:00"
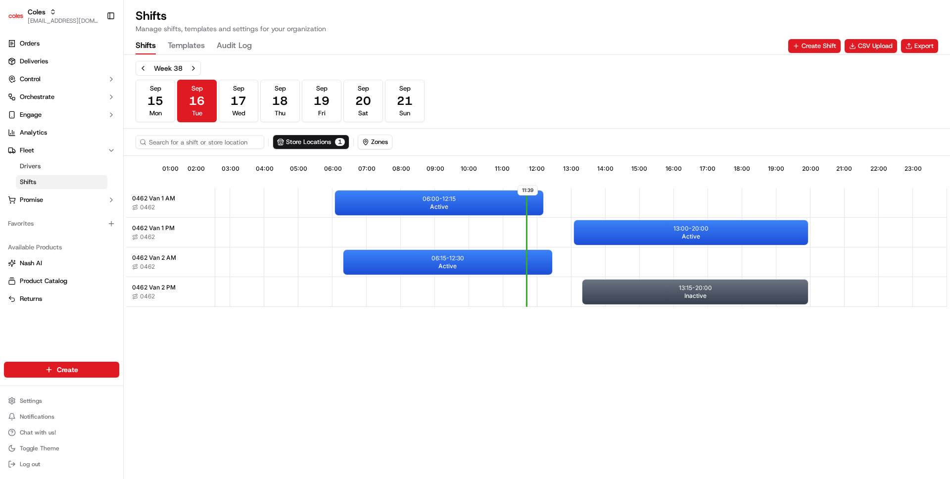
click at [250, 39] on Log "Audit Log" at bounding box center [234, 46] width 35 height 17
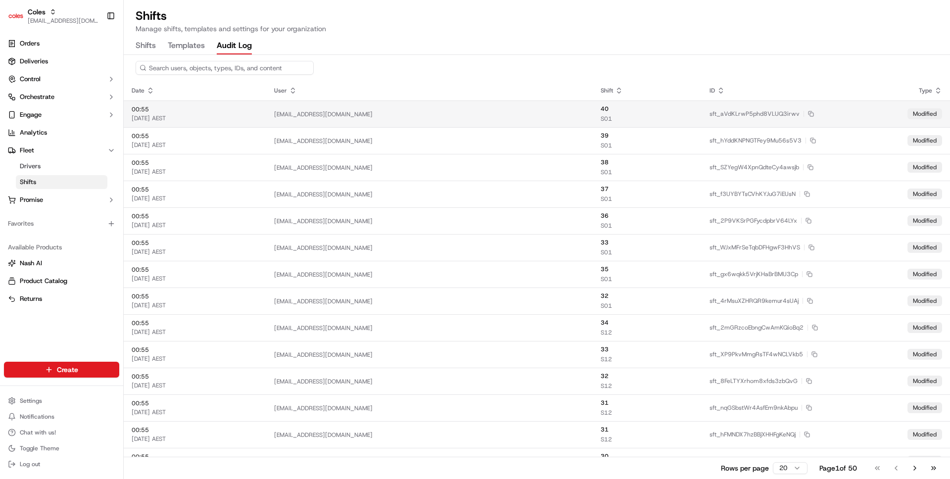
click at [368, 115] on div "srisudha.kurnool@coles.com.au" at bounding box center [429, 114] width 311 height 8
click at [251, 71] on input at bounding box center [225, 68] width 178 height 14
click at [228, 70] on input at bounding box center [225, 68] width 178 height 14
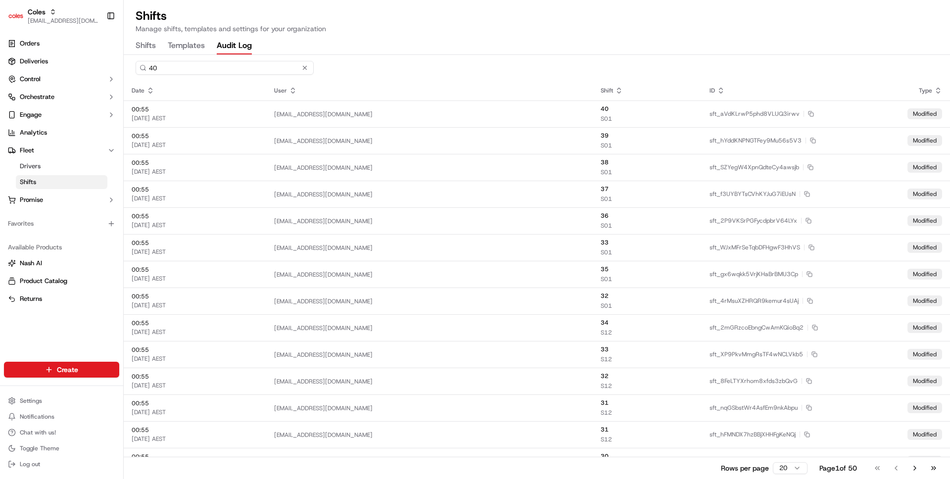
type input "4"
type input "30"
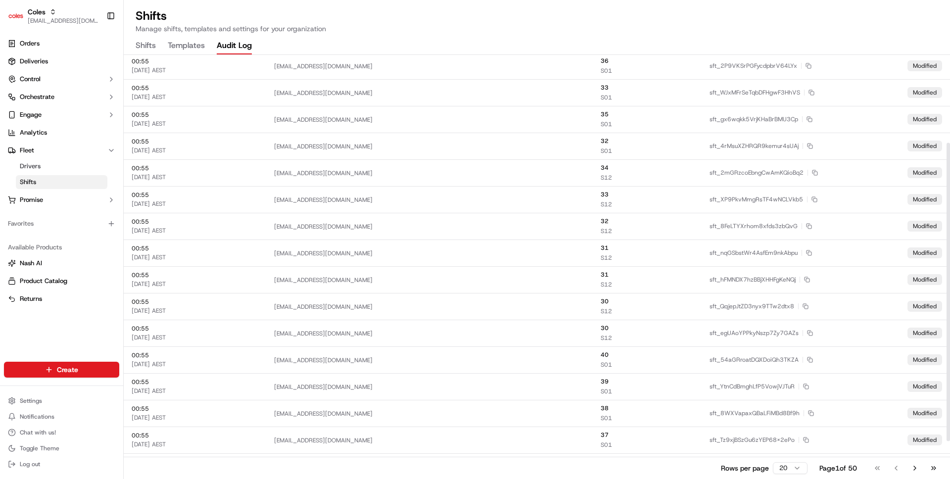
scroll to position [178, 0]
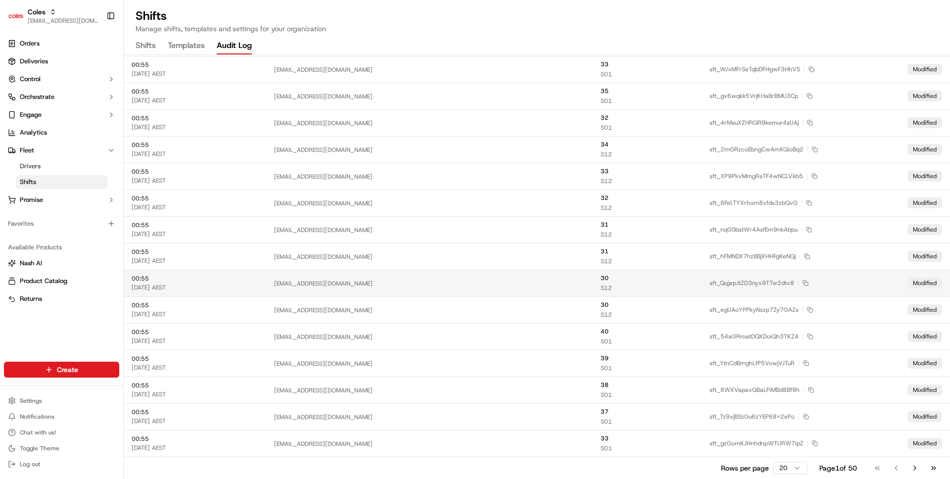
click at [633, 295] on td "30 S12" at bounding box center [646, 283] width 109 height 27
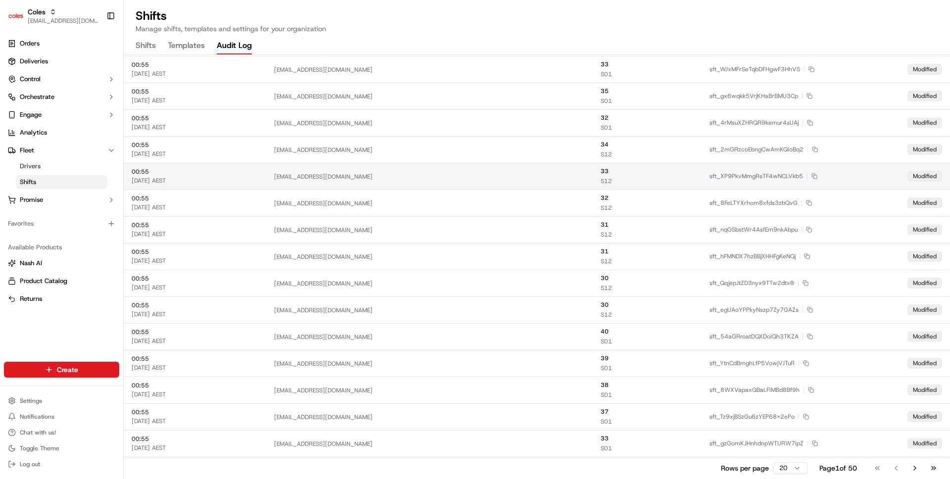
click at [258, 177] on div "16/09/2025 AEST" at bounding box center [195, 181] width 127 height 8
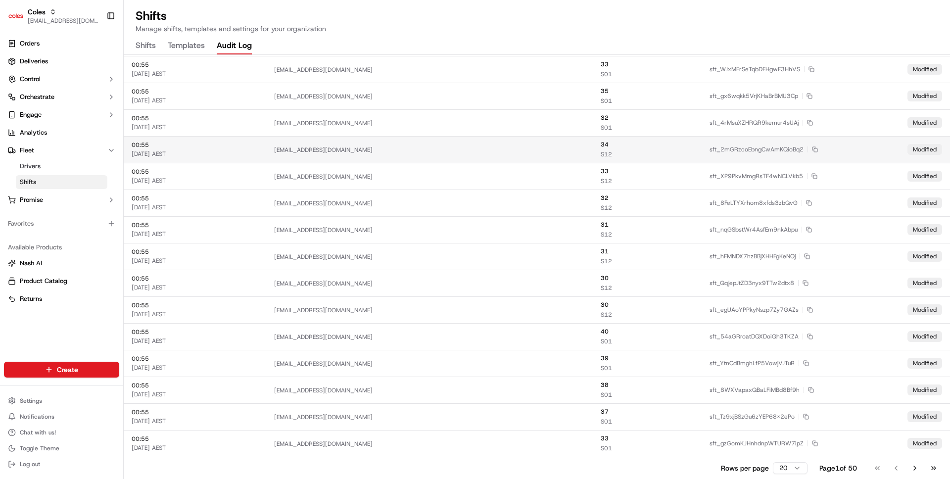
scroll to position [0, 0]
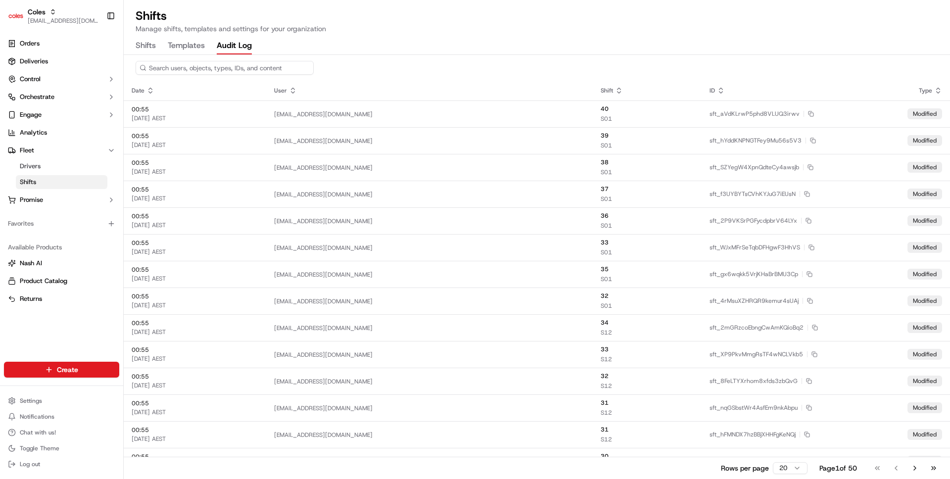
click at [185, 73] on input at bounding box center [225, 68] width 178 height 14
click at [163, 47] on div "Shifts Templates Audit Log" at bounding box center [194, 46] width 116 height 17
click at [150, 47] on button "Shifts" at bounding box center [146, 46] width 20 height 17
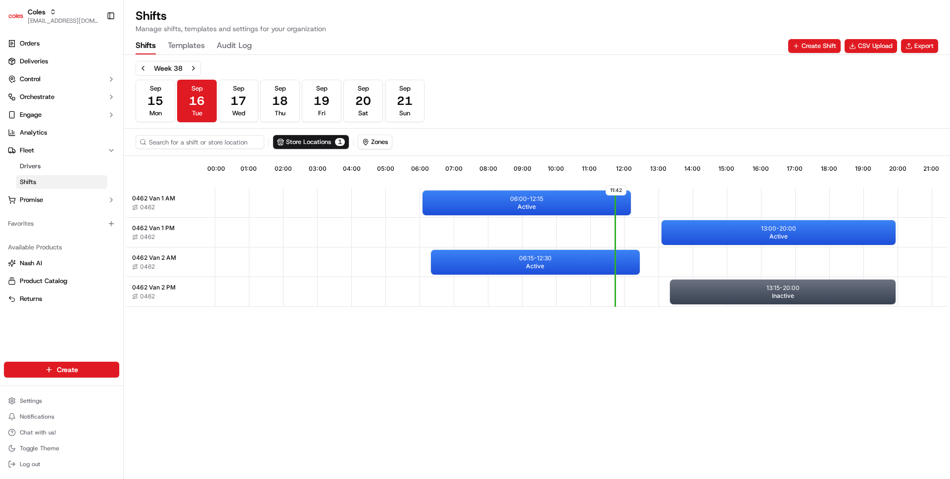
scroll to position [0, 87]
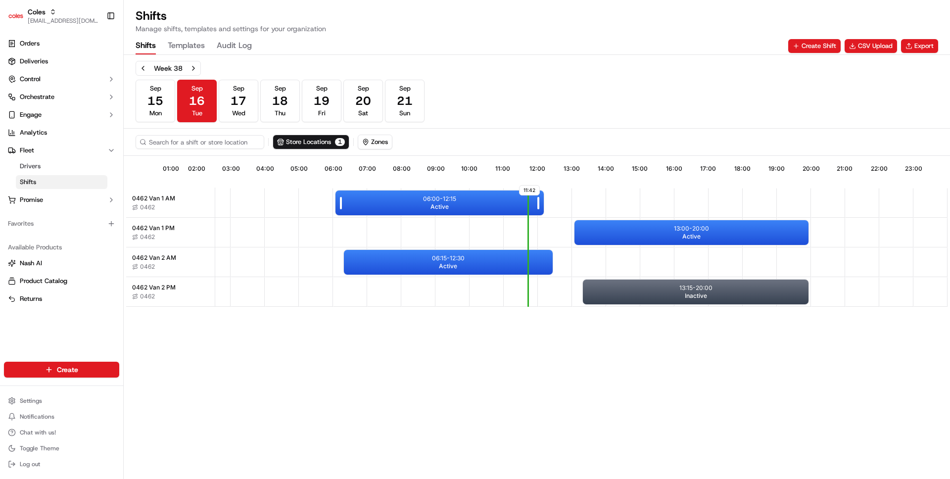
click at [407, 195] on div "06:00 - 12:15 Active" at bounding box center [439, 202] width 208 height 25
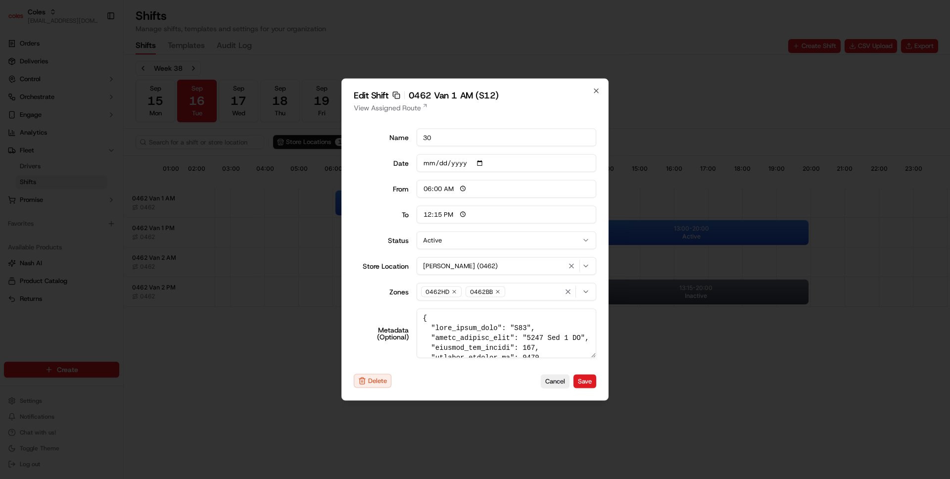
click at [397, 98] on icon "button" at bounding box center [396, 95] width 8 height 8
type input "14:00"
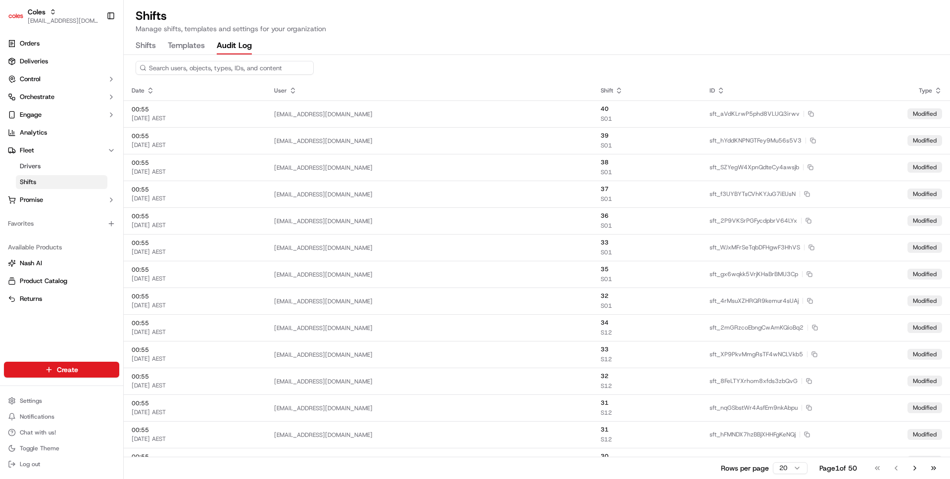
click at [242, 48] on Log "Audit Log" at bounding box center [234, 46] width 35 height 17
click at [255, 69] on input at bounding box center [225, 68] width 178 height 14
paste input "sft_YKyga6ADhnCUeVojNoZqUo"
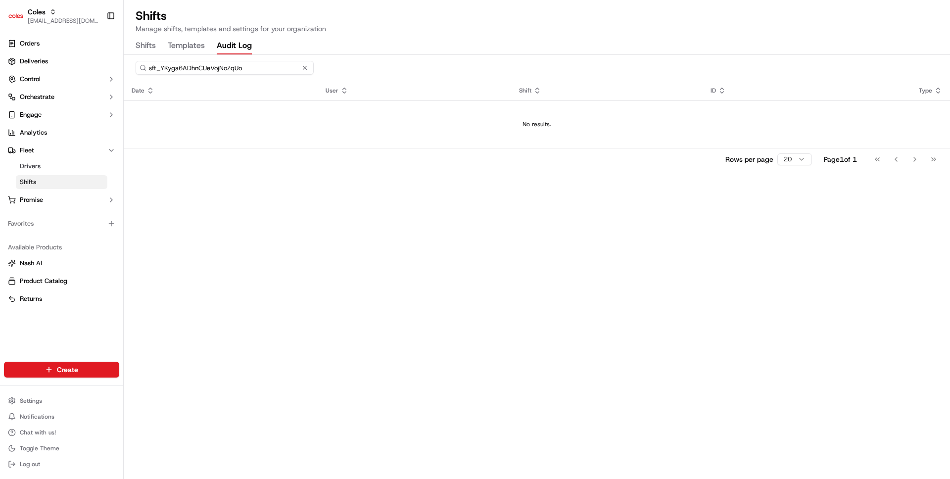
type input "sft_YKyga6ADhnCUeVojNoZqUo"
click at [382, 273] on div "sft_YKyga6ADhnCUeVojNoZqUo Date User Shift ID Type No results. Rows per page 20…" at bounding box center [537, 267] width 826 height 424
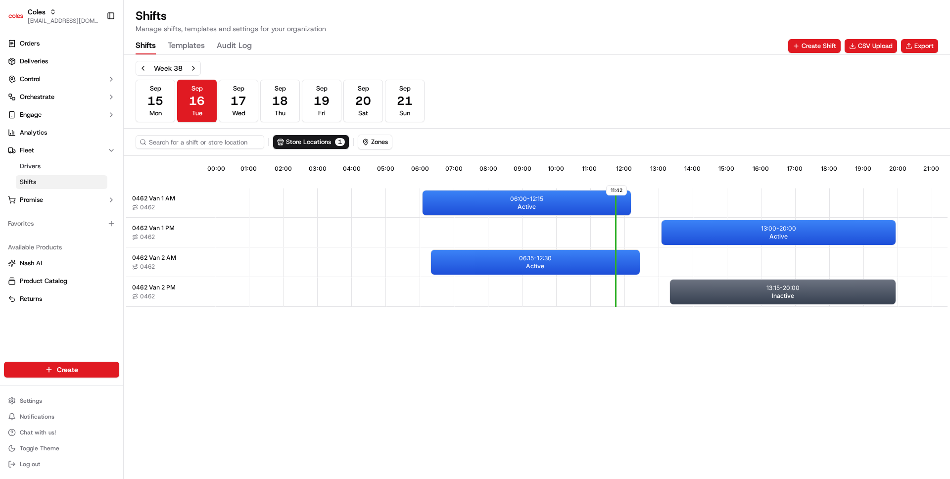
click at [153, 46] on button "Shifts" at bounding box center [146, 46] width 20 height 17
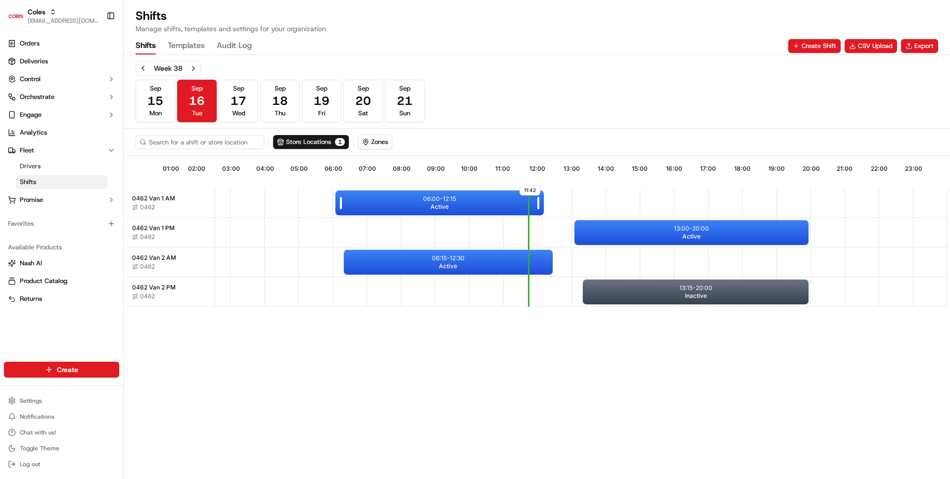
click at [400, 208] on div "06:00 - 12:15 Active" at bounding box center [439, 202] width 208 height 25
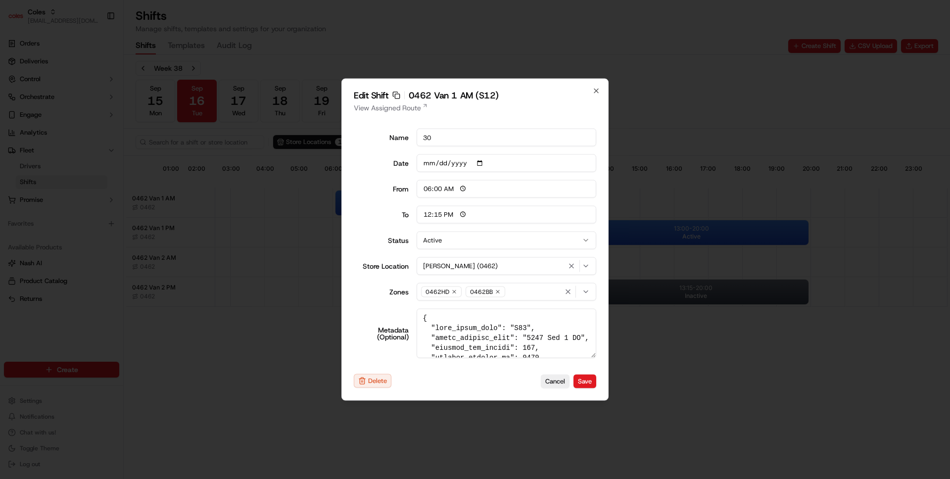
click at [442, 138] on input "30" at bounding box center [506, 138] width 180 height 18
type input "14:00"
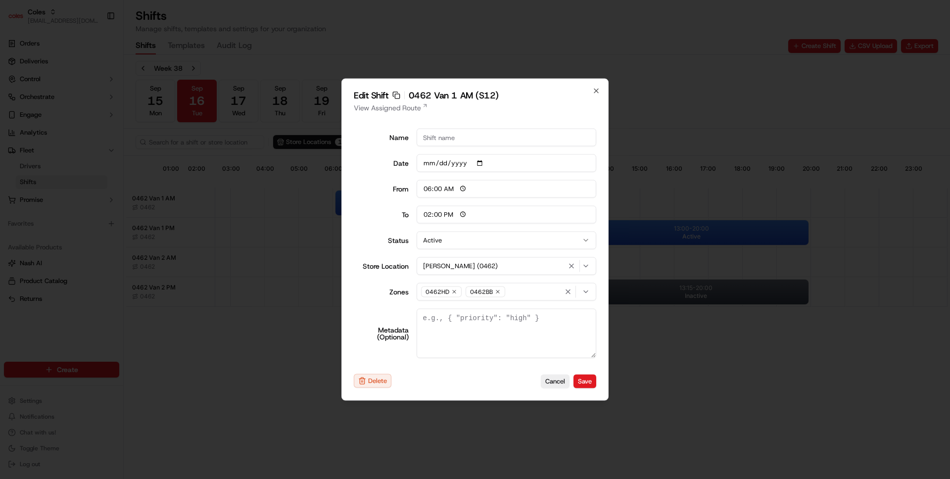
scroll to position [0, 0]
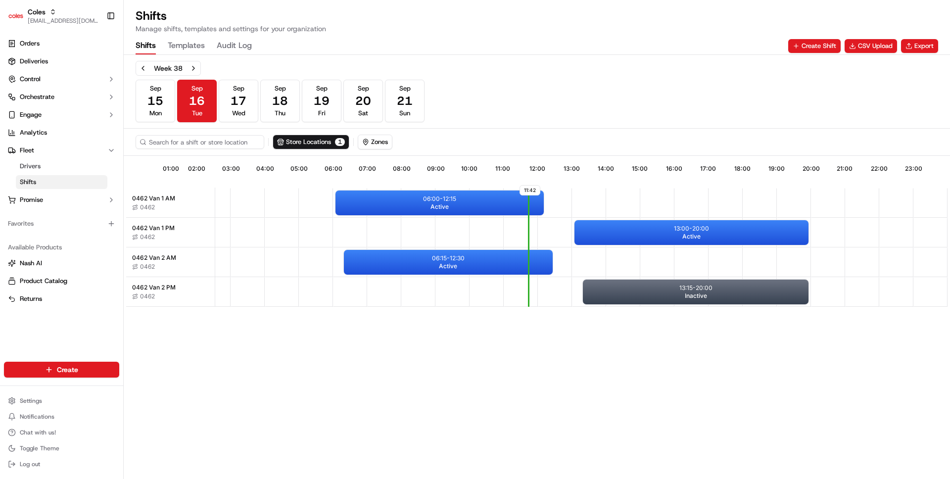
click at [233, 51] on Log "Audit Log" at bounding box center [234, 46] width 35 height 17
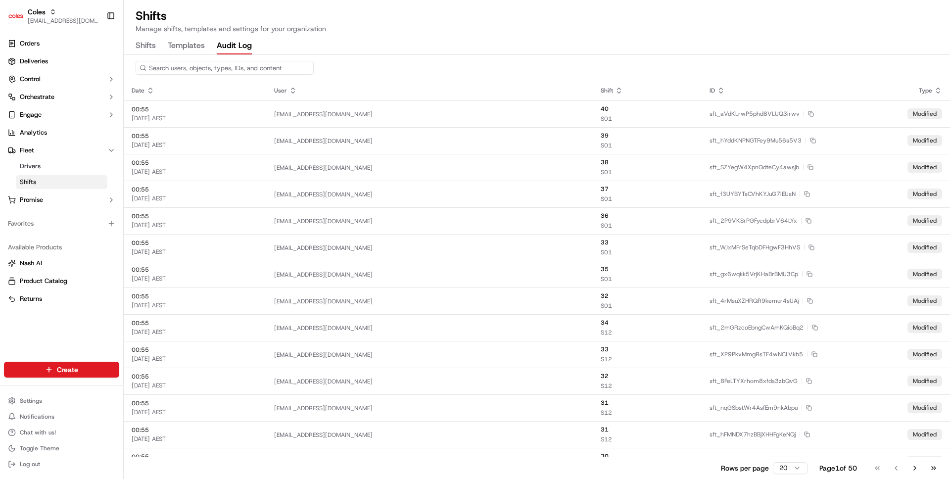
click at [258, 73] on input at bounding box center [225, 68] width 178 height 14
paste input "30"
type input "30"
click at [144, 41] on button "Shifts" at bounding box center [146, 46] width 20 height 17
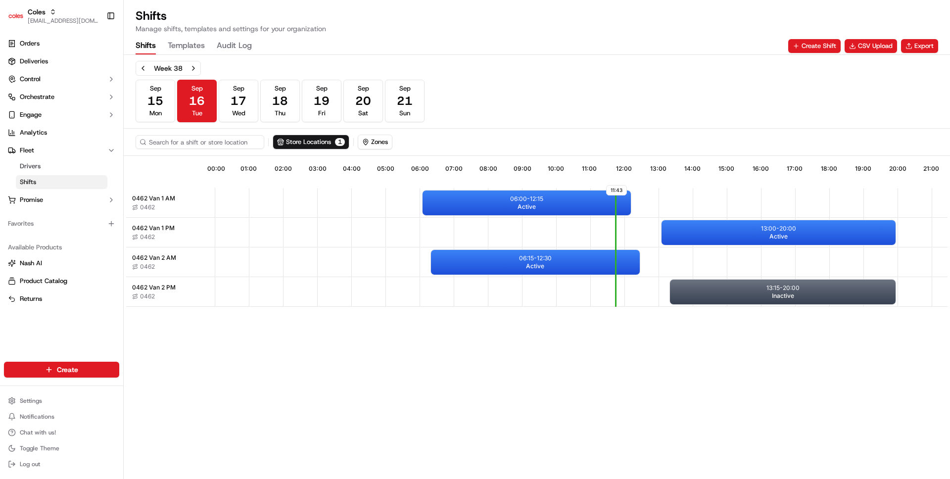
scroll to position [0, 87]
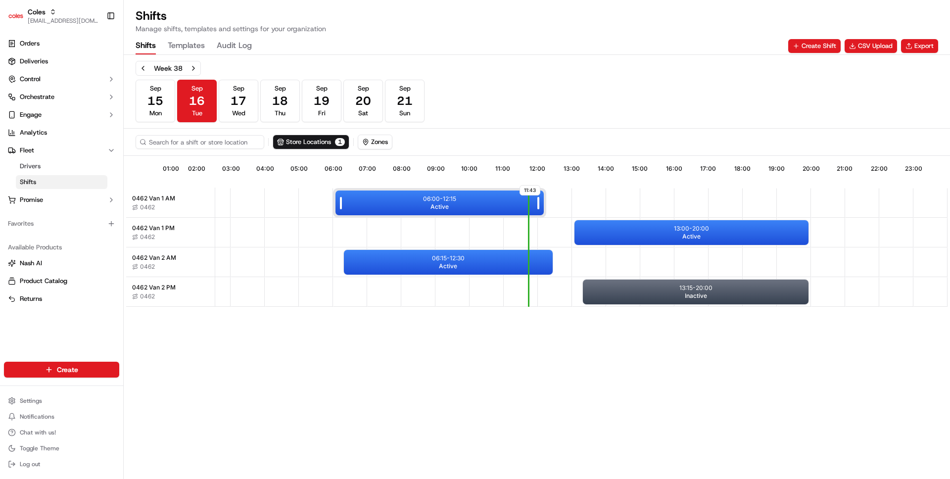
click at [408, 203] on div "06:00 - 12:15 Active" at bounding box center [439, 202] width 208 height 25
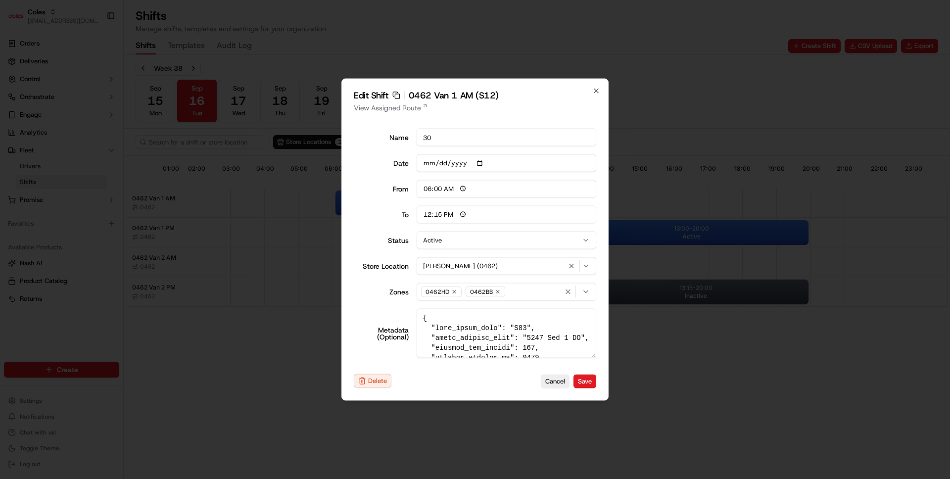
type input "14:00"
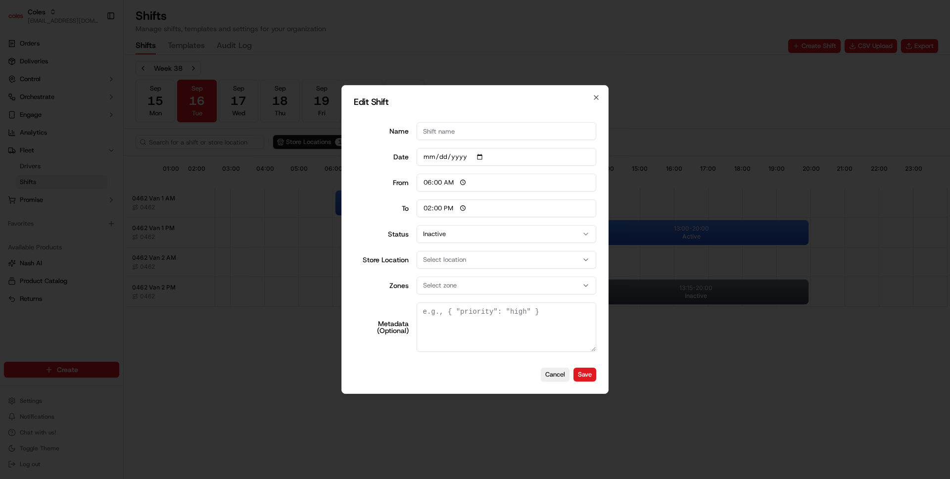
click at [636, 342] on div at bounding box center [475, 239] width 950 height 479
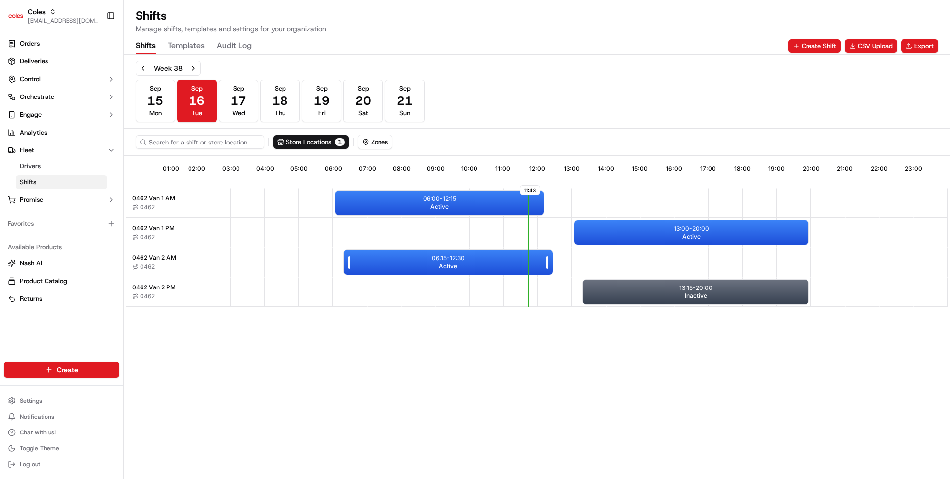
click at [467, 264] on div "06:15 - 12:30 Active" at bounding box center [448, 262] width 208 height 25
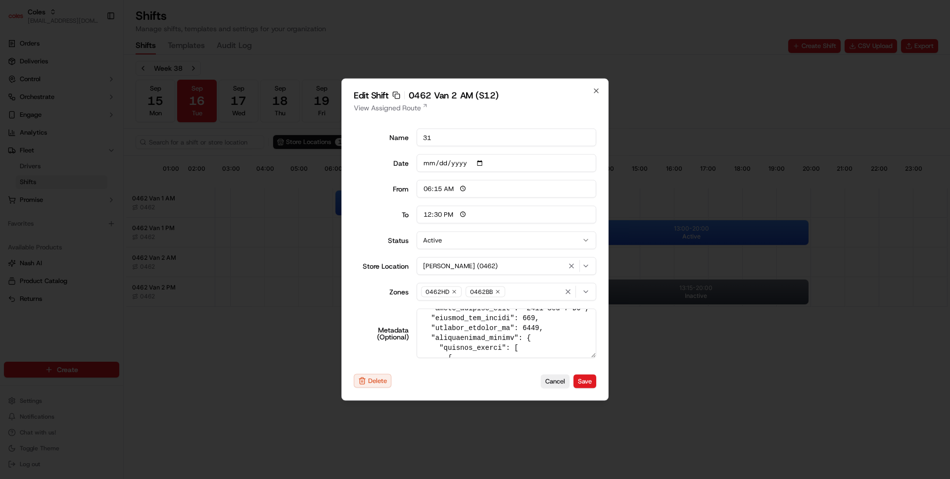
scroll to position [0, 0]
type input "06:00"
type input "14:00"
click at [660, 353] on div at bounding box center [475, 239] width 950 height 479
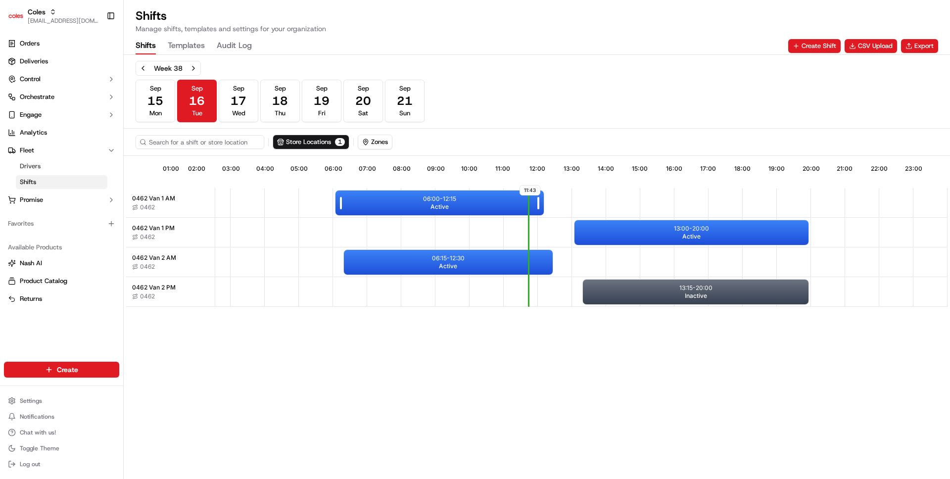
click at [477, 209] on div "06:00 - 12:15 Active" at bounding box center [439, 202] width 208 height 25
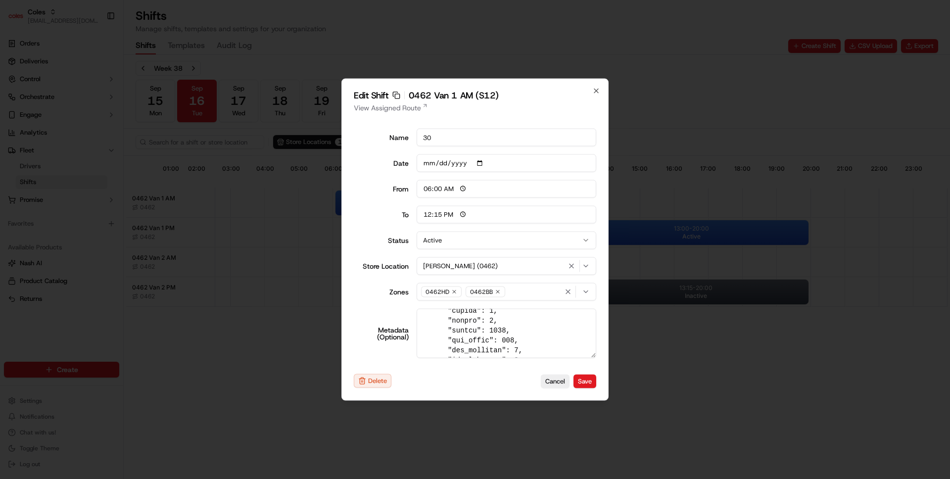
scroll to position [365, 0]
type input "14:00"
click at [461, 446] on div at bounding box center [475, 239] width 950 height 479
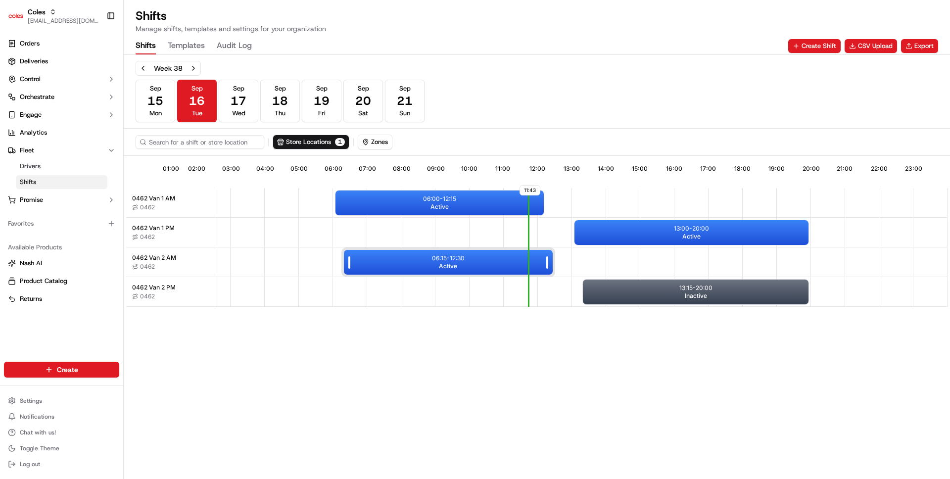
click at [448, 262] on span "Active" at bounding box center [448, 266] width 18 height 8
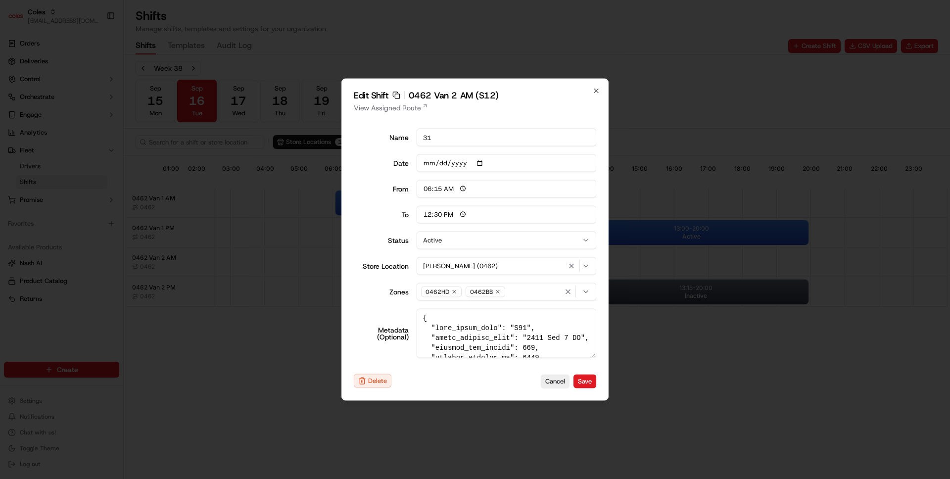
type input "06:00"
type input "14:00"
click at [294, 330] on div at bounding box center [475, 239] width 950 height 479
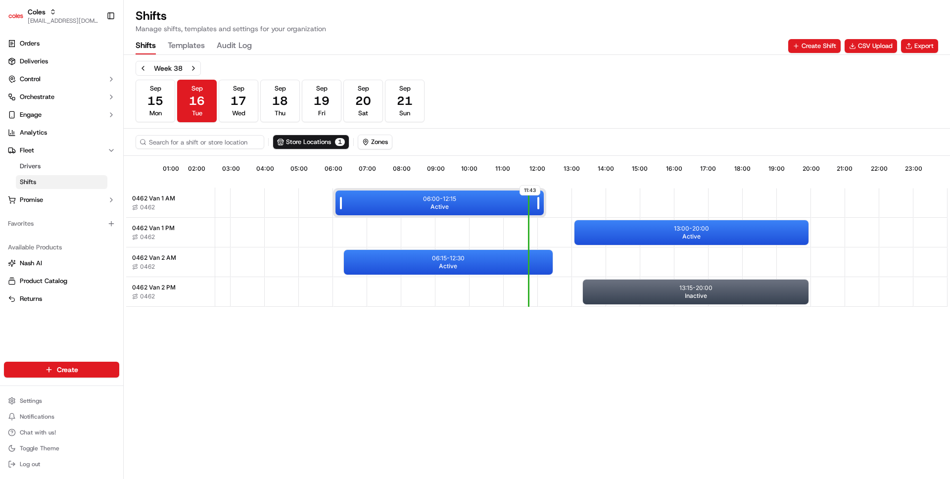
click at [390, 192] on div "06:00 - 12:15 Active" at bounding box center [439, 202] width 208 height 25
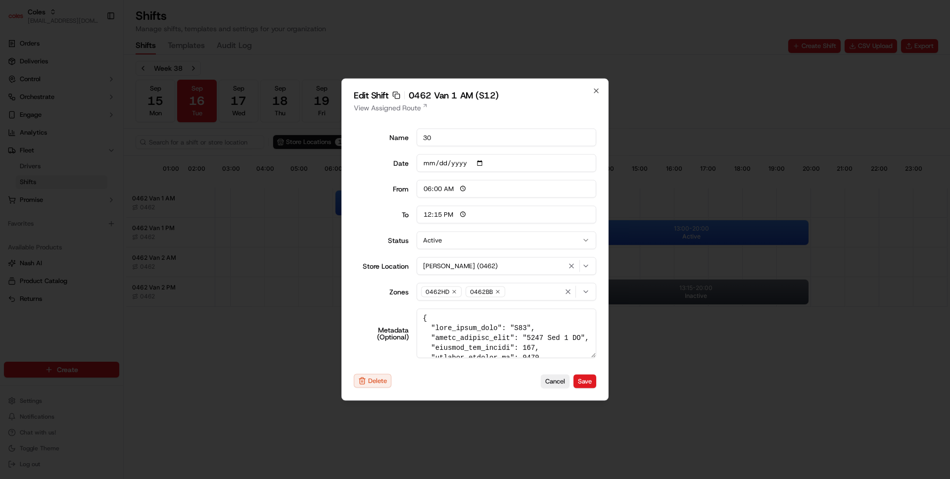
type input "14:00"
click at [277, 362] on div at bounding box center [475, 239] width 950 height 479
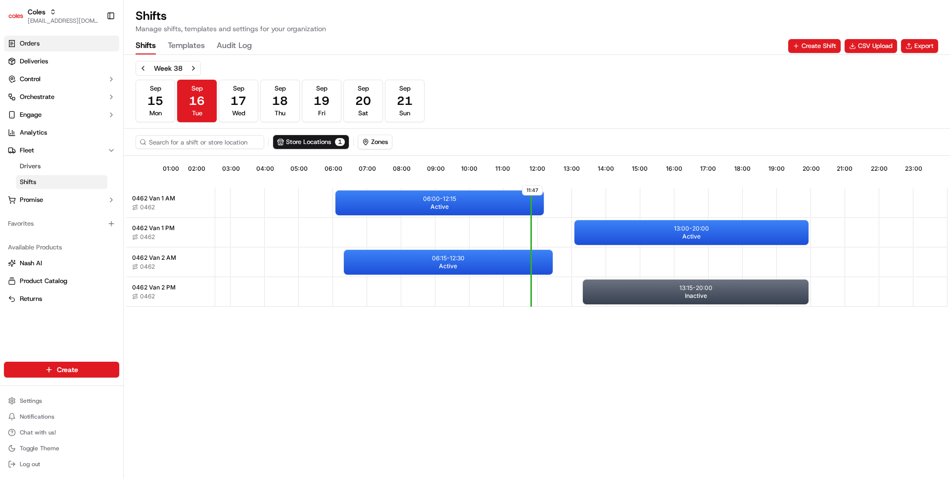
click at [52, 41] on link "Orders" at bounding box center [61, 44] width 115 height 16
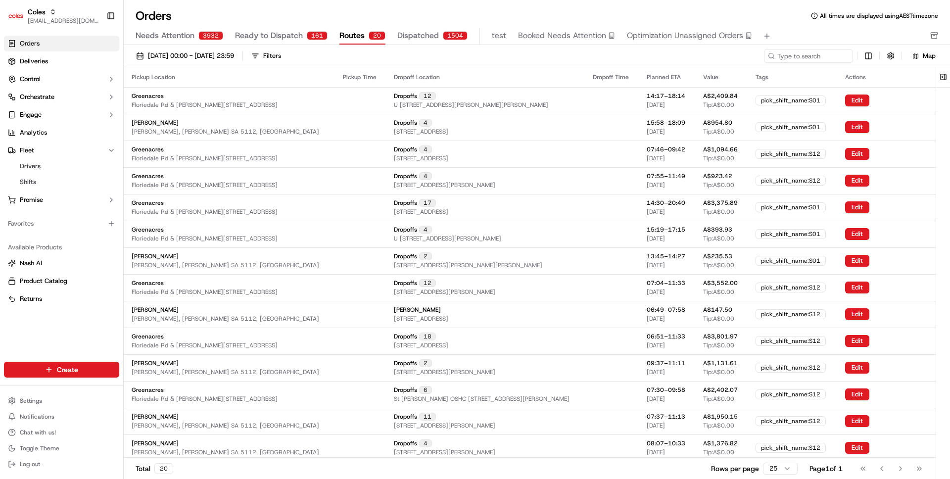
click at [433, 48] on div "01/09/2025 00:00 - 30/09/2025 23:59 Filters Map" at bounding box center [537, 56] width 826 height 22
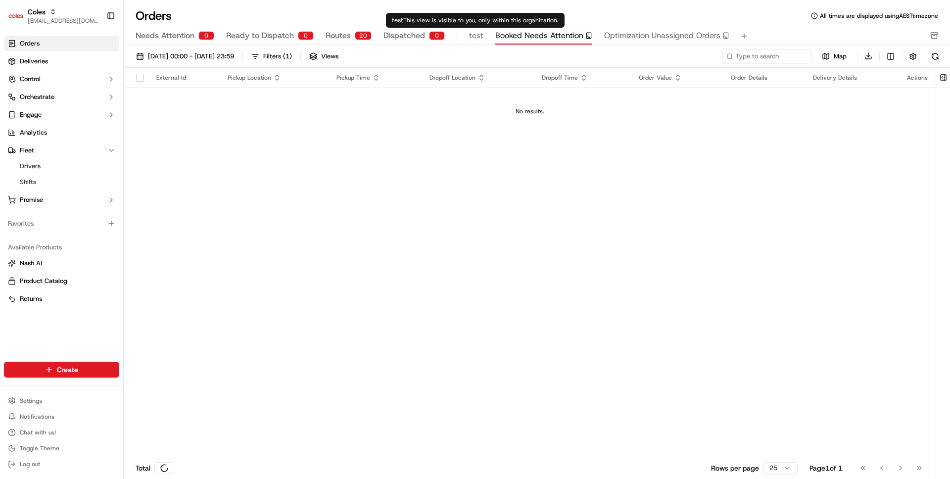
click at [517, 36] on span "Booked Needs Attention" at bounding box center [539, 36] width 88 height 12
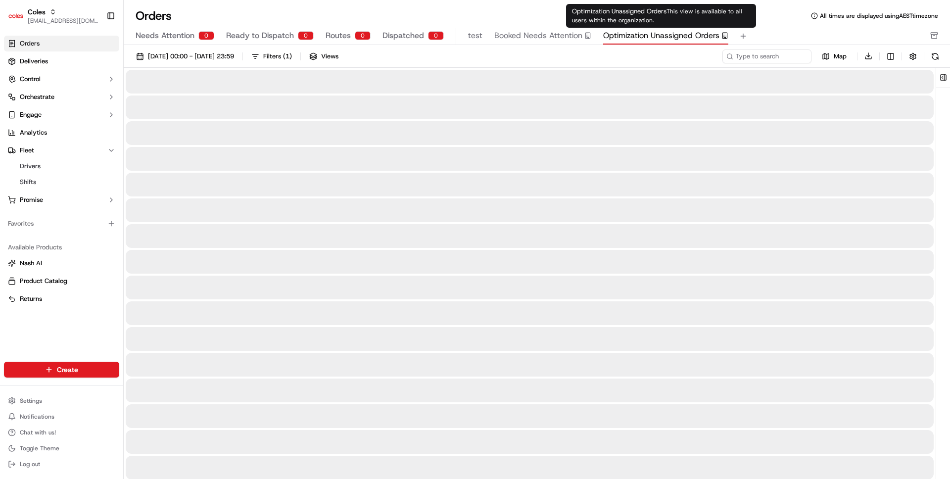
click at [664, 41] on span "Optimization Unassigned Orders" at bounding box center [661, 36] width 116 height 12
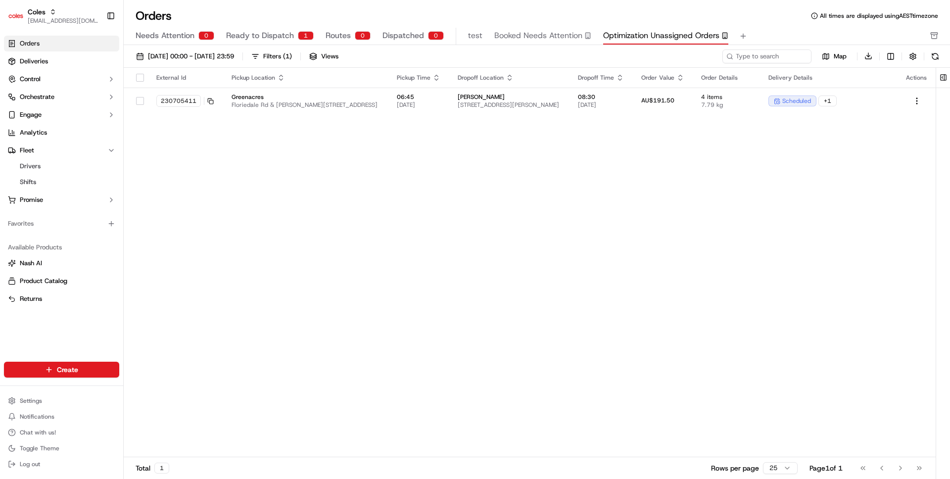
click at [399, 230] on div "External Id Pickup Location Pickup Time Dropoff Location Dropoff Time Order Val…" at bounding box center [530, 263] width 812 height 390
click at [146, 24] on div "Orders All times are displayed using AEST timezone Needs Attention 0 Ready to D…" at bounding box center [537, 26] width 826 height 37
click at [53, 179] on link "Shifts" at bounding box center [61, 182] width 91 height 14
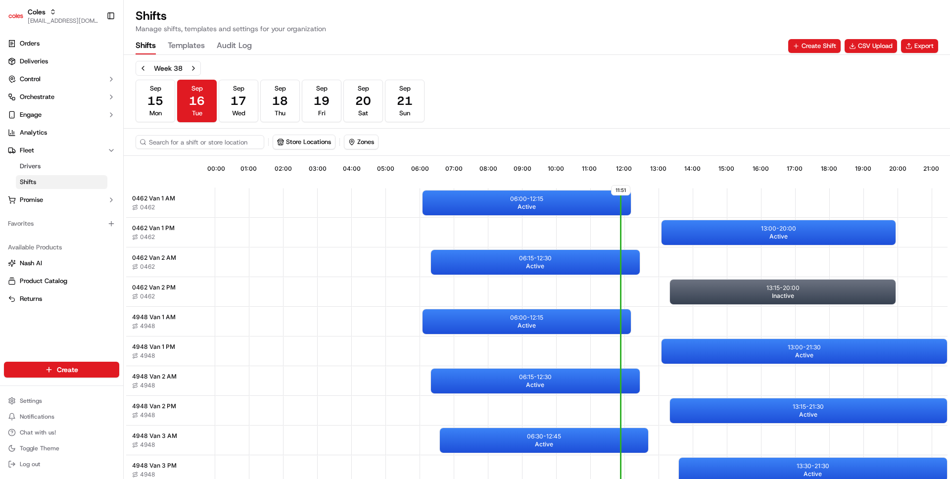
scroll to position [0, 92]
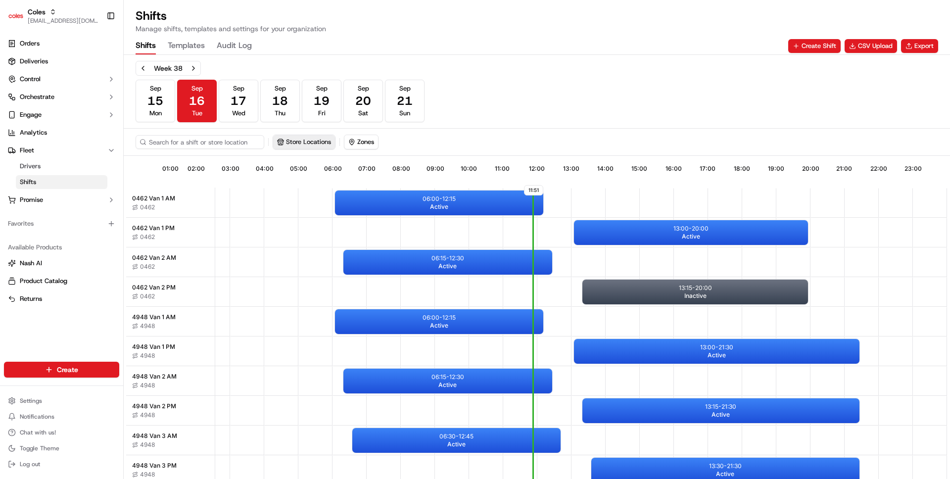
click at [312, 139] on button "Store Locations" at bounding box center [304, 142] width 62 height 14
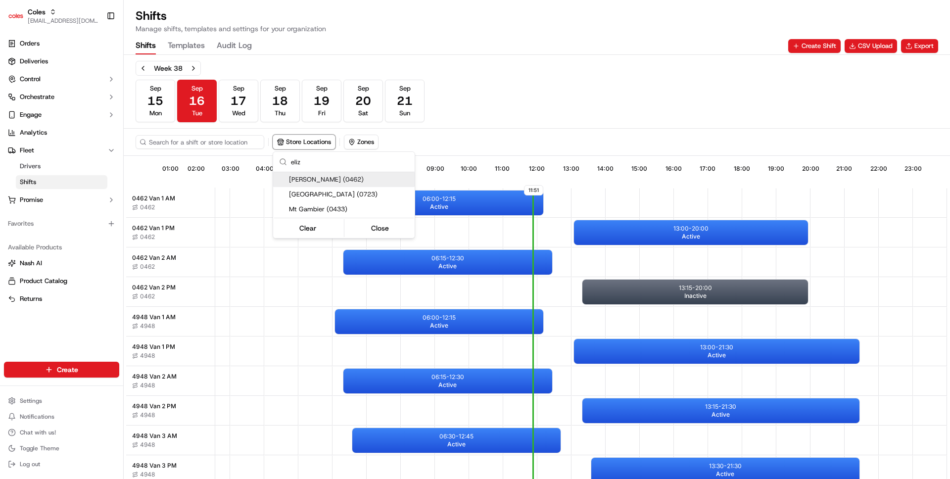
type input "eliz"
click at [359, 180] on span "Elizabeth (0462)" at bounding box center [350, 179] width 122 height 9
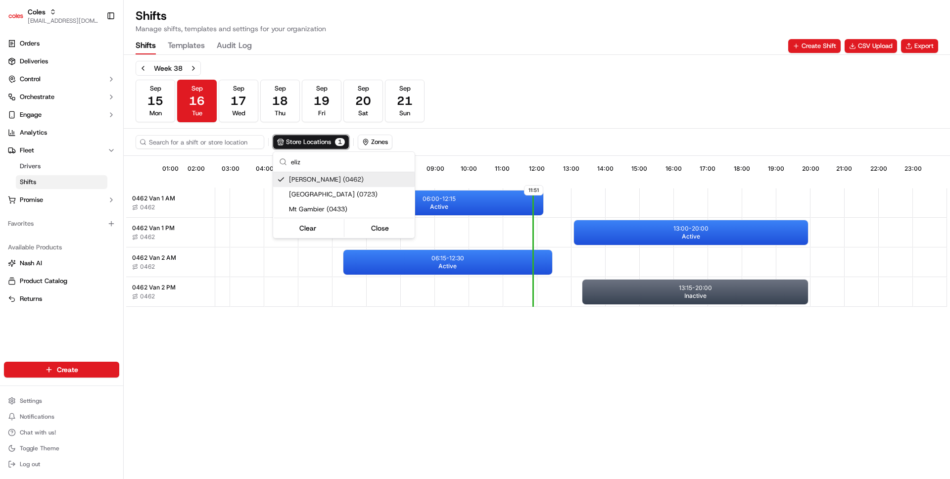
scroll to position [0, 88]
click at [494, 119] on html "Coles ben@usenash.com Toggle Sidebar Orders Deliveries Control Orchestrate Enga…" at bounding box center [475, 239] width 950 height 479
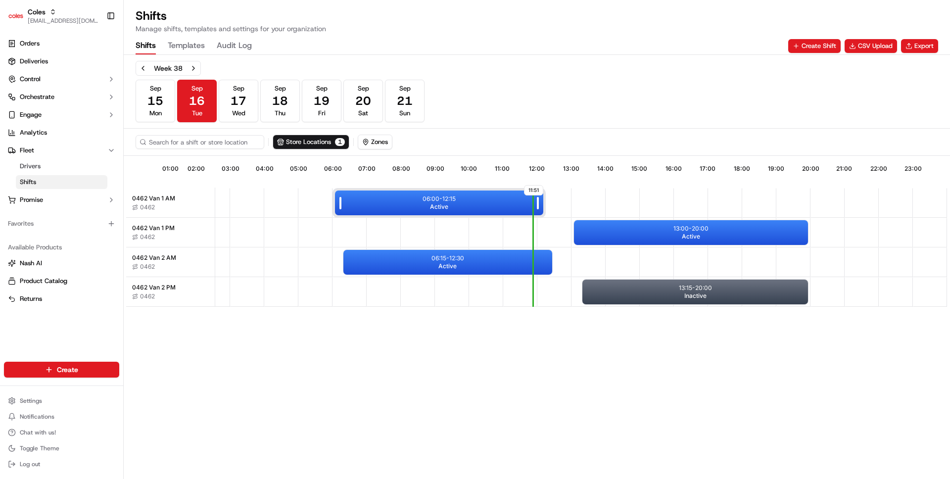
click at [418, 204] on div "06:00 - 12:15 Active" at bounding box center [439, 202] width 208 height 25
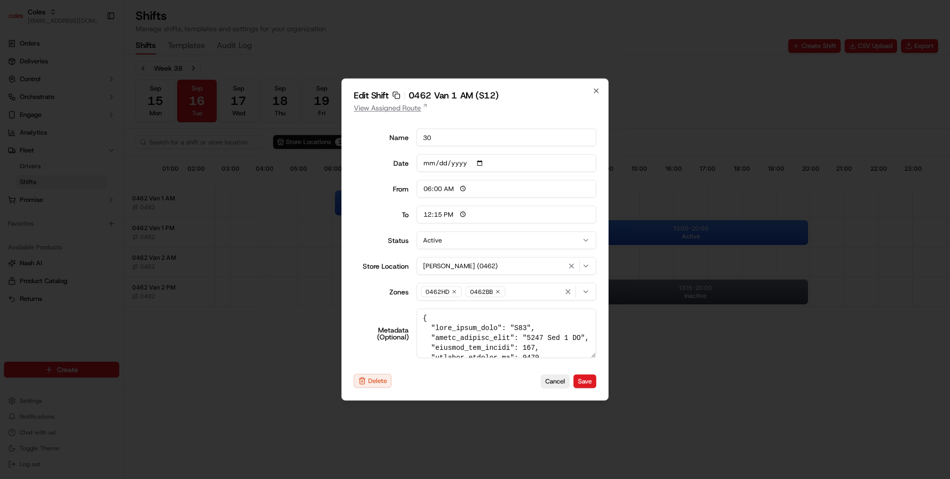
click at [417, 109] on link "View Assigned Route" at bounding box center [475, 108] width 242 height 10
click at [395, 95] on rect "button" at bounding box center [397, 96] width 4 height 4
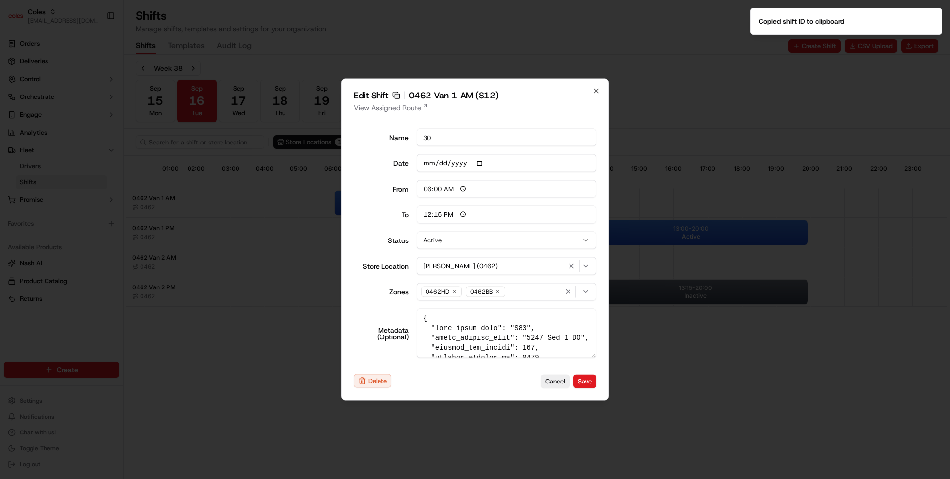
type input "14:00"
click at [708, 52] on div at bounding box center [475, 239] width 950 height 479
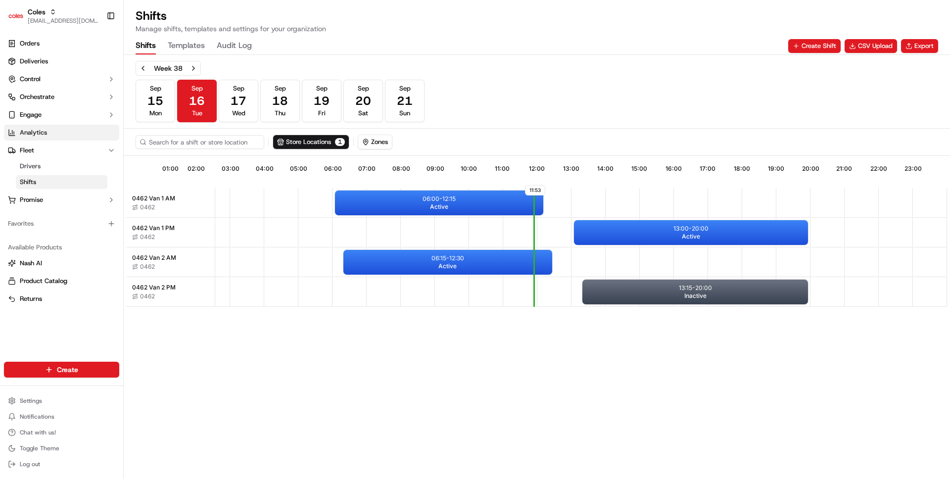
click at [38, 137] on link "Analytics" at bounding box center [61, 133] width 115 height 16
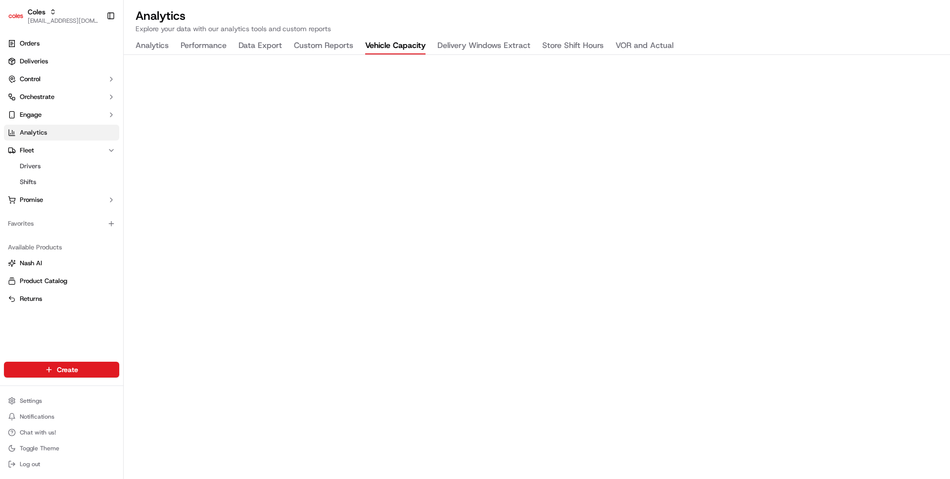
click at [389, 47] on button "Vehicle Capacity" at bounding box center [395, 46] width 60 height 17
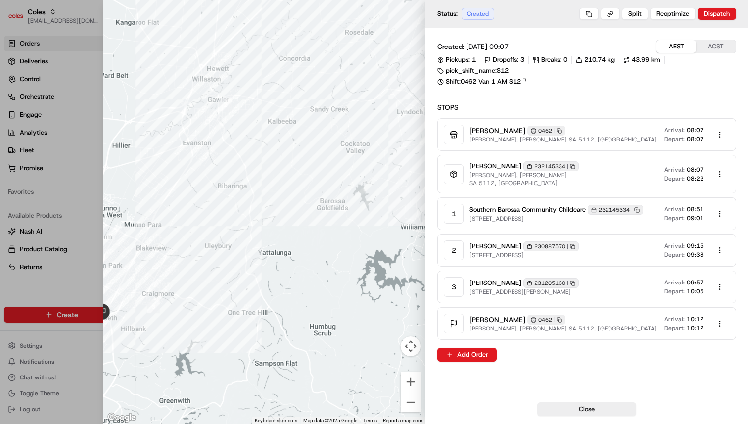
click at [80, 217] on div at bounding box center [374, 212] width 748 height 424
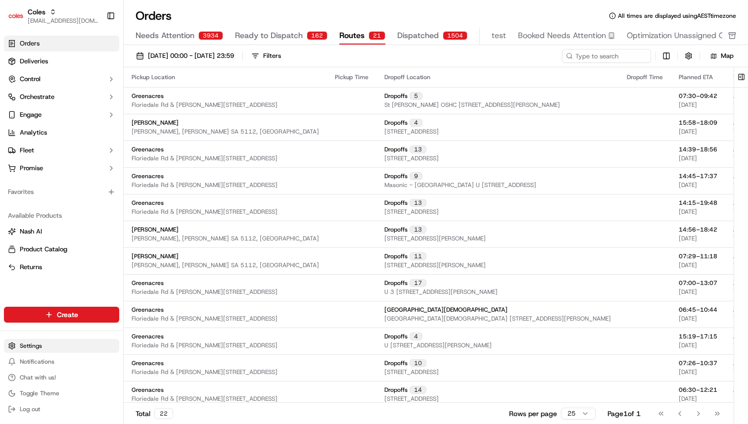
click at [70, 345] on html "Coles ben@usenash.com Toggle Sidebar Orders Deliveries Control Orchestrate Enga…" at bounding box center [374, 212] width 748 height 424
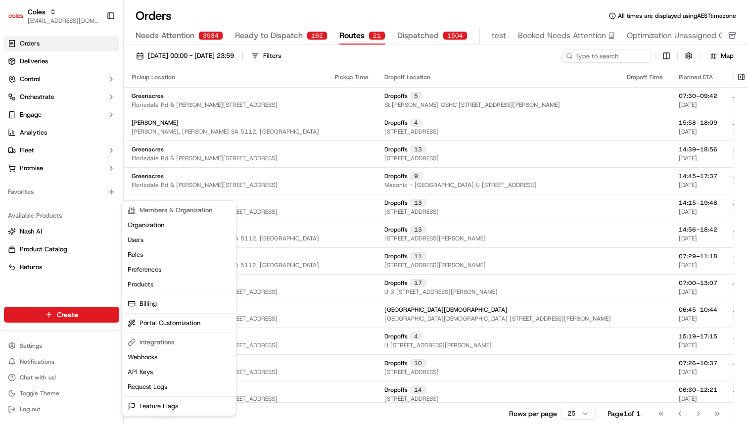
click at [53, 152] on html "Coles ben@usenash.com Toggle Sidebar Orders Deliveries Control Orchestrate Enga…" at bounding box center [374, 212] width 748 height 424
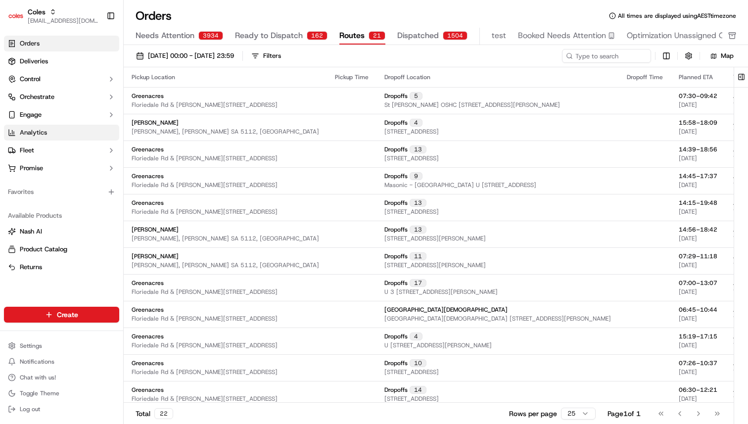
click at [54, 136] on link "Analytics" at bounding box center [61, 133] width 115 height 16
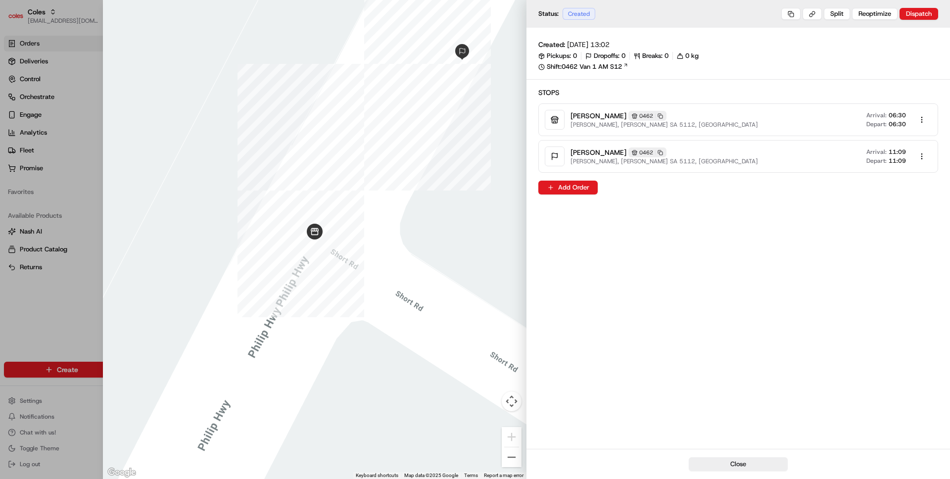
click at [75, 238] on div at bounding box center [475, 239] width 950 height 479
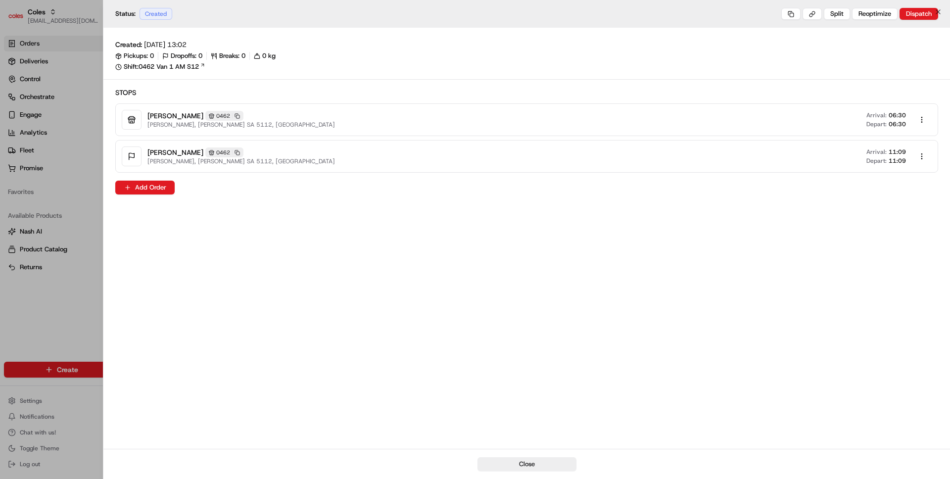
click at [54, 298] on div at bounding box center [475, 239] width 950 height 479
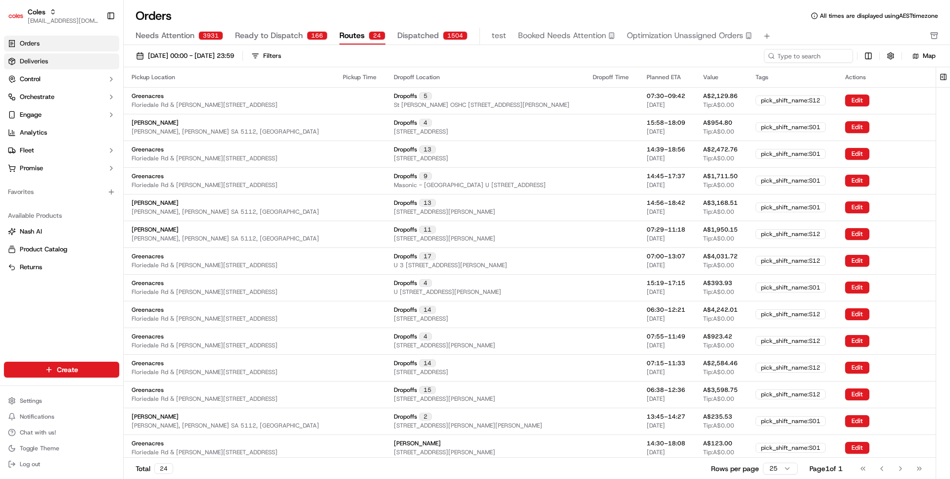
click at [42, 56] on link "Deliveries" at bounding box center [61, 61] width 115 height 16
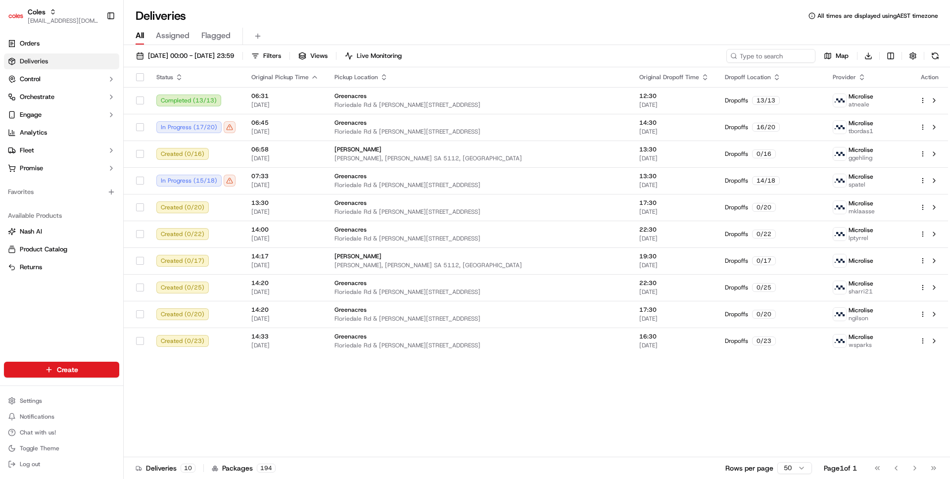
click at [769, 47] on div "16/09/2025 00:00 - 16/09/2025 23:59 Filters Views Live Monitoring Map Download …" at bounding box center [537, 263] width 826 height 436
click at [778, 45] on div "16/09/2025 00:00 - 16/09/2025 23:59 Filters Views Live Monitoring Map Download …" at bounding box center [537, 263] width 826 height 436
click at [776, 49] on input at bounding box center [755, 56] width 119 height 14
type input "elizab"
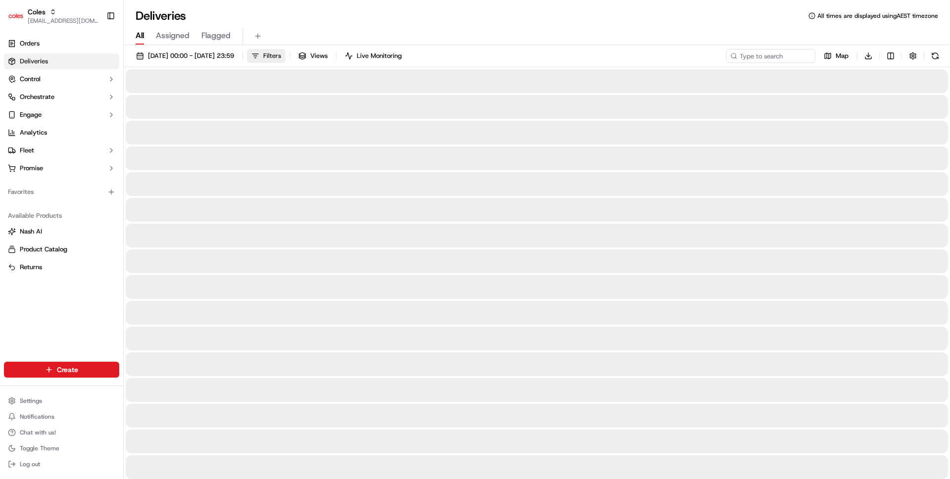
click at [285, 55] on button "Filters" at bounding box center [266, 56] width 39 height 14
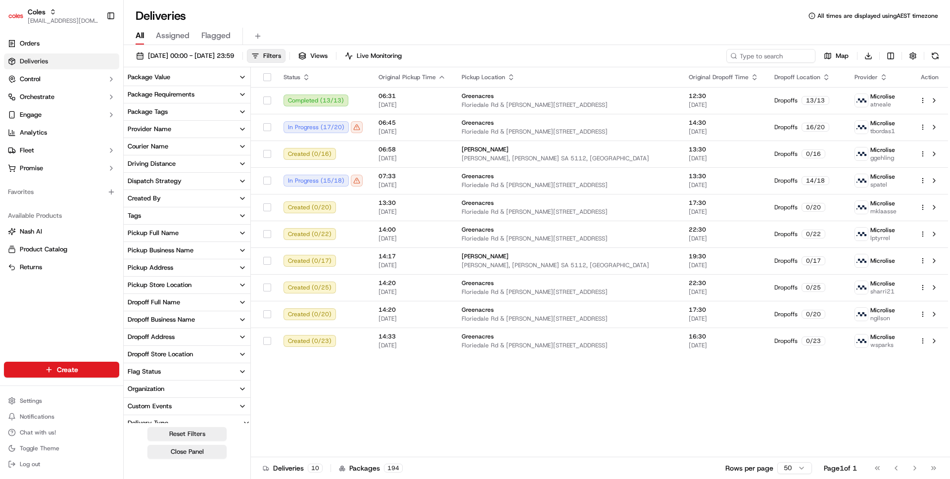
scroll to position [95, 0]
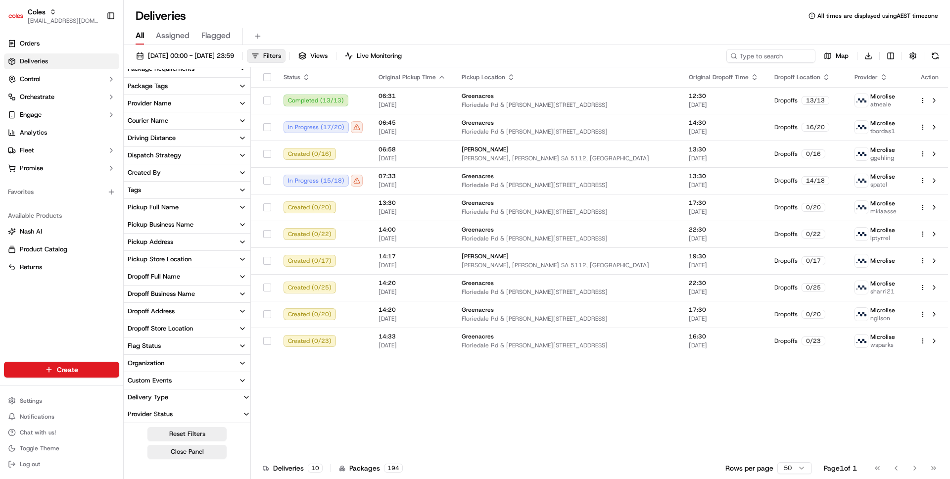
click at [166, 207] on div "Pickup Full Name" at bounding box center [153, 207] width 51 height 9
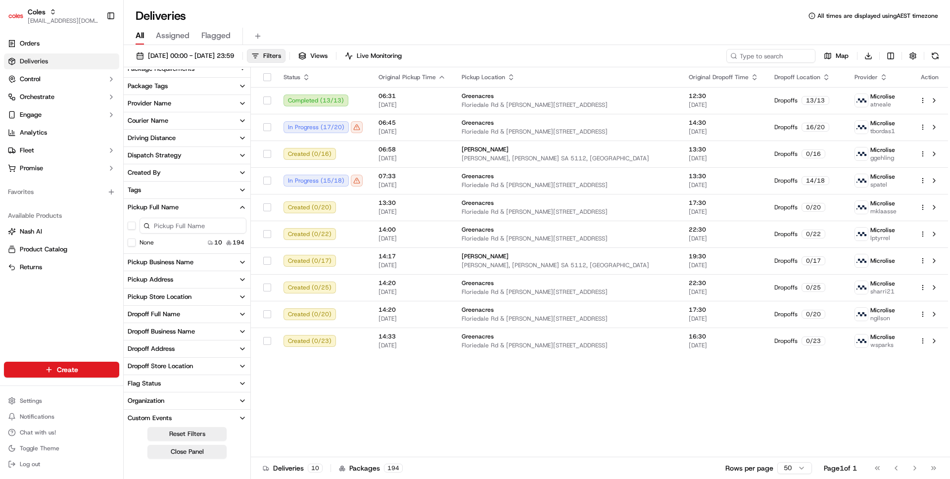
click at [160, 258] on div "Pickup Business Name" at bounding box center [161, 262] width 66 height 9
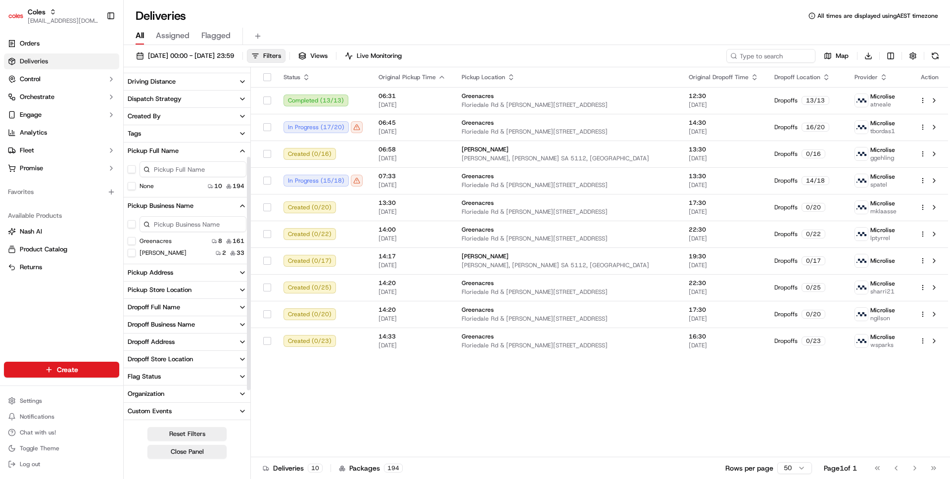
scroll to position [164, 0]
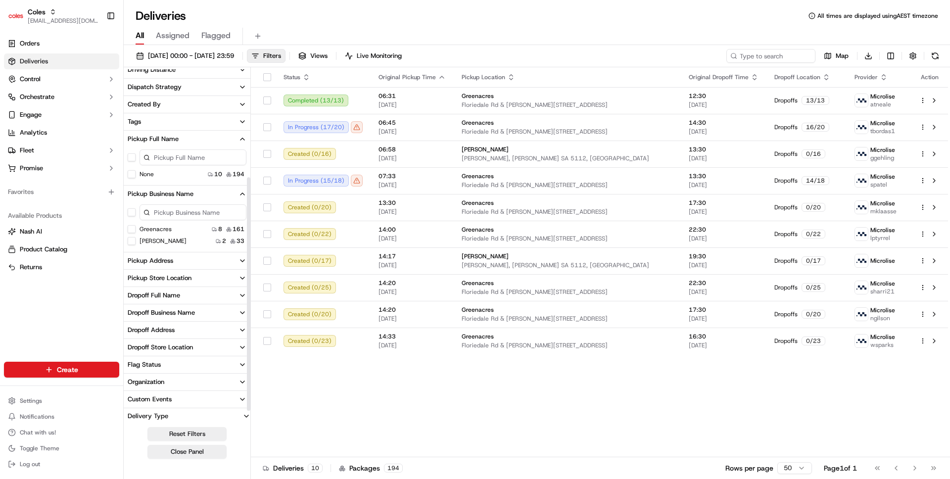
click at [130, 238] on button "[PERSON_NAME]" at bounding box center [132, 241] width 8 height 8
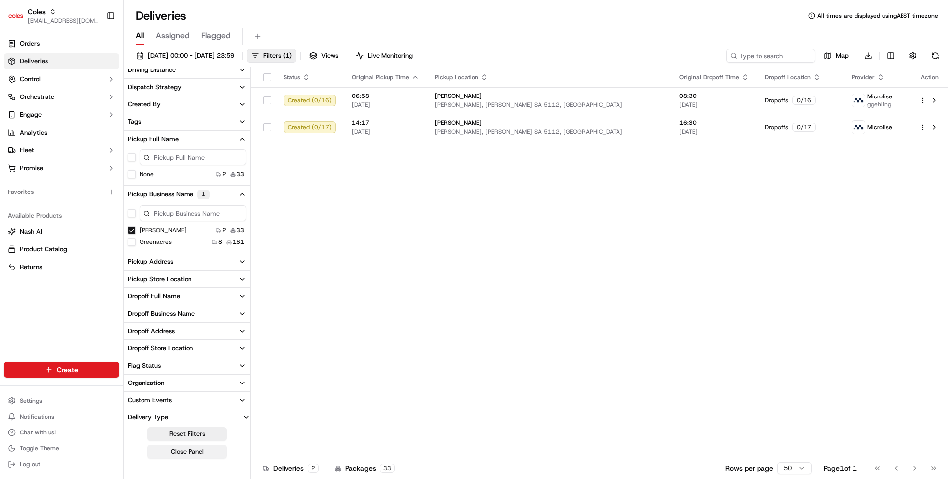
click at [209, 452] on button "Close Panel" at bounding box center [186, 452] width 79 height 14
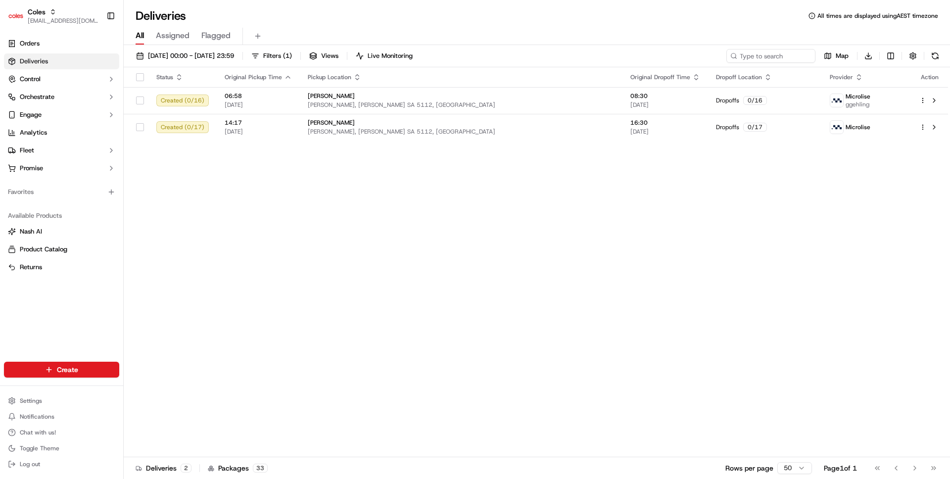
click at [374, 339] on div "Status Original Pickup Time Pickup Location Original Dropoff Time Dropoff Locat…" at bounding box center [536, 262] width 824 height 390
click at [369, 162] on div "Status Original Pickup Time Pickup Location Original Dropoff Time Dropoff Locat…" at bounding box center [536, 262] width 824 height 390
click at [356, 213] on div "Status Original Pickup Time Pickup Location Original Dropoff Time Dropoff Locat…" at bounding box center [536, 262] width 824 height 390
click at [356, 185] on div "Status Original Pickup Time Pickup Location Original Dropoff Time Dropoff Locat…" at bounding box center [536, 262] width 824 height 390
click at [292, 59] on span "Filters ( 1 )" at bounding box center [277, 55] width 29 height 9
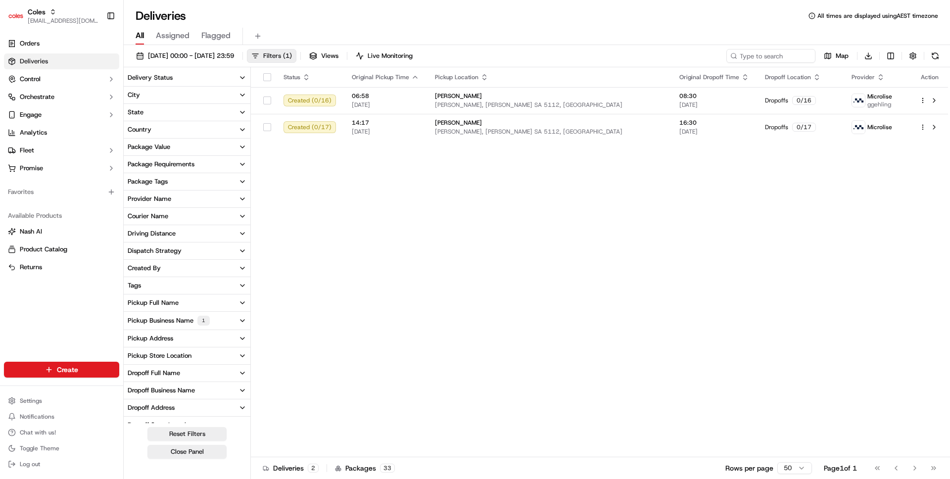
click at [292, 59] on span "Filters ( 1 )" at bounding box center [277, 55] width 29 height 9
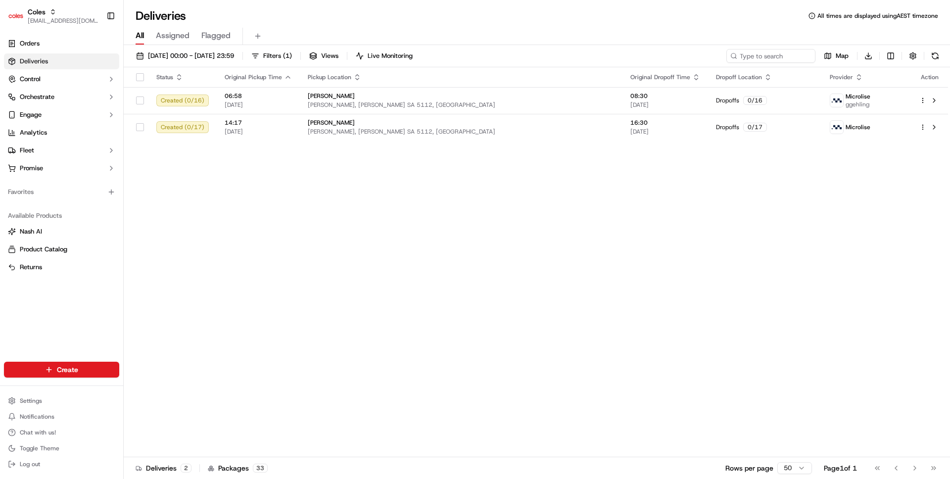
click at [395, 151] on div "Status Original Pickup Time Pickup Location Original Dropoff Time Dropoff Locat…" at bounding box center [536, 262] width 824 height 390
click at [342, 14] on div "Deliveries All times are displayed using AEST timezone" at bounding box center [537, 16] width 826 height 16
click at [369, 268] on div "Status Original Pickup Time Pickup Location Original Dropoff Time Dropoff Locat…" at bounding box center [536, 262] width 824 height 390
click at [457, 231] on div "Status Original Pickup Time Pickup Location Original Dropoff Time Dropoff Locat…" at bounding box center [536, 262] width 824 height 390
click at [177, 197] on div "Status Original Pickup Time Pickup Location Original Dropoff Time Dropoff Locat…" at bounding box center [536, 262] width 824 height 390
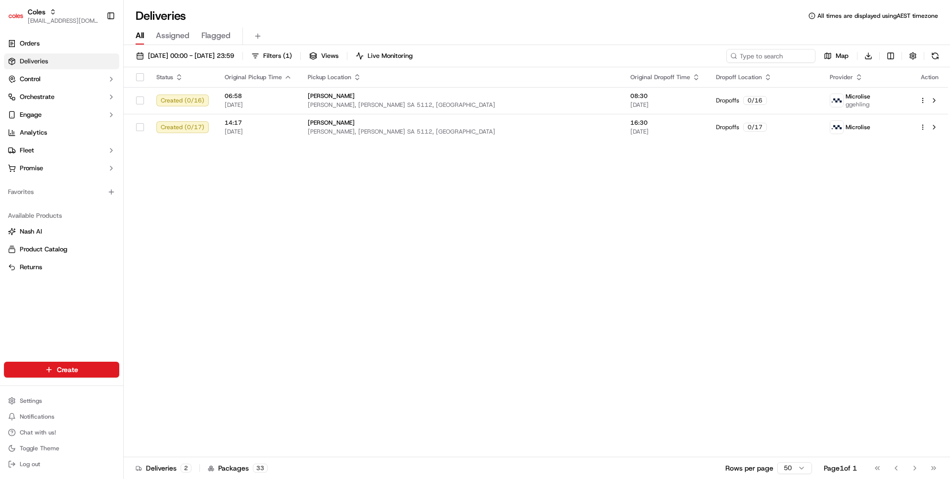
click at [311, 159] on div "Status Original Pickup Time Pickup Location Original Dropoff Time Dropoff Locat…" at bounding box center [536, 262] width 824 height 390
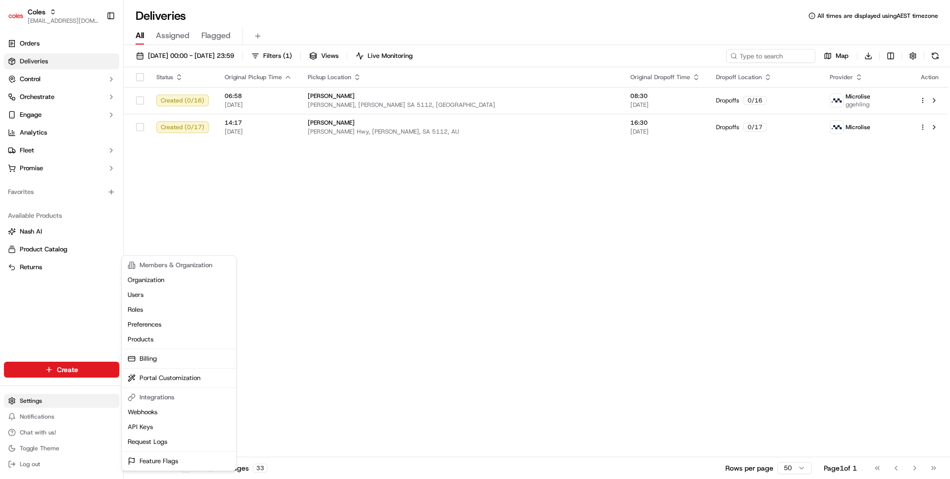
click at [30, 400] on html "Coles ben@usenash.com Toggle Sidebar Orders Deliveries Control Orchestrate Enga…" at bounding box center [475, 239] width 950 height 479
click at [43, 119] on html "Coles ben@usenash.com Toggle Sidebar Orders Deliveries Control Orchestrate Enga…" at bounding box center [475, 239] width 950 height 479
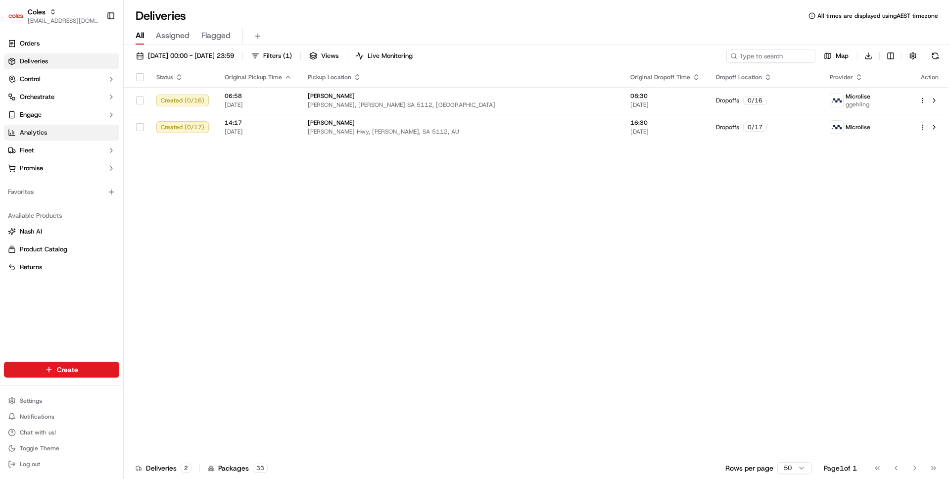
click at [43, 127] on link "Analytics" at bounding box center [61, 133] width 115 height 16
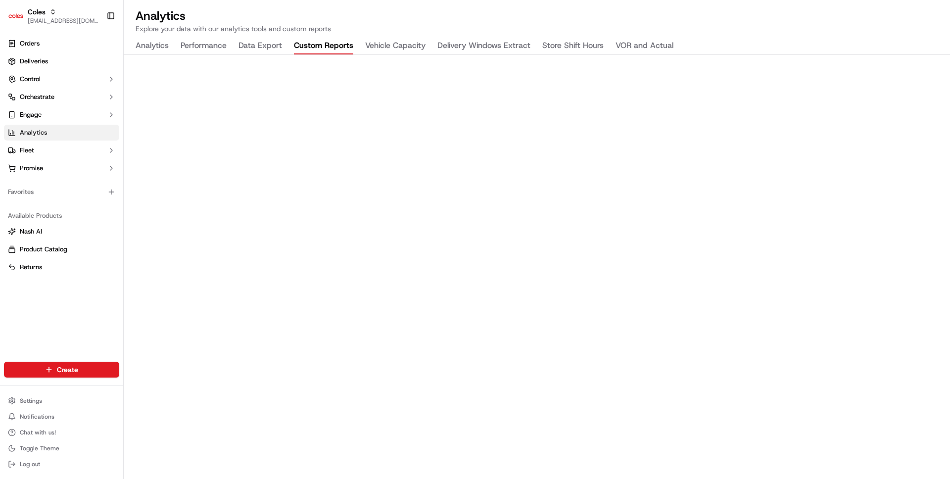
click at [312, 52] on button "Custom Reports" at bounding box center [323, 46] width 59 height 17
click at [254, 43] on button "Data Export" at bounding box center [260, 46] width 44 height 17
click at [386, 43] on button "Vehicle Capacity" at bounding box center [395, 46] width 60 height 17
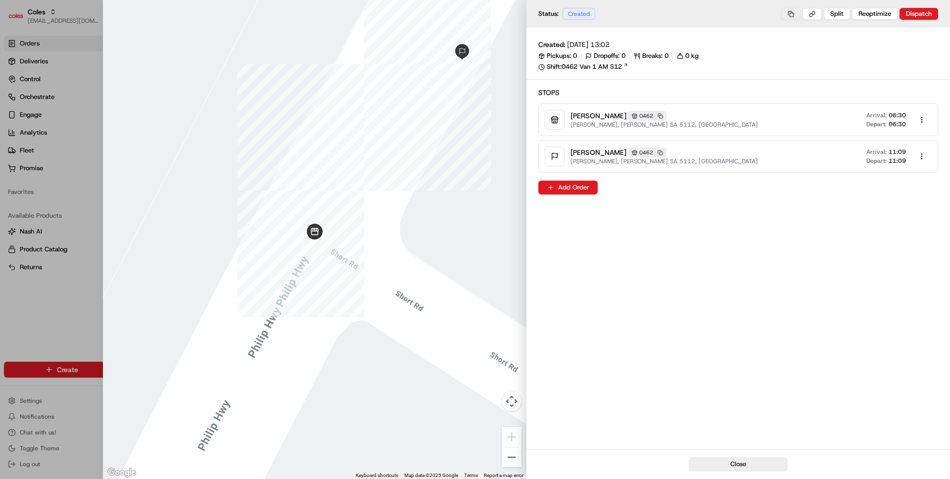
click at [794, 12] on button at bounding box center [790, 14] width 19 height 12
click at [813, 13] on button at bounding box center [811, 14] width 19 height 12
click at [800, 14] on button at bounding box center [790, 14] width 19 height 12
